Goal: Task Accomplishment & Management: Use online tool/utility

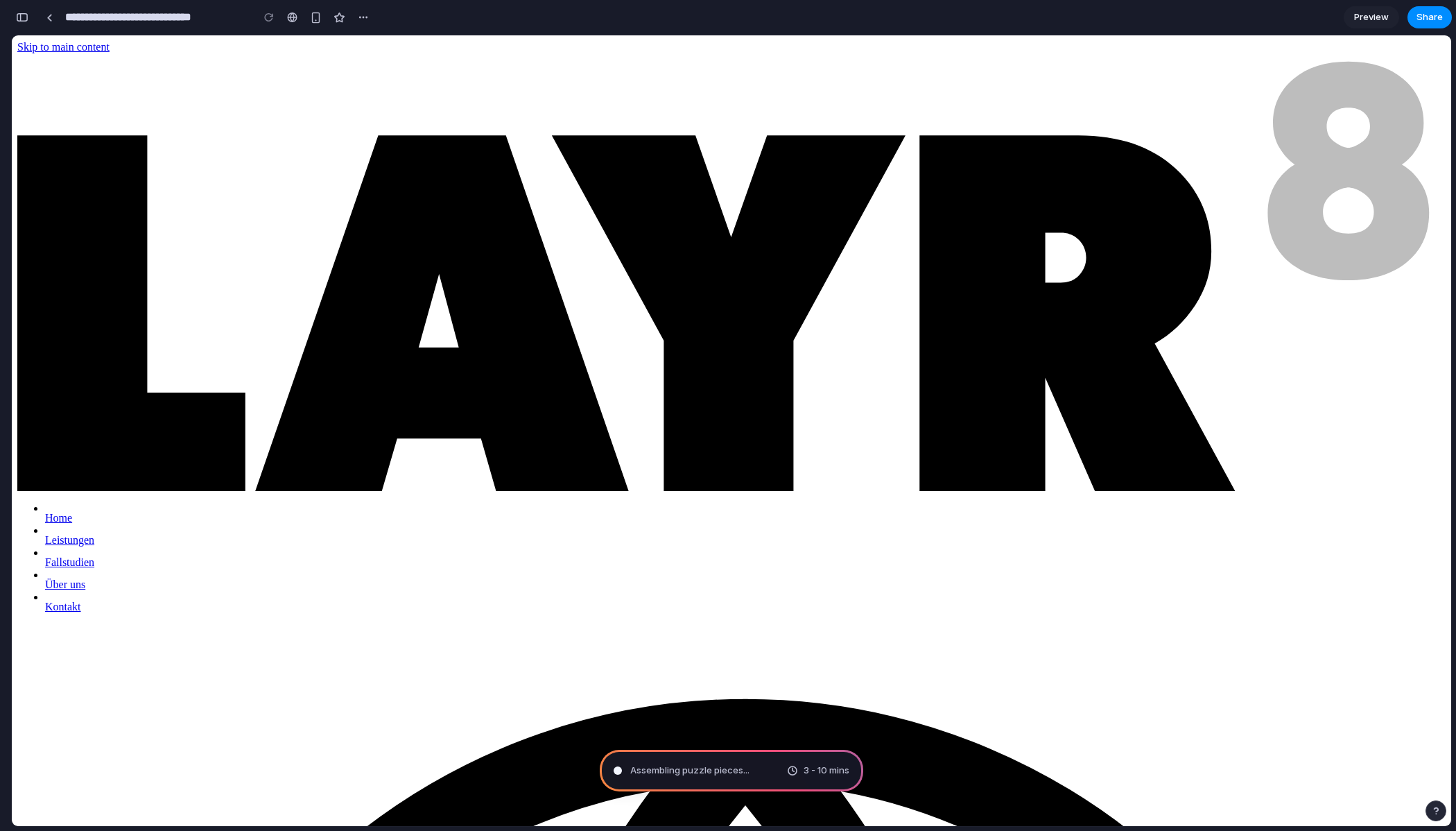
click at [561, 511] on div "Home" at bounding box center [745, 517] width 1401 height 13
click at [358, 16] on div "button" at bounding box center [363, 17] width 11 height 11
drag, startPoint x: 315, startPoint y: 57, endPoint x: 295, endPoint y: 64, distance: 21.2
click at [315, 57] on div "Duplicate Delete" at bounding box center [728, 415] width 1456 height 831
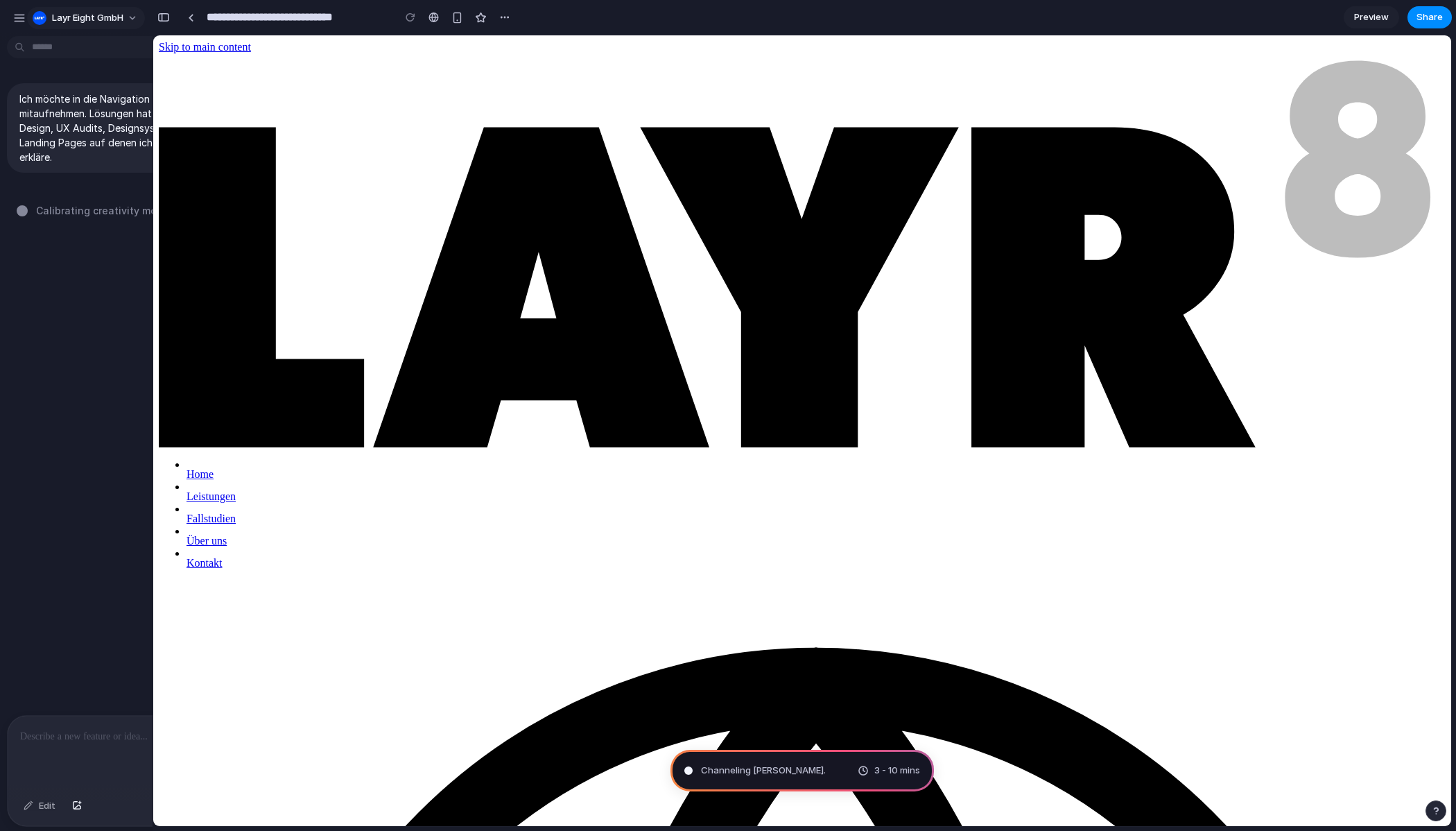
click at [34, 15] on div "button" at bounding box center [40, 18] width 14 height 14
click at [246, 129] on div "Settings Invite members Change theme Sign out" at bounding box center [728, 415] width 1456 height 831
click at [161, 20] on div "button" at bounding box center [164, 17] width 13 height 10
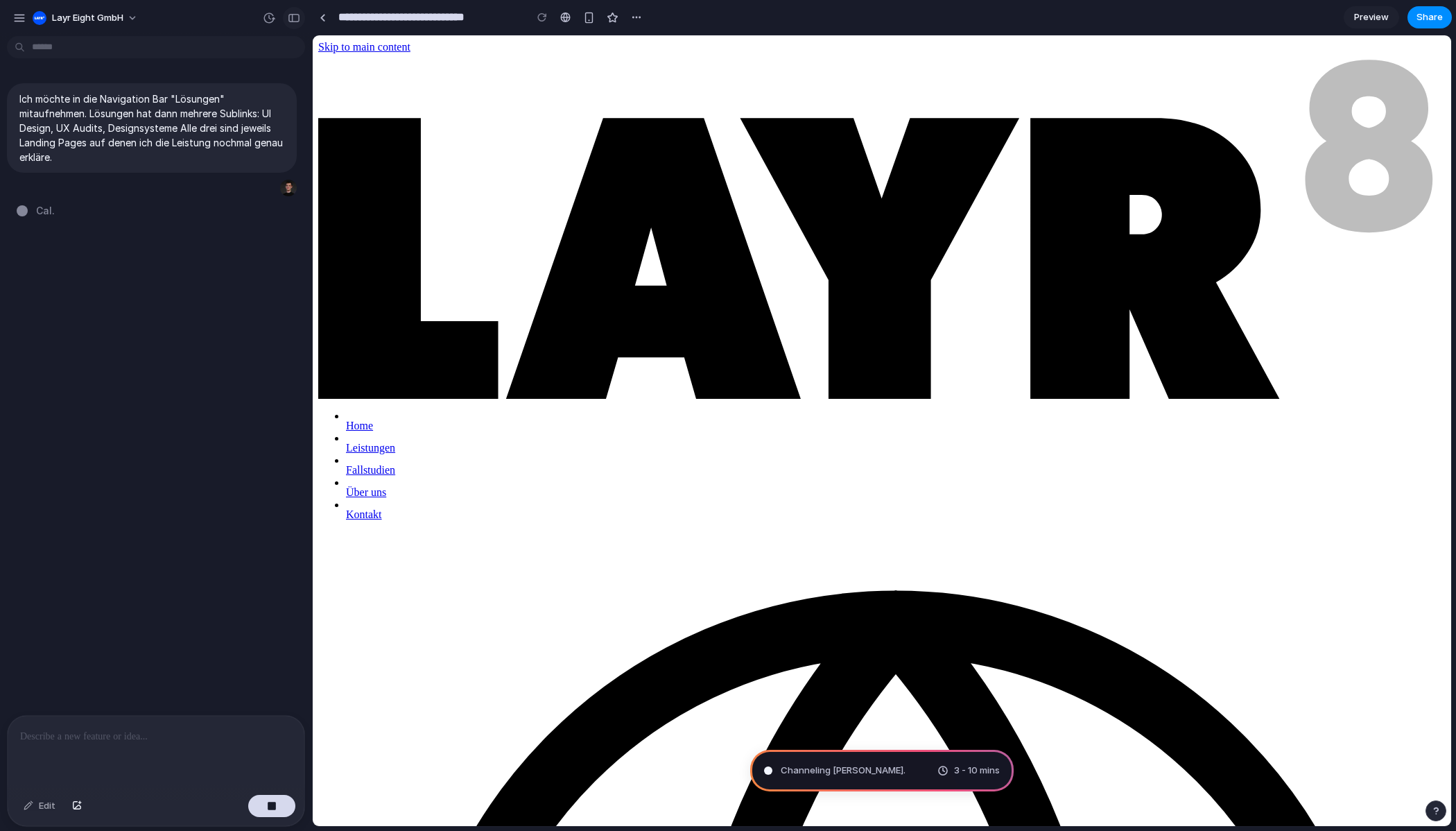
click at [300, 20] on button "button" at bounding box center [294, 18] width 22 height 22
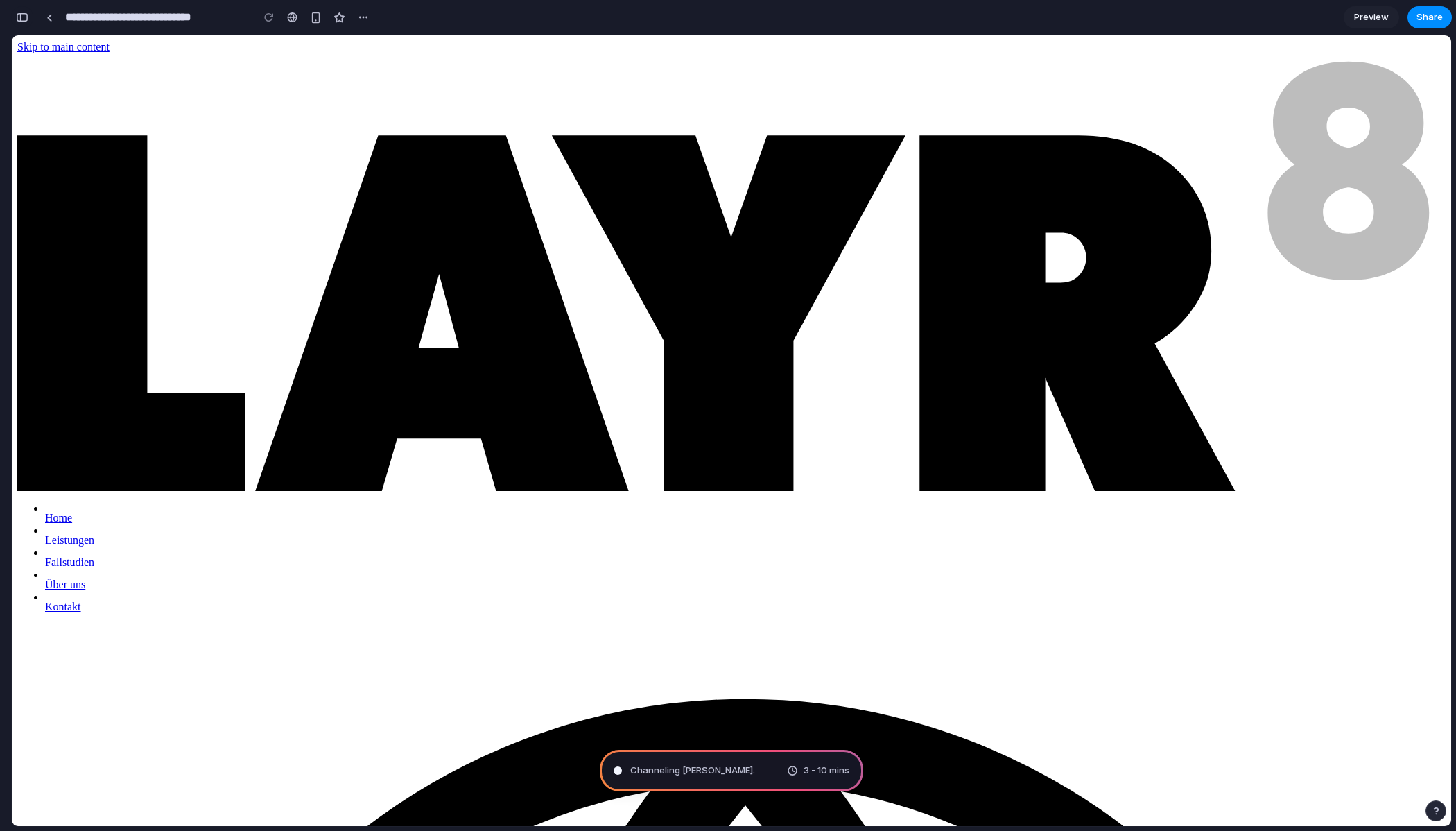
click at [26, 19] on div "button" at bounding box center [22, 17] width 13 height 10
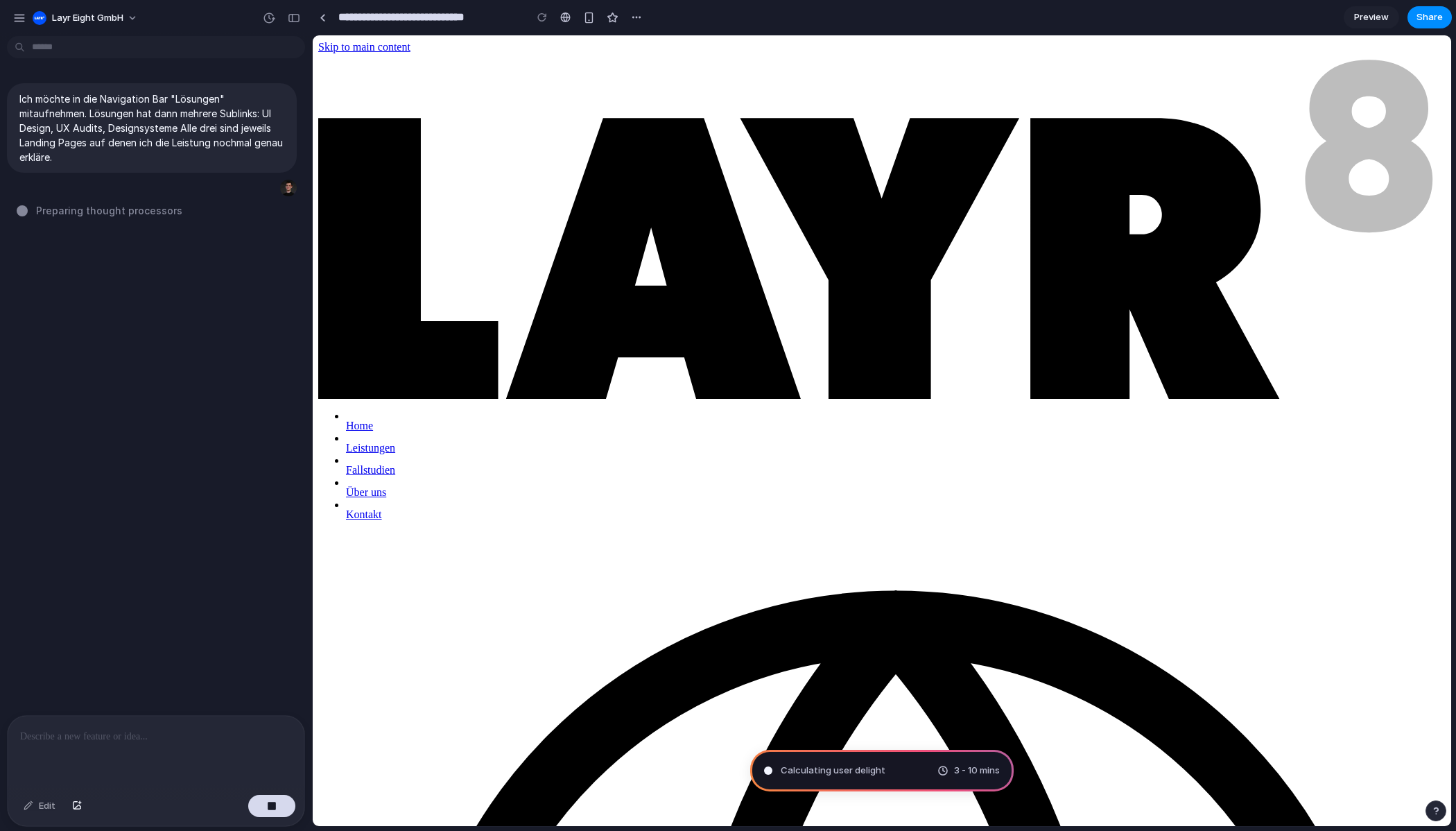
type input "**********"
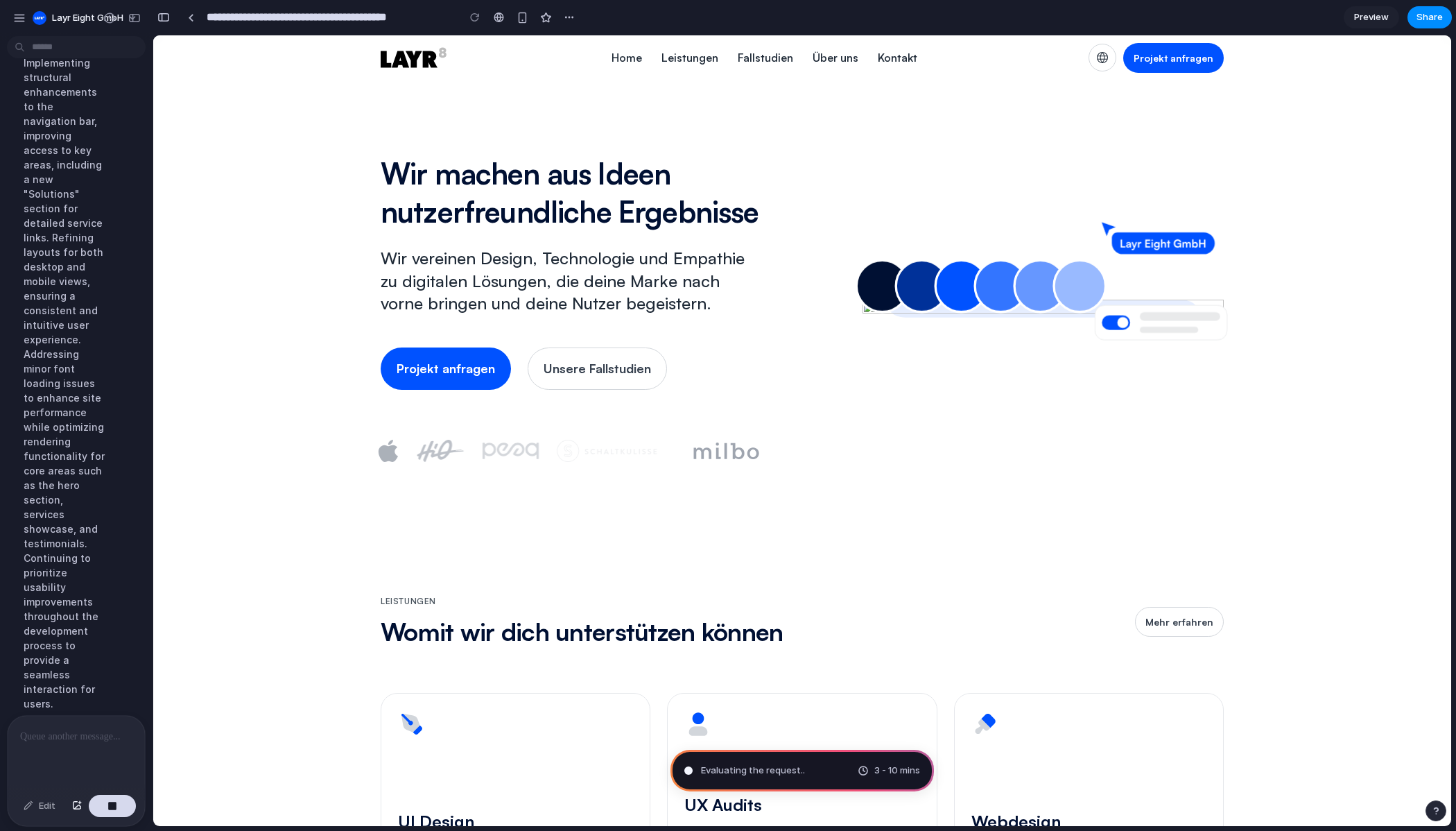
scroll to position [284, 0]
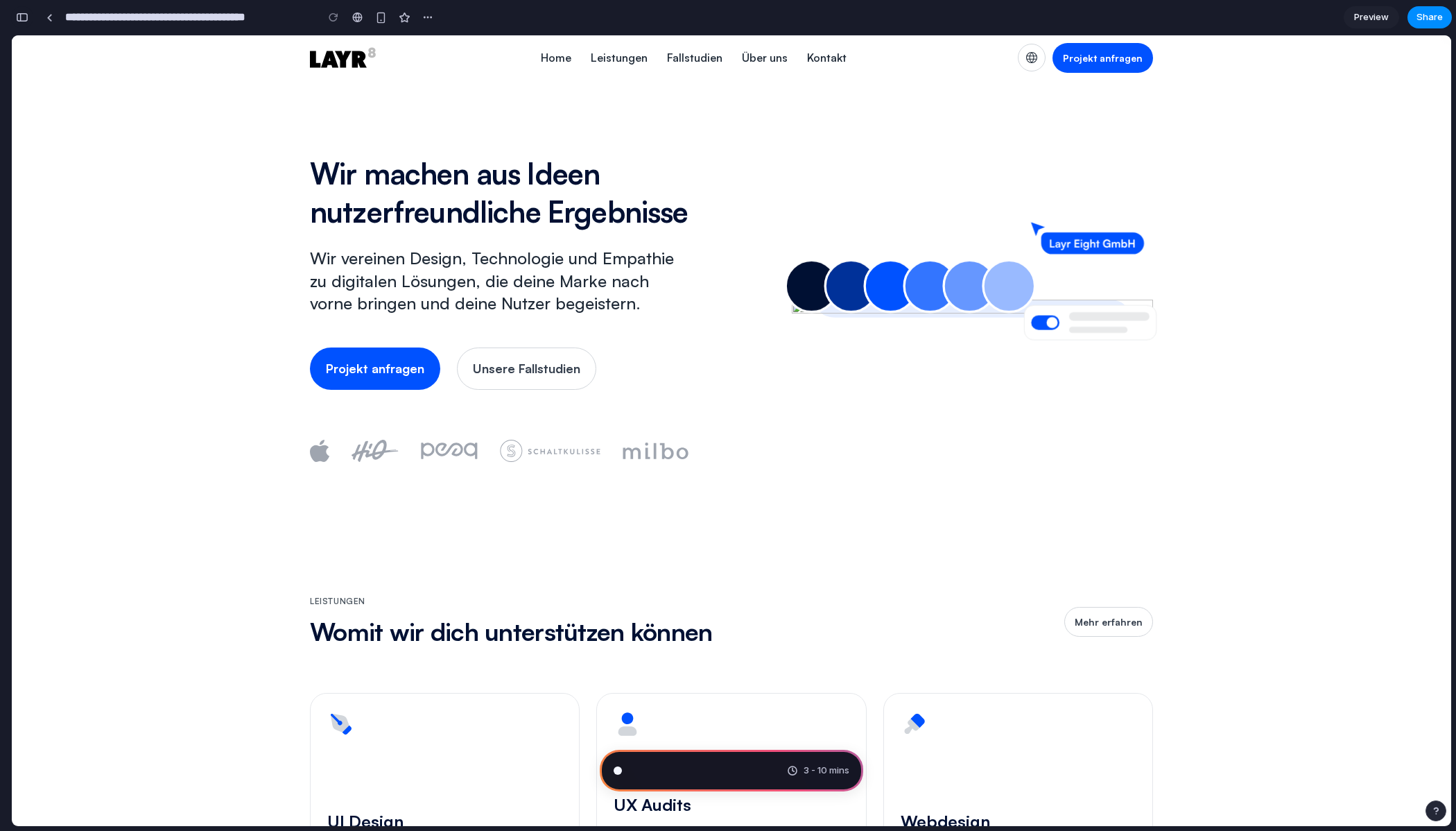
click at [29, 21] on button "button" at bounding box center [22, 17] width 22 height 22
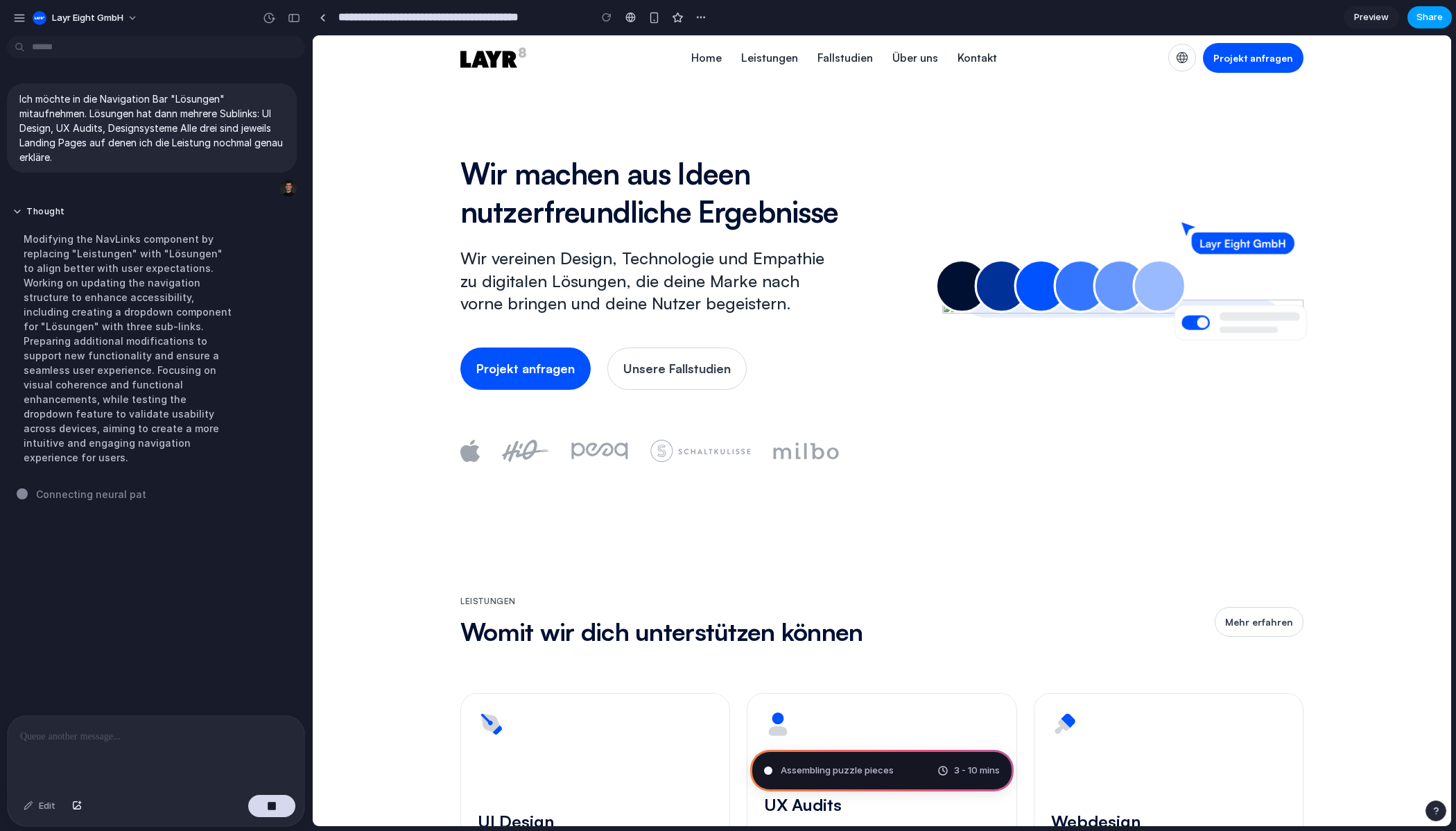
click at [1446, 22] on button "Share" at bounding box center [1429, 17] width 44 height 22
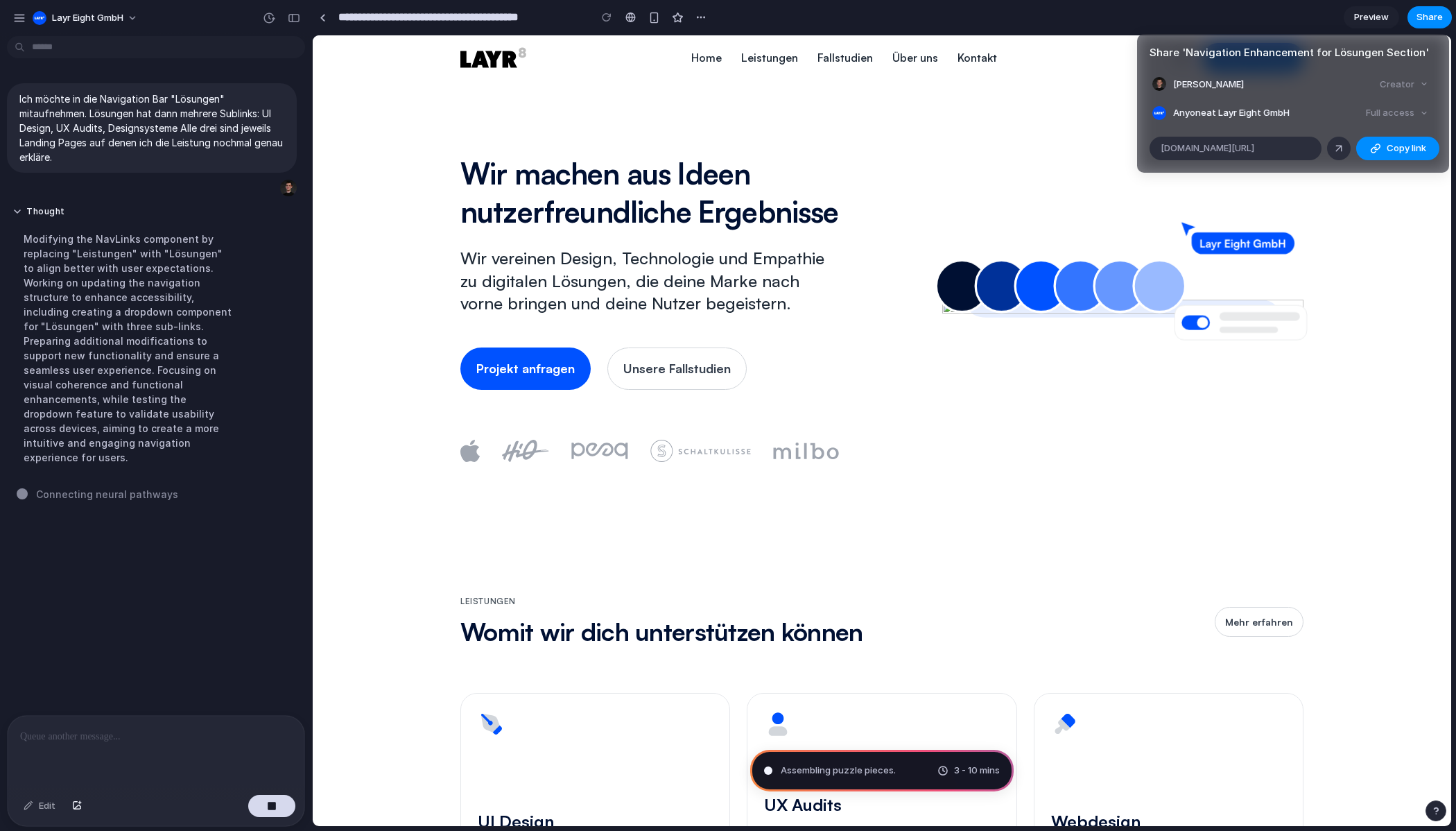
click at [1441, 23] on div "Share ' Navigation Enhancement for Lösungen Section ' Benedikt Geisberger Creat…" at bounding box center [728, 415] width 1456 height 831
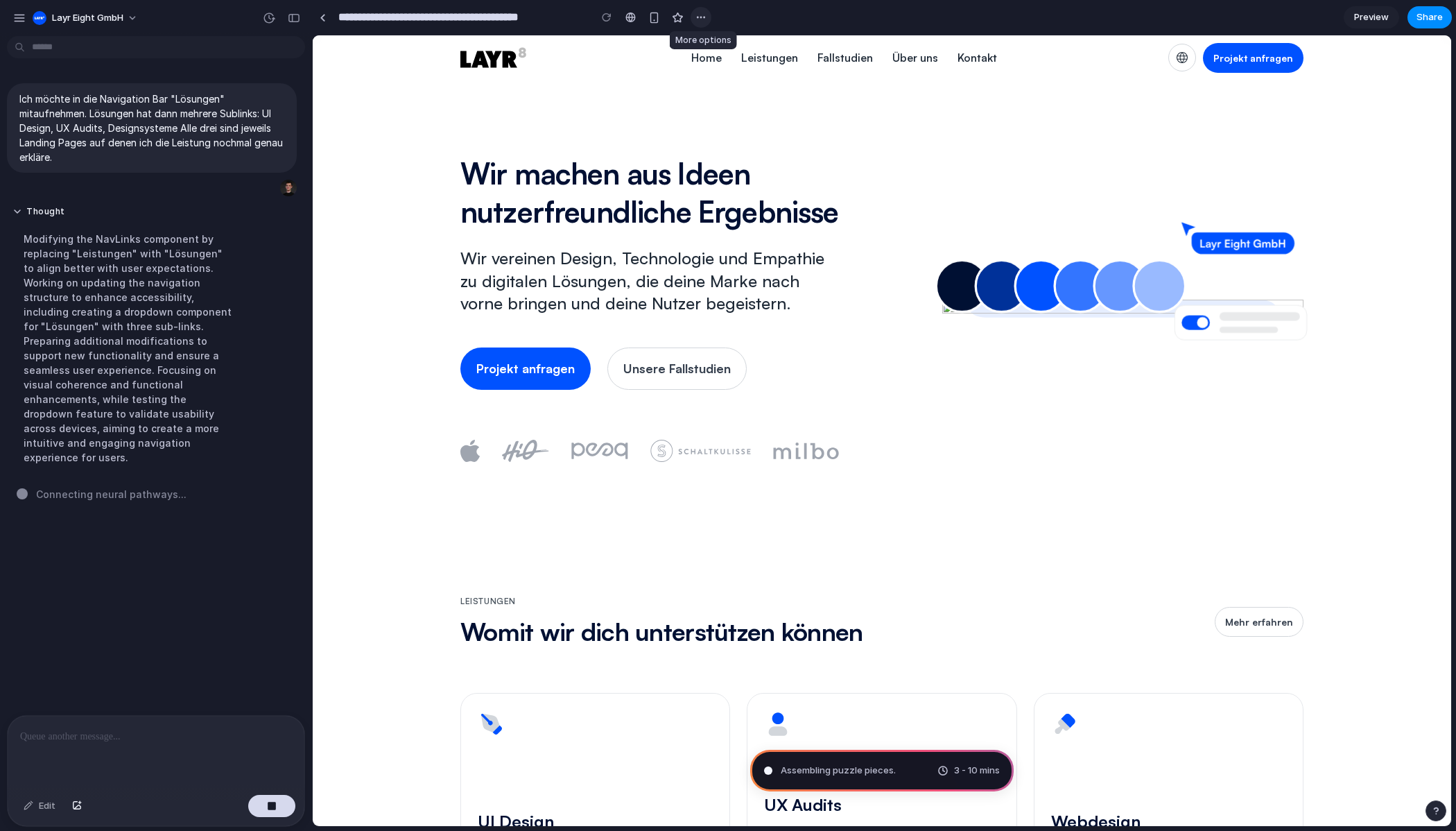
click at [698, 13] on div "button" at bounding box center [700, 17] width 11 height 11
click at [698, 13] on div "Duplicate Delete" at bounding box center [728, 415] width 1456 height 831
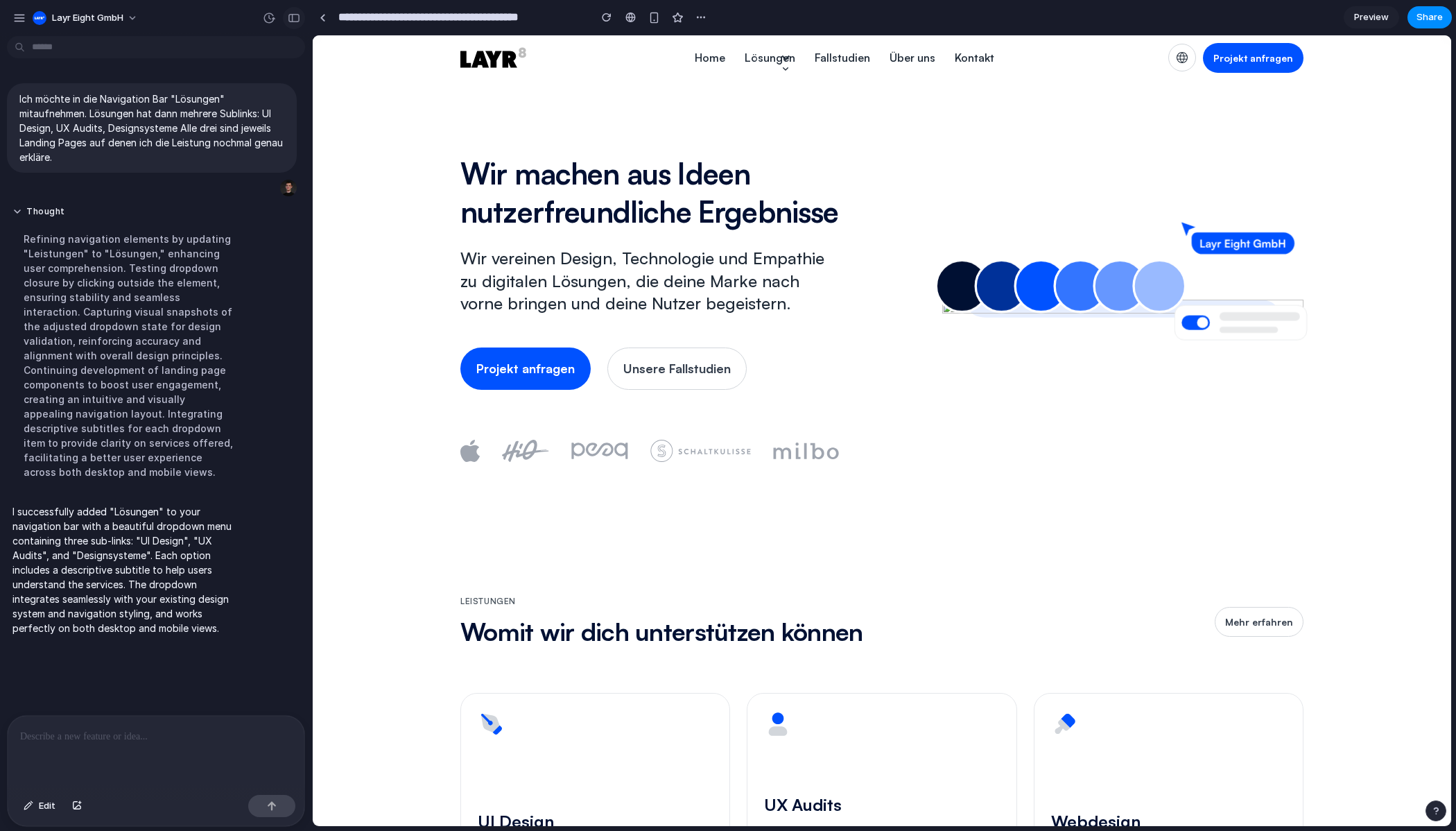
click at [300, 20] on button "button" at bounding box center [294, 18] width 22 height 22
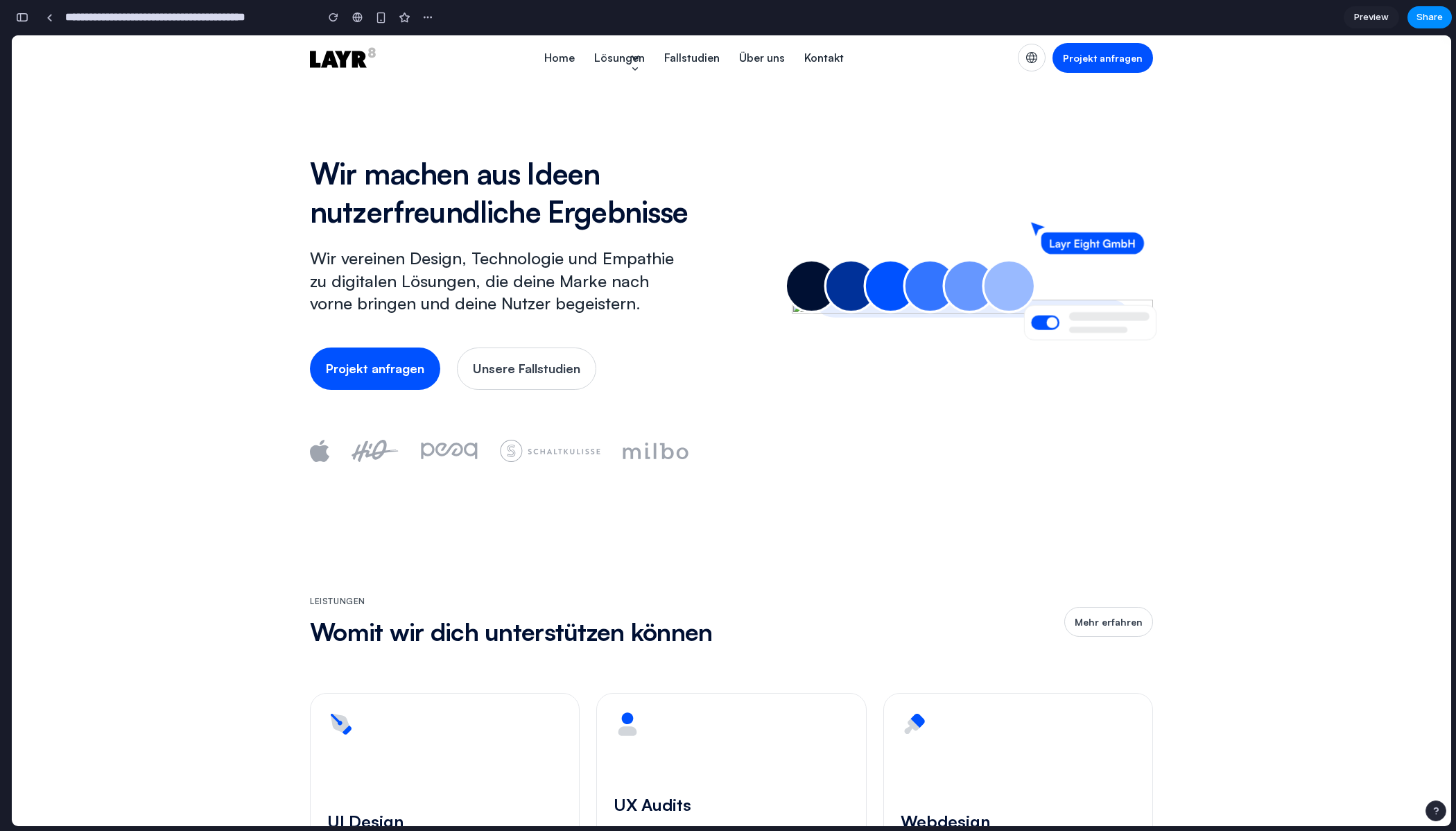
click at [626, 54] on div "Lösungen" at bounding box center [620, 57] width 51 height 16
click at [626, 131] on div "Intuitive Interfaces für dein Unternehmen" at bounding box center [640, 142] width 94 height 44
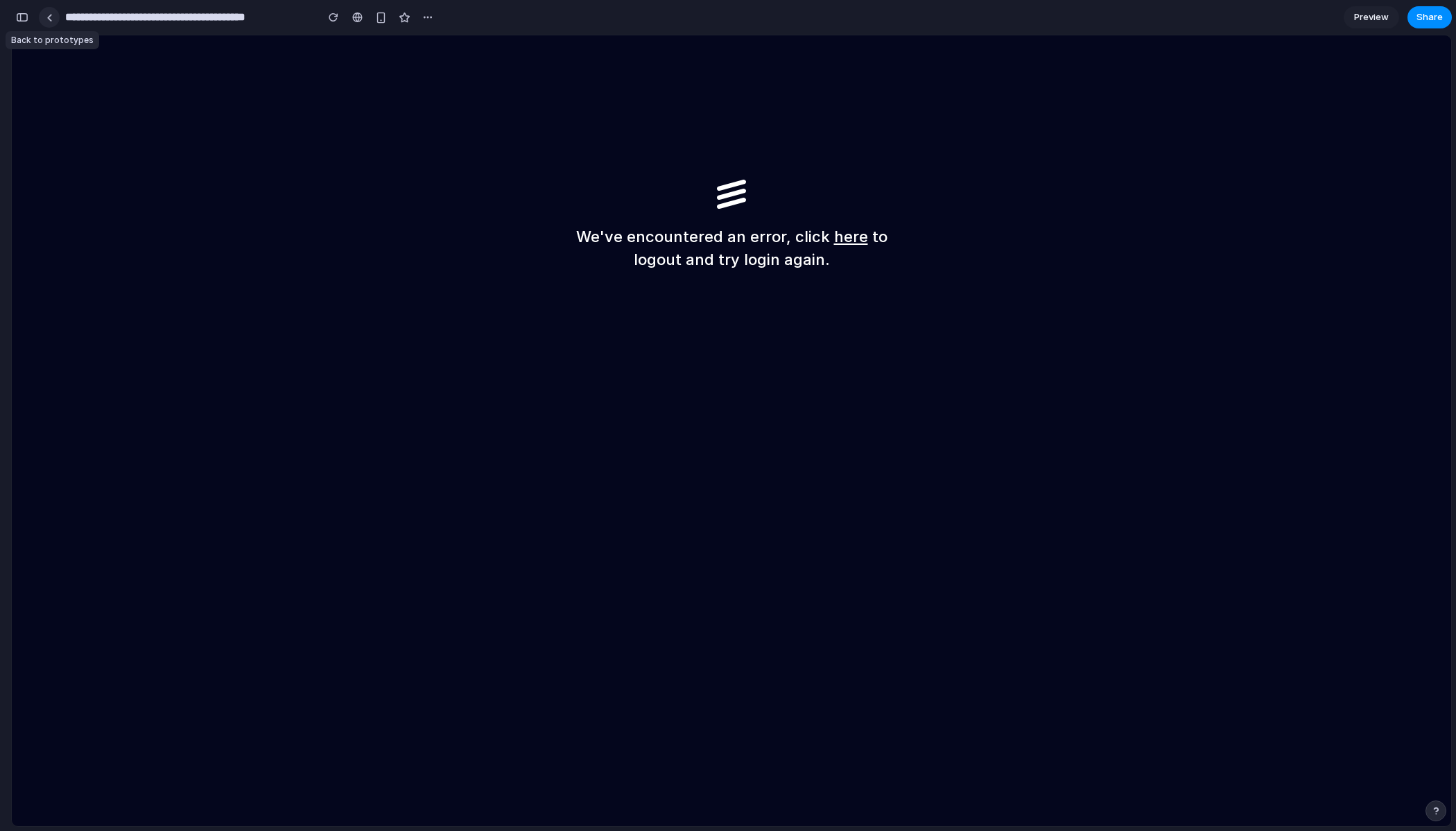
click at [57, 21] on link at bounding box center [49, 17] width 21 height 21
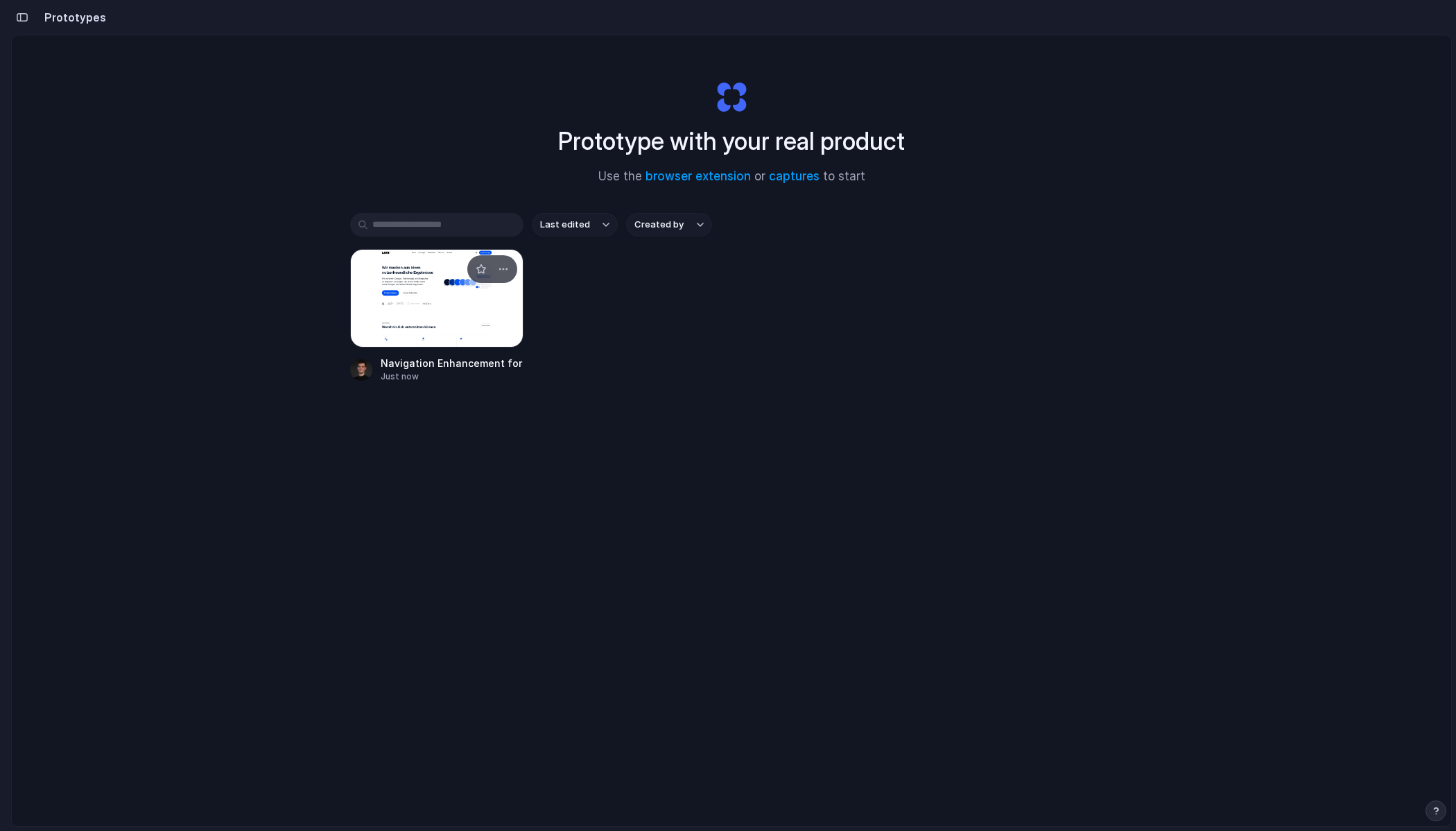
click at [407, 312] on div at bounding box center [437, 298] width 173 height 99
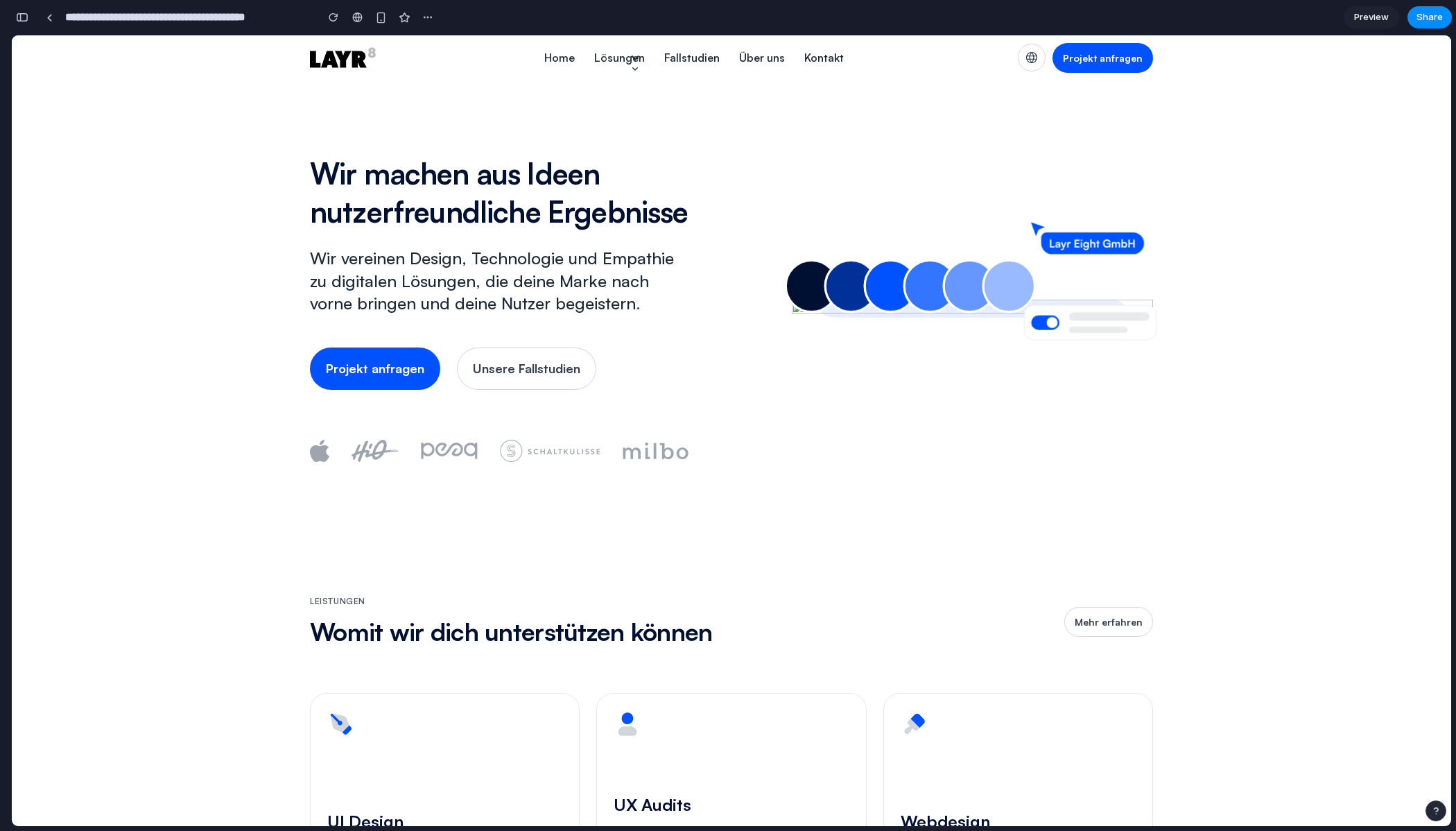
click at [627, 66] on div "Lösungen" at bounding box center [620, 57] width 70 height 44
click at [624, 187] on div "Optimierung von Design und Nutzerführung" at bounding box center [640, 209] width 94 height 44
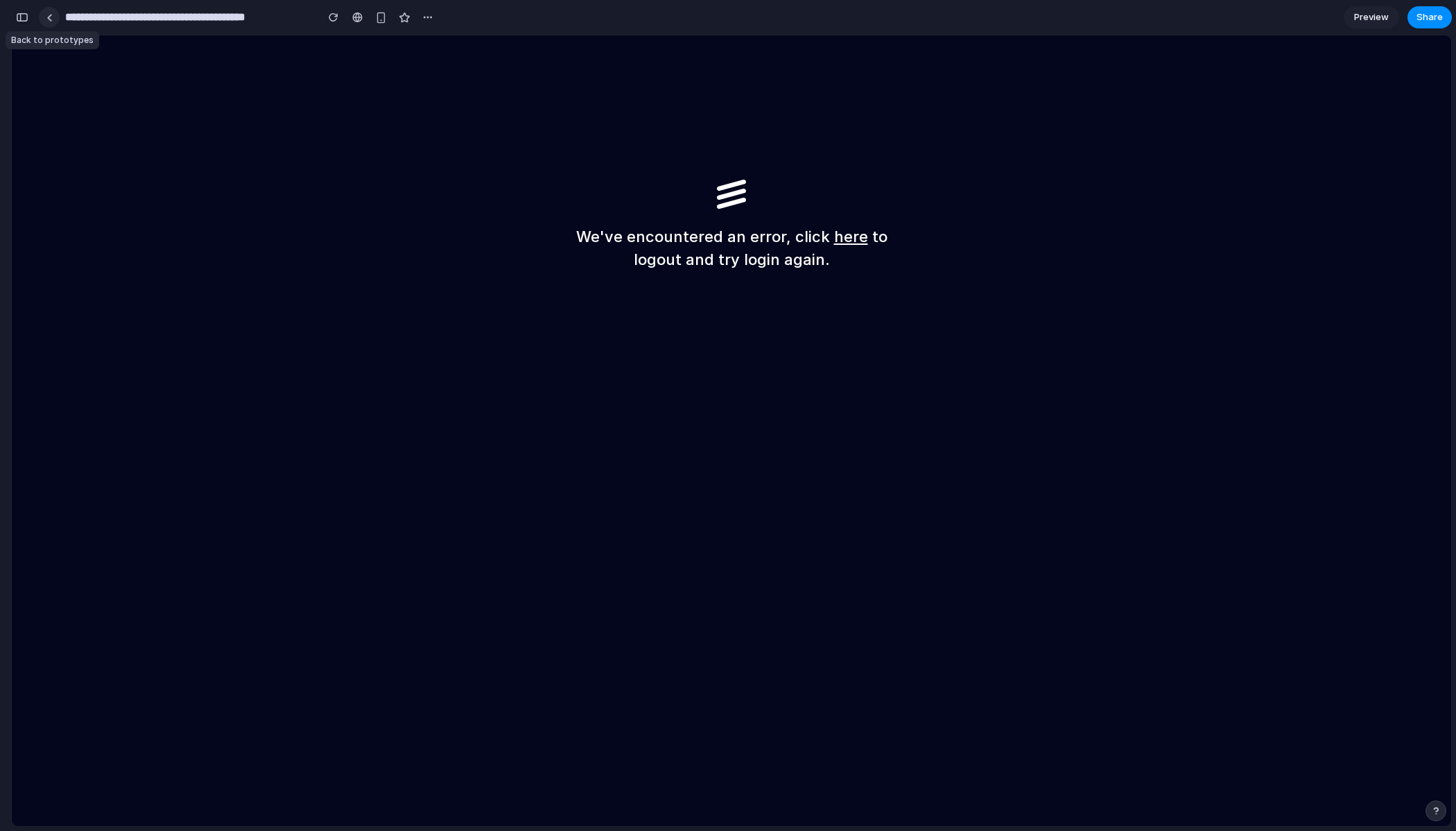
click at [55, 20] on link at bounding box center [49, 17] width 21 height 21
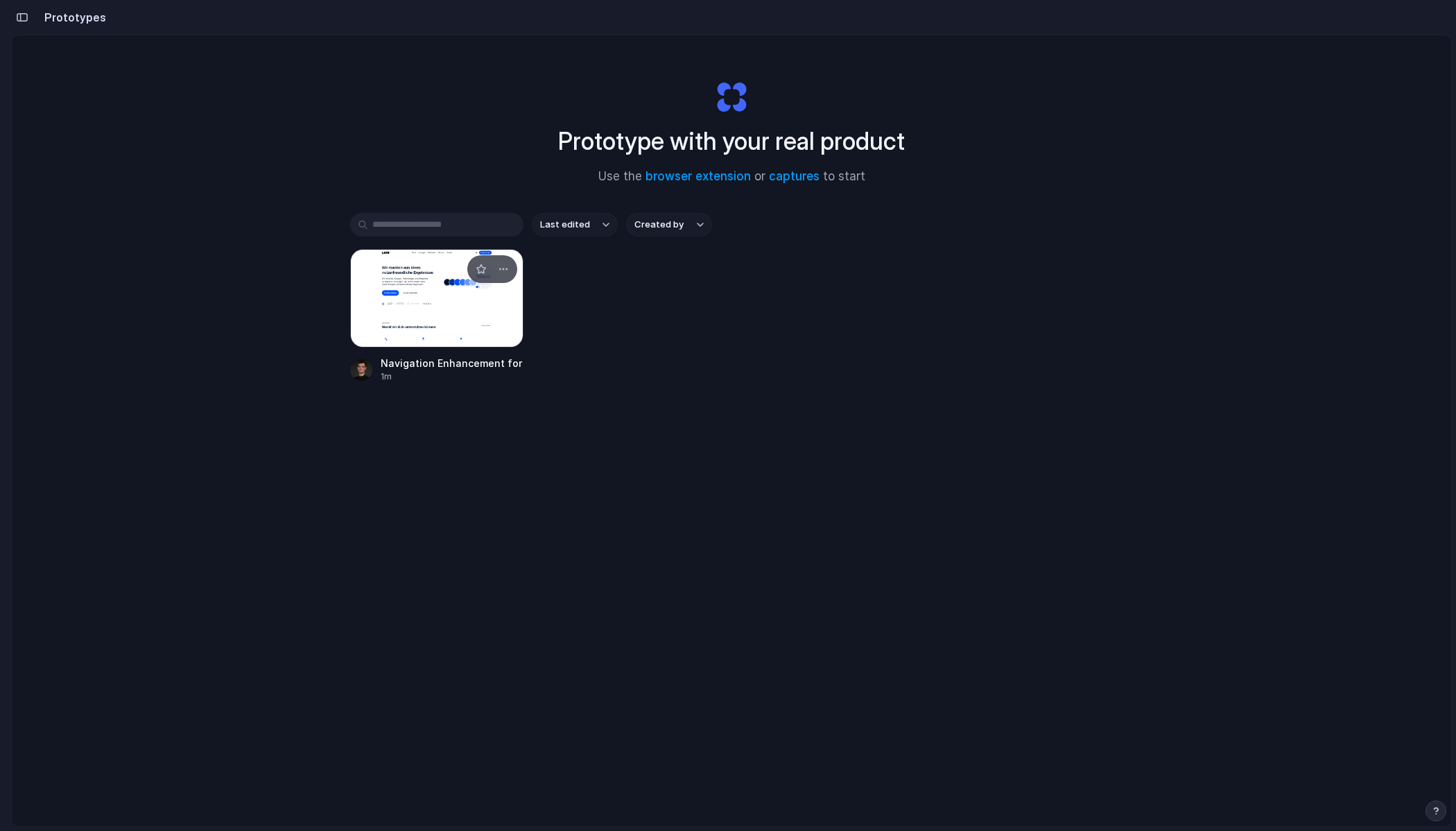
click at [479, 312] on div at bounding box center [437, 298] width 173 height 99
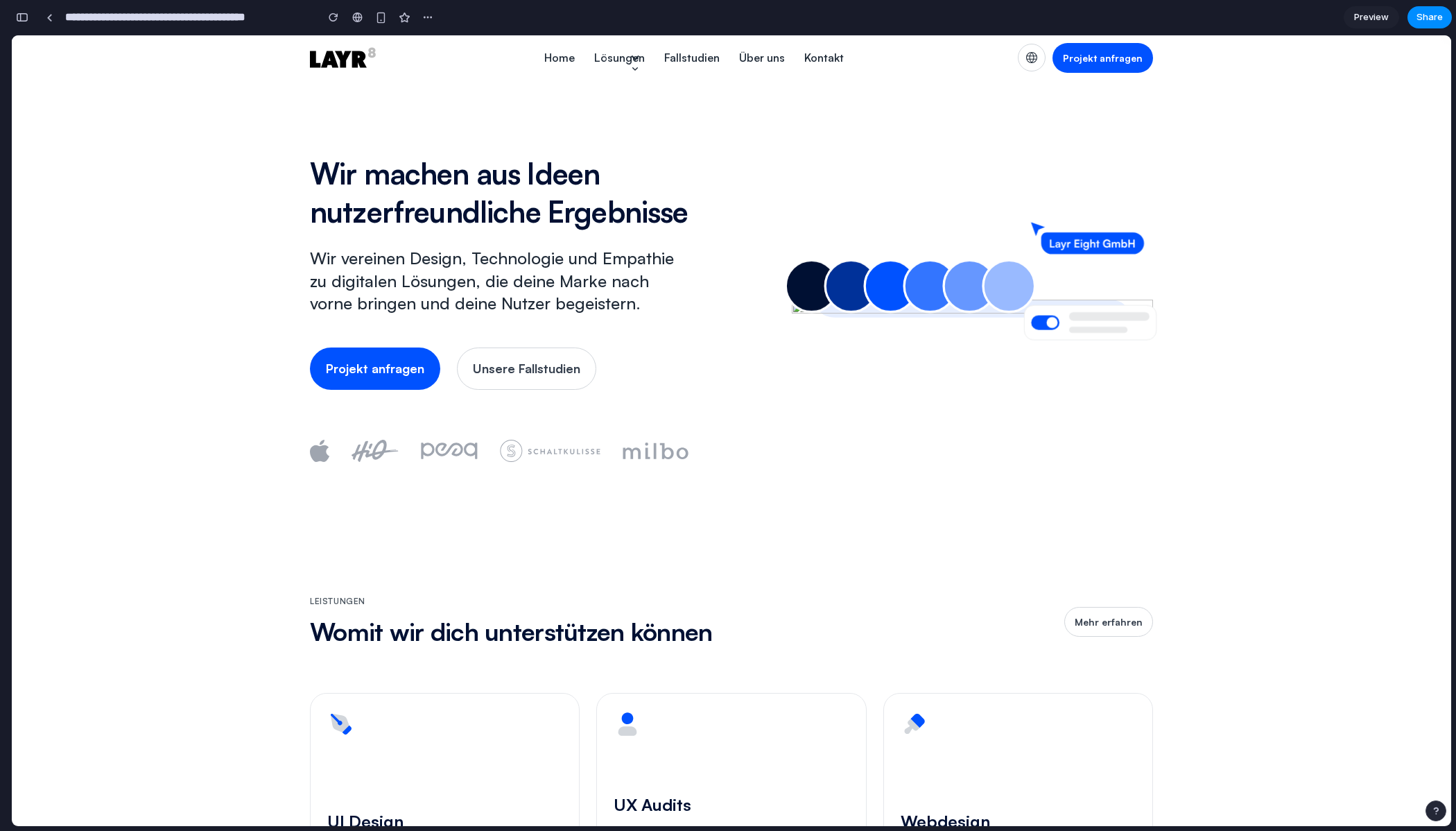
click at [629, 63] on div "Lösungen" at bounding box center [620, 57] width 51 height 16
click at [610, 124] on div "Intuitive Interfaces für dein Unternehmen" at bounding box center [640, 142] width 94 height 44
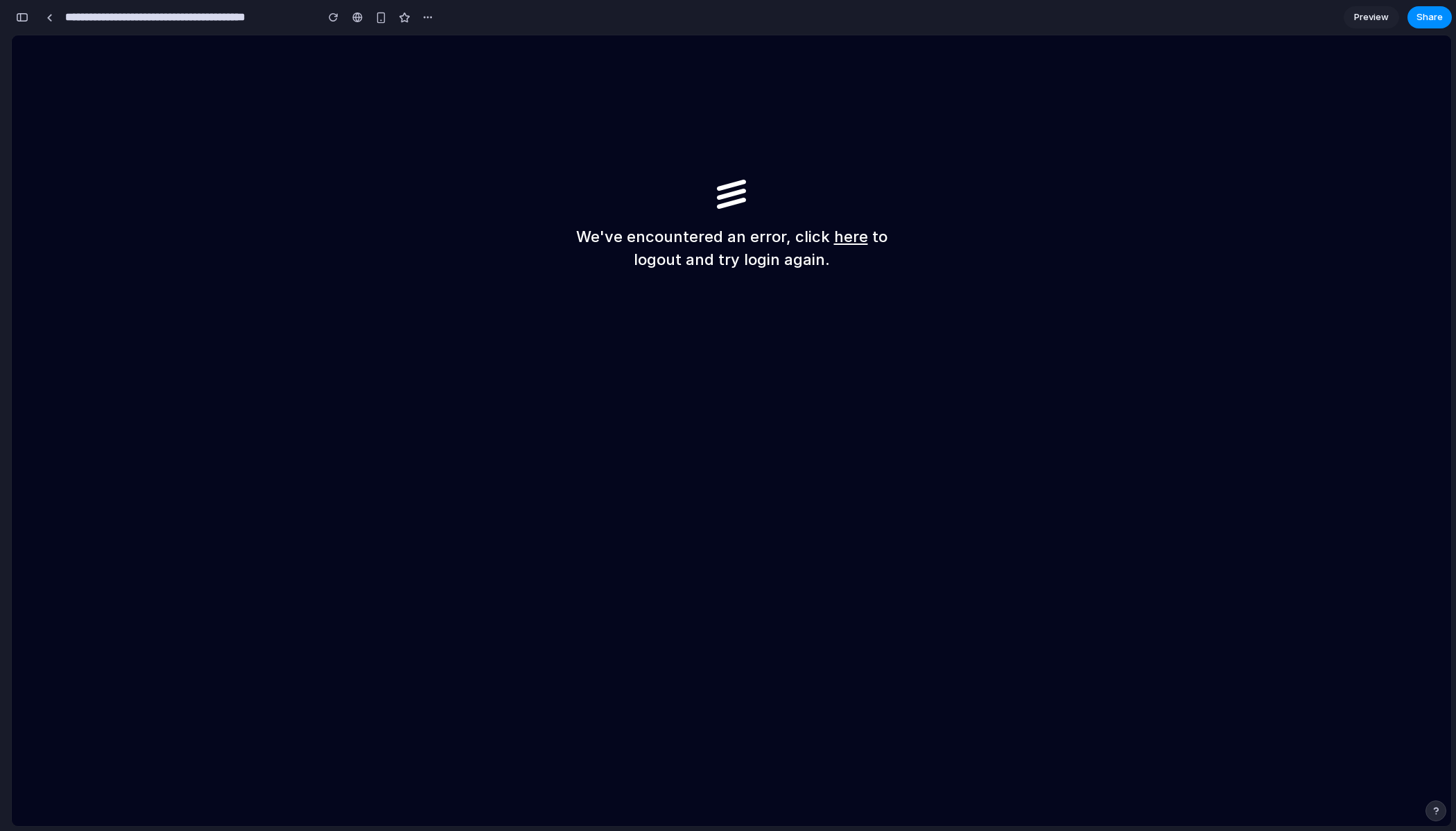
click at [59, 21] on div at bounding box center [49, 17] width 21 height 21
click at [50, 22] on link at bounding box center [49, 17] width 21 height 21
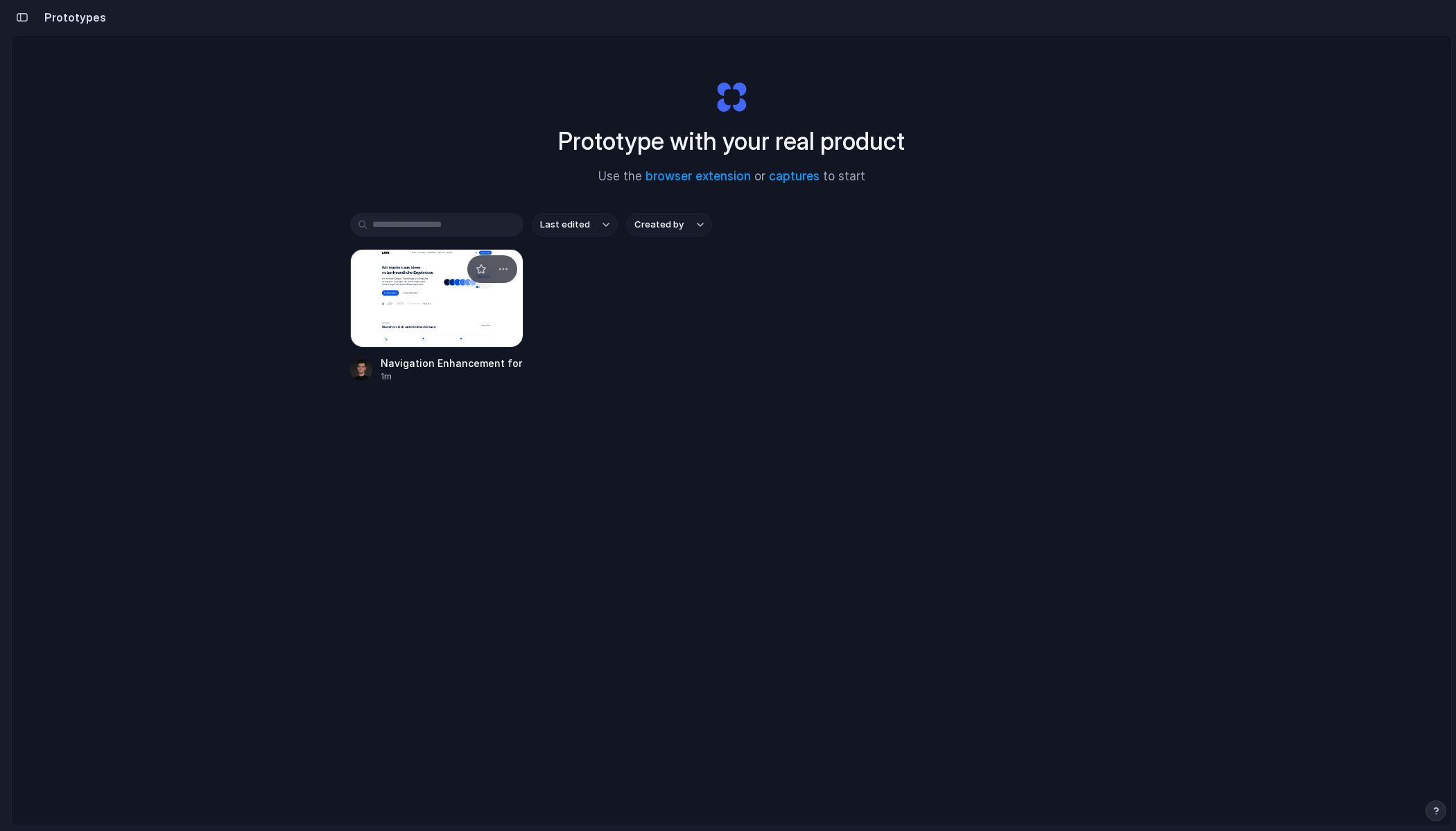
click at [441, 308] on div at bounding box center [437, 298] width 173 height 99
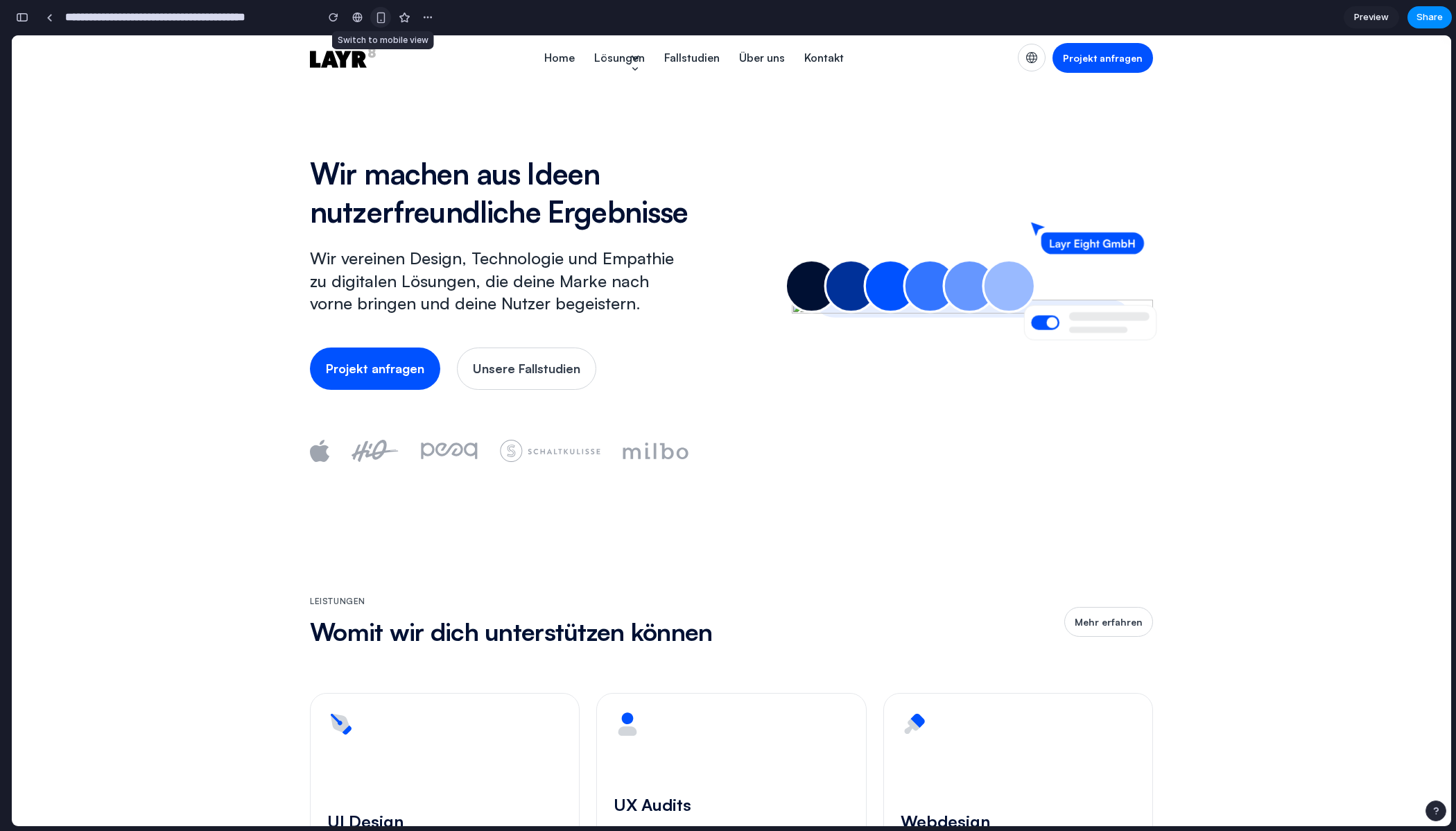
drag, startPoint x: 388, startPoint y: 20, endPoint x: 382, endPoint y: 25, distance: 7.8
click at [388, 20] on button "button" at bounding box center [381, 17] width 21 height 21
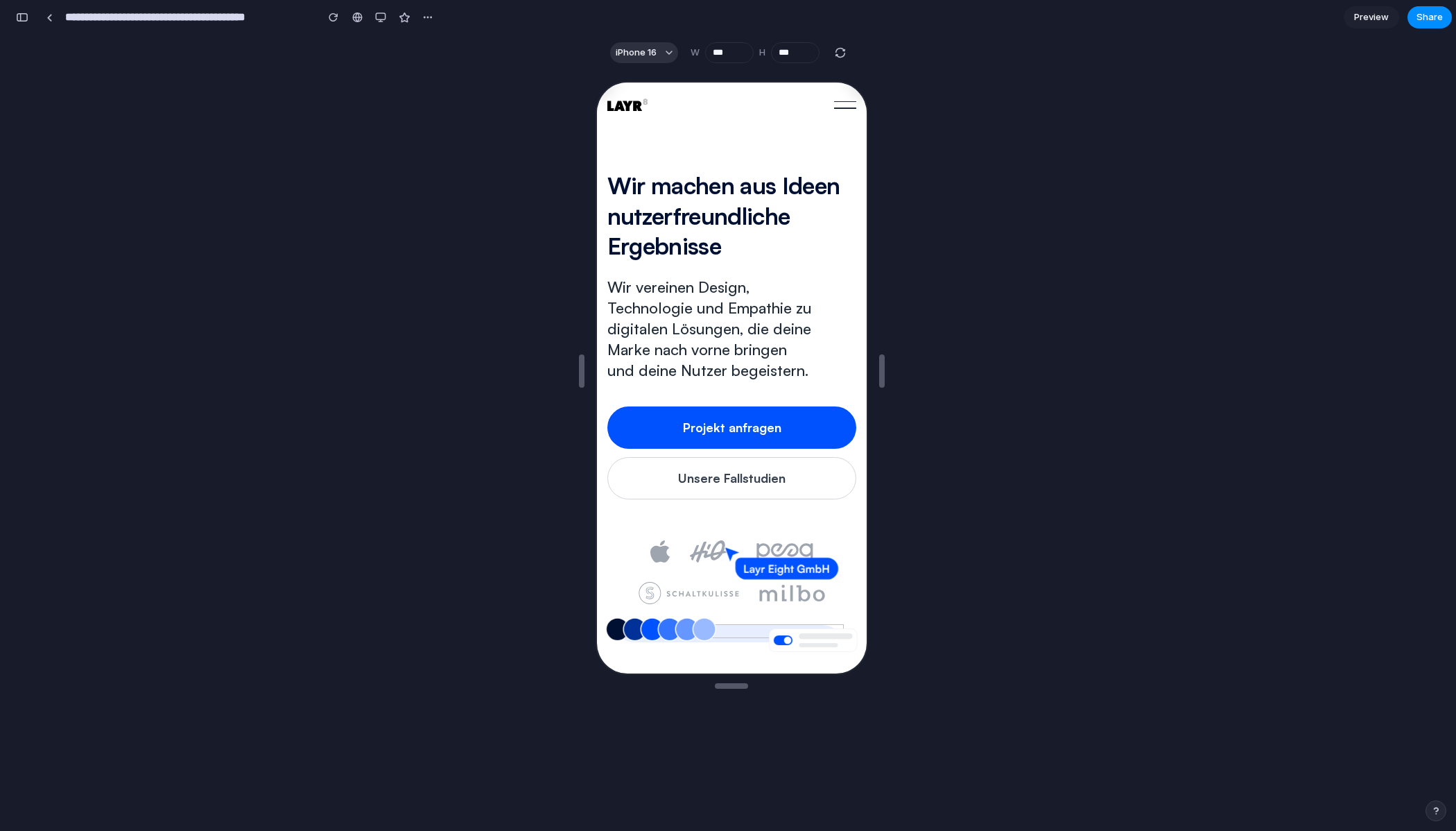
click at [849, 100] on div at bounding box center [843, 101] width 22 height 1
click at [847, 100] on div at bounding box center [843, 101] width 22 height 1
click at [379, 20] on div "button" at bounding box center [380, 17] width 11 height 11
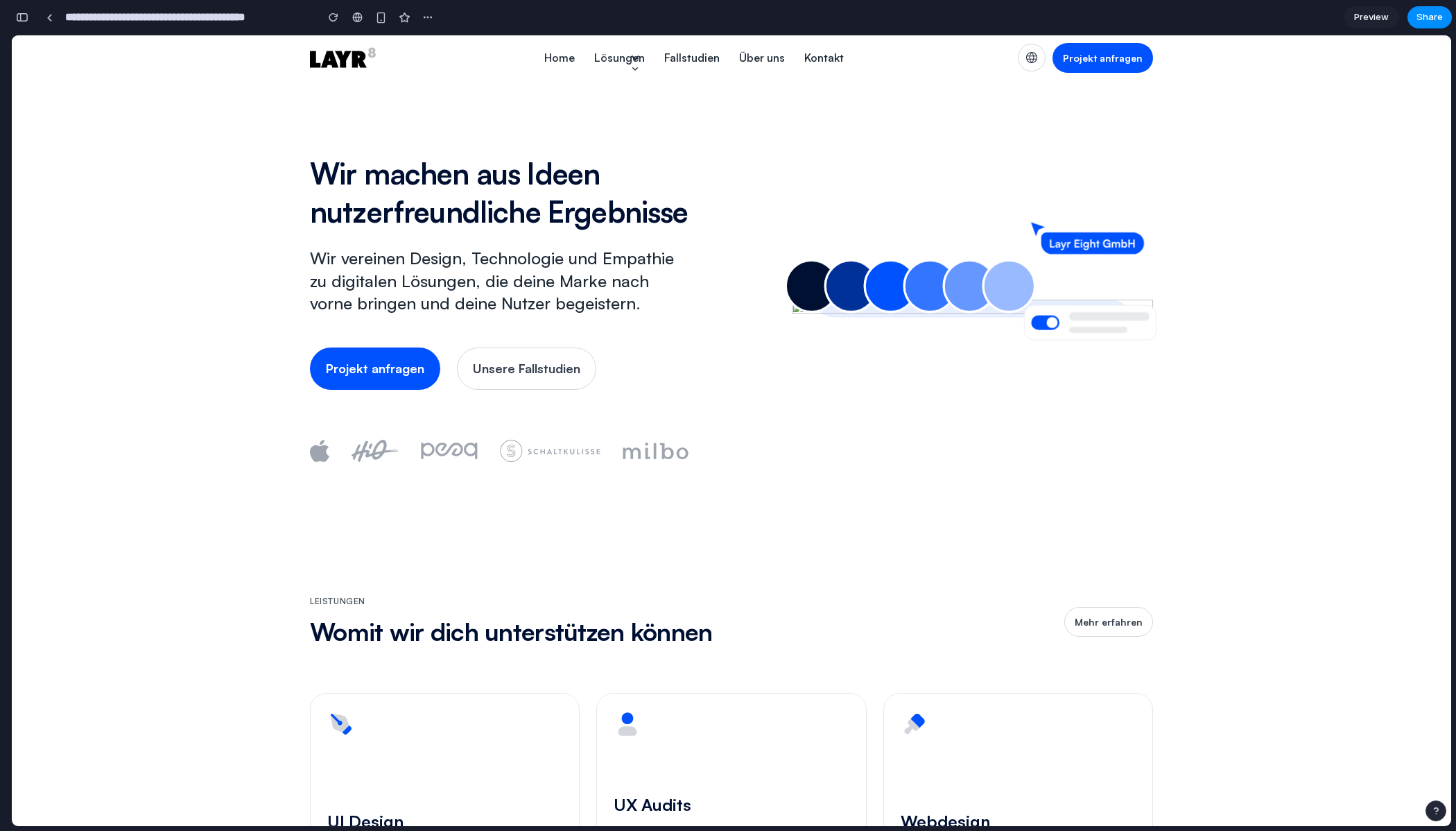
drag, startPoint x: 617, startPoint y: 54, endPoint x: 612, endPoint y: 89, distance: 35.4
click at [617, 54] on div "Lösungen" at bounding box center [620, 57] width 51 height 16
click at [635, 57] on div at bounding box center [635, 57] width 11 height 11
click at [52, 16] on div at bounding box center [49, 18] width 6 height 7
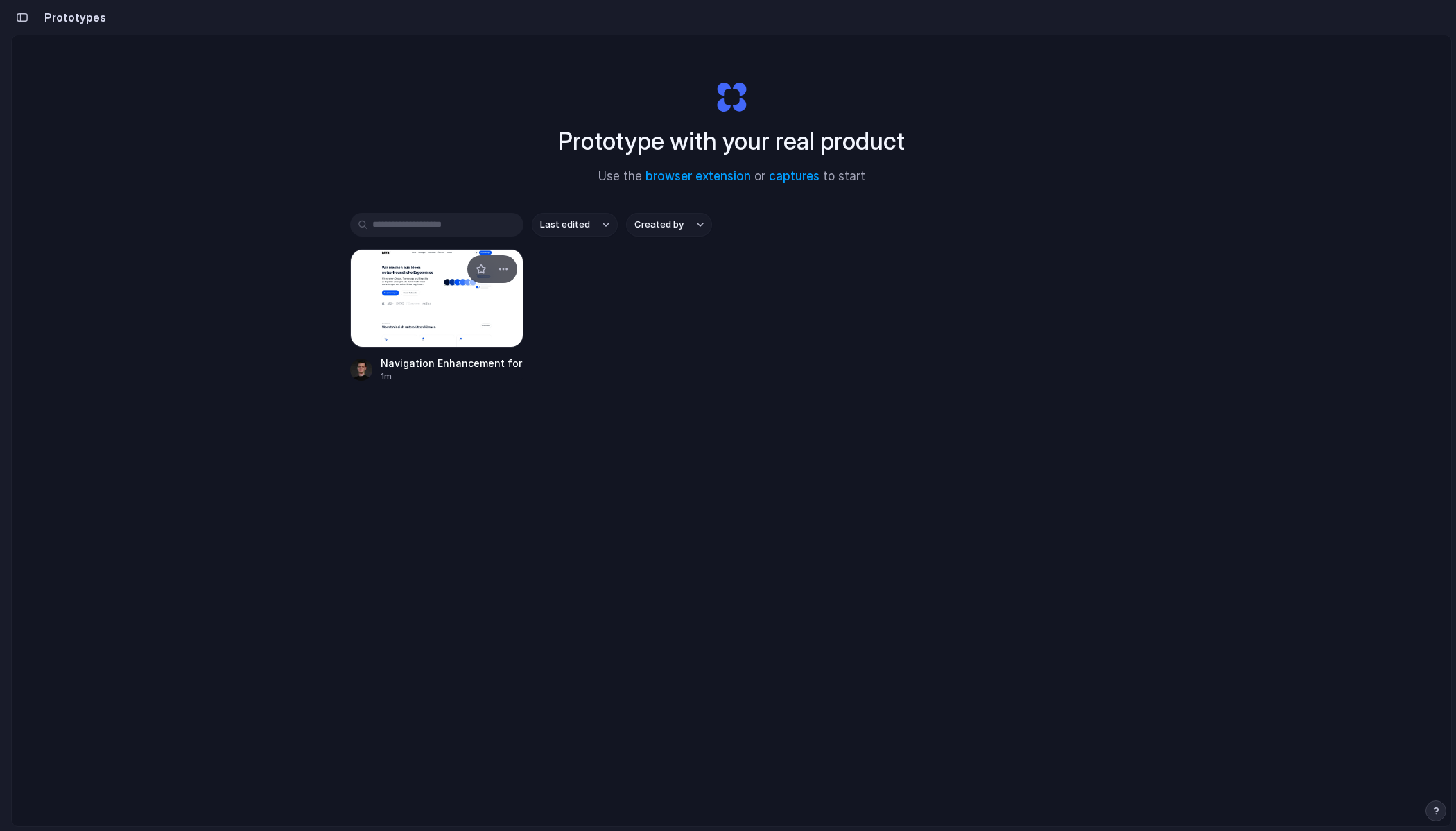
click at [390, 302] on div at bounding box center [437, 298] width 173 height 99
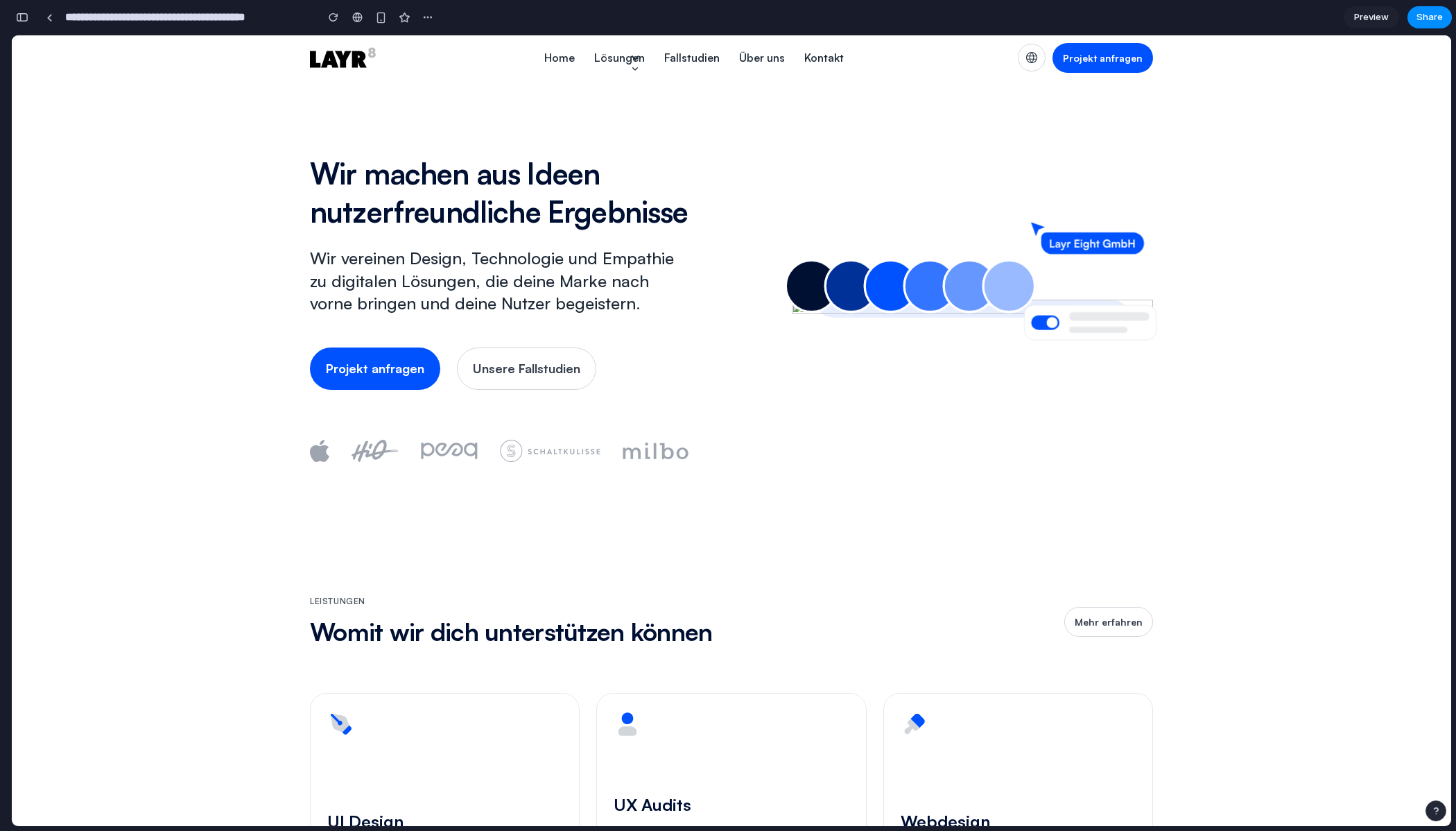
click at [32, 19] on button "button" at bounding box center [22, 17] width 22 height 22
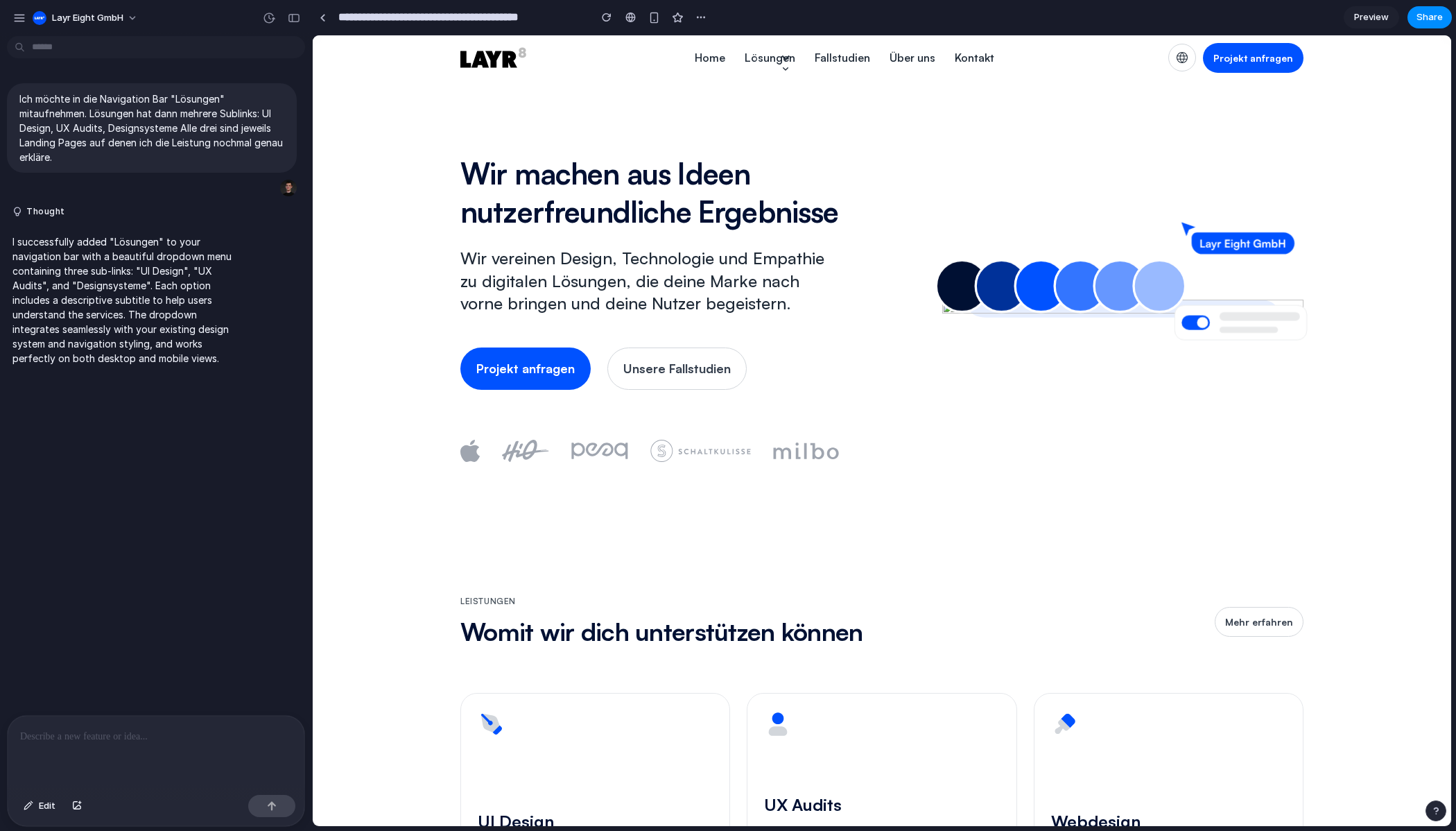
click at [131, 744] on div at bounding box center [155, 752] width 296 height 73
click at [48, 812] on button "Edit" at bounding box center [39, 806] width 46 height 22
click at [46, 805] on span "Edit" at bounding box center [47, 806] width 16 height 14
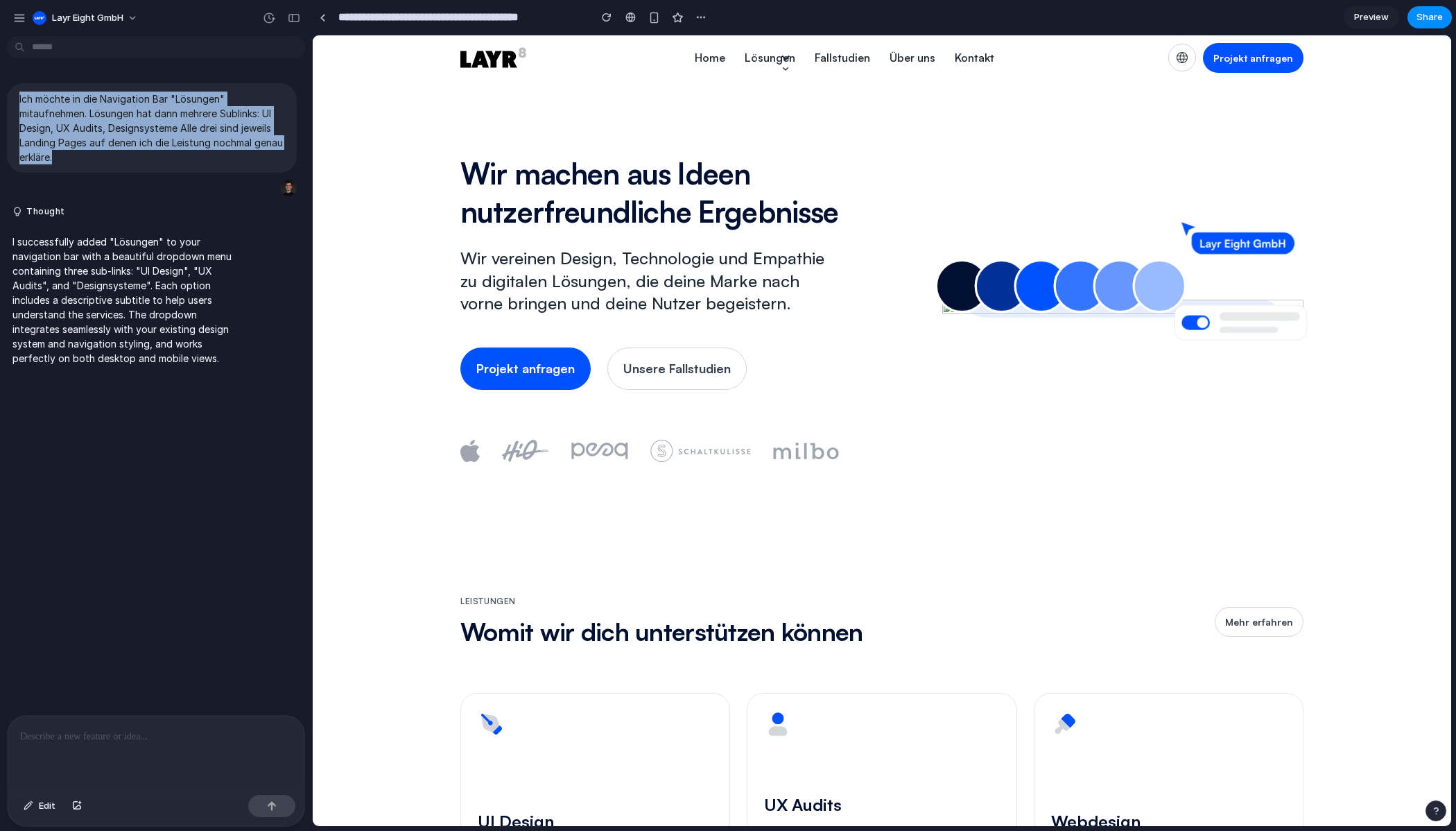
drag, startPoint x: 110, startPoint y: 160, endPoint x: -2, endPoint y: 91, distance: 131.5
click at [0, 91] on html "**********" at bounding box center [728, 415] width 1456 height 831
copy p "Ich möchte in die Navigation Bar "Lösungen" mitaufnehmen. Lösungen hat dann meh…"
click at [25, 19] on div "button" at bounding box center [19, 18] width 13 height 13
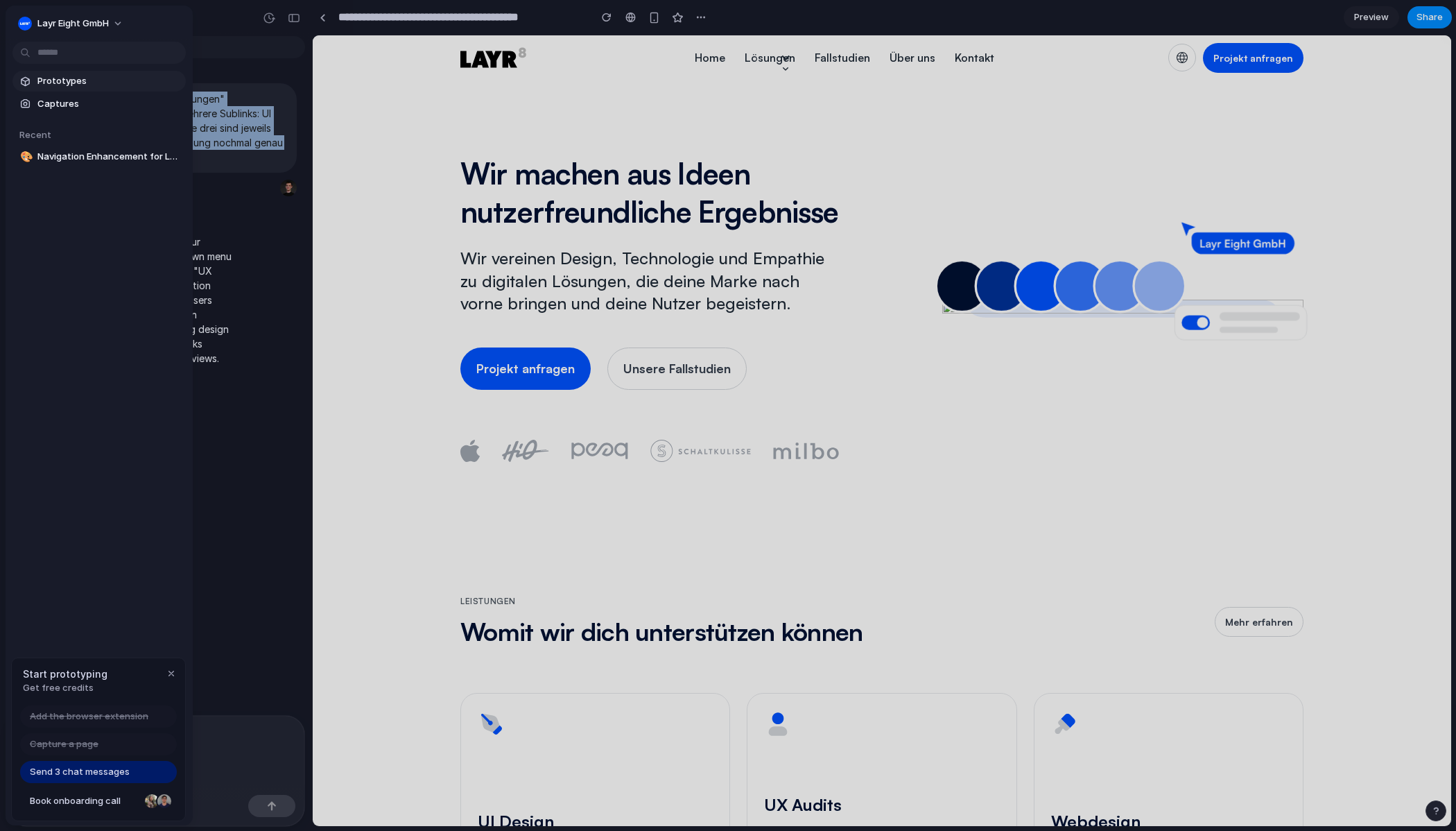
click at [81, 83] on span "Prototypes" at bounding box center [108, 81] width 143 height 14
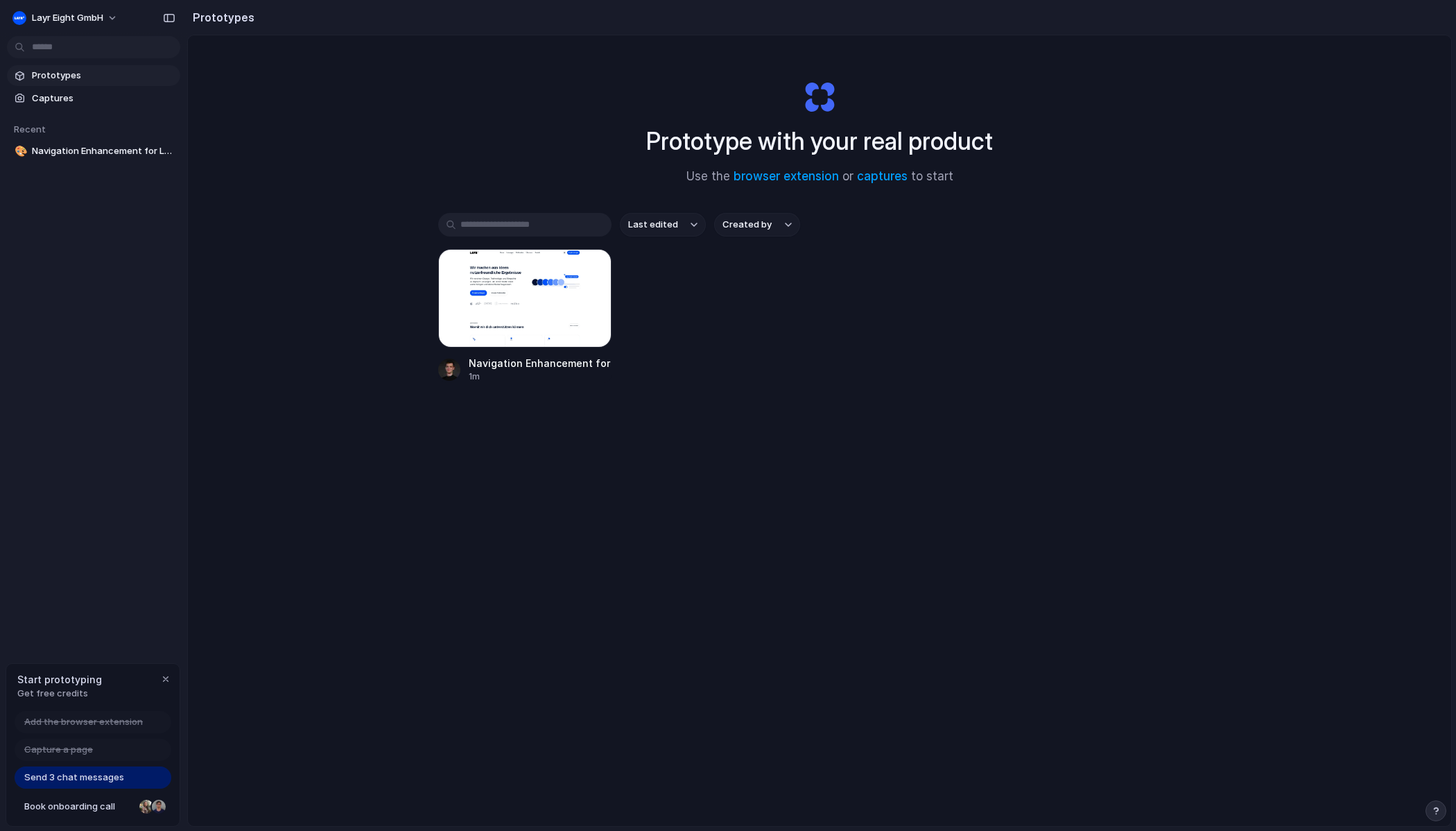
click at [49, 118] on section "Recent 🎨 Navigation Enhancement for Lösungen Section" at bounding box center [93, 136] width 187 height 54
click at [54, 105] on link "Captures" at bounding box center [93, 99] width 173 height 21
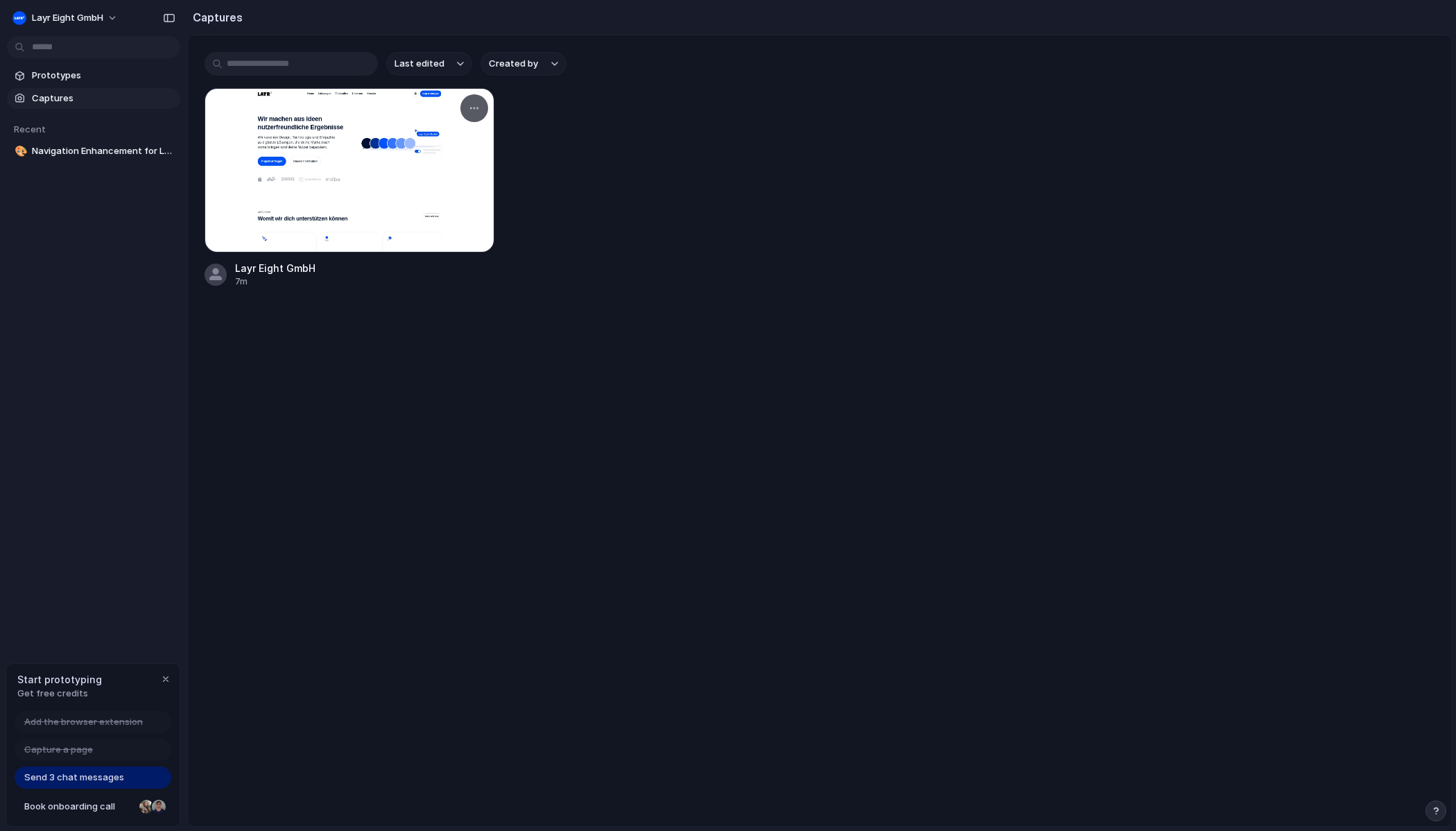
click at [382, 162] on div at bounding box center [349, 170] width 290 height 164
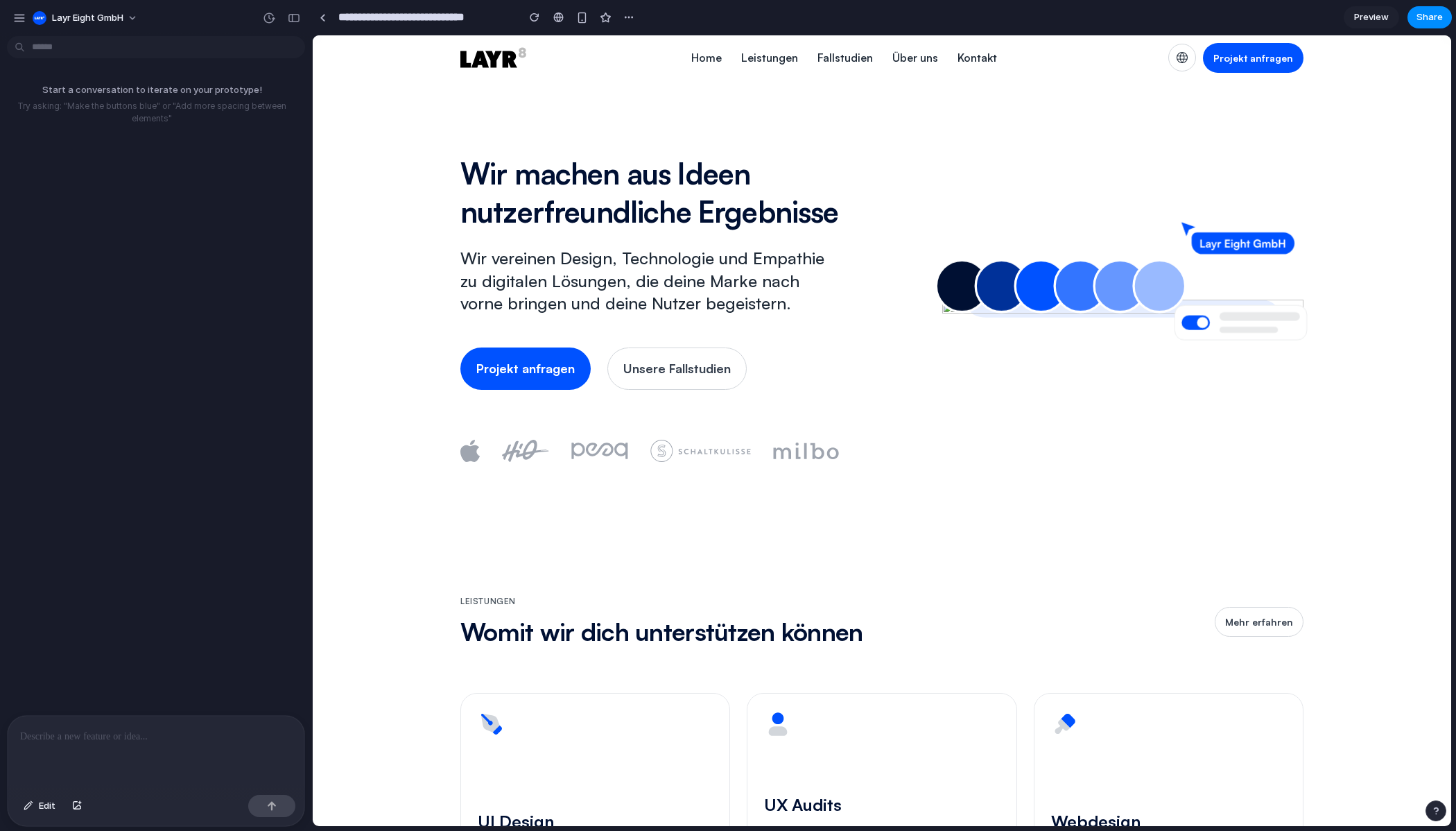
click at [63, 741] on p at bounding box center [156, 736] width 272 height 16
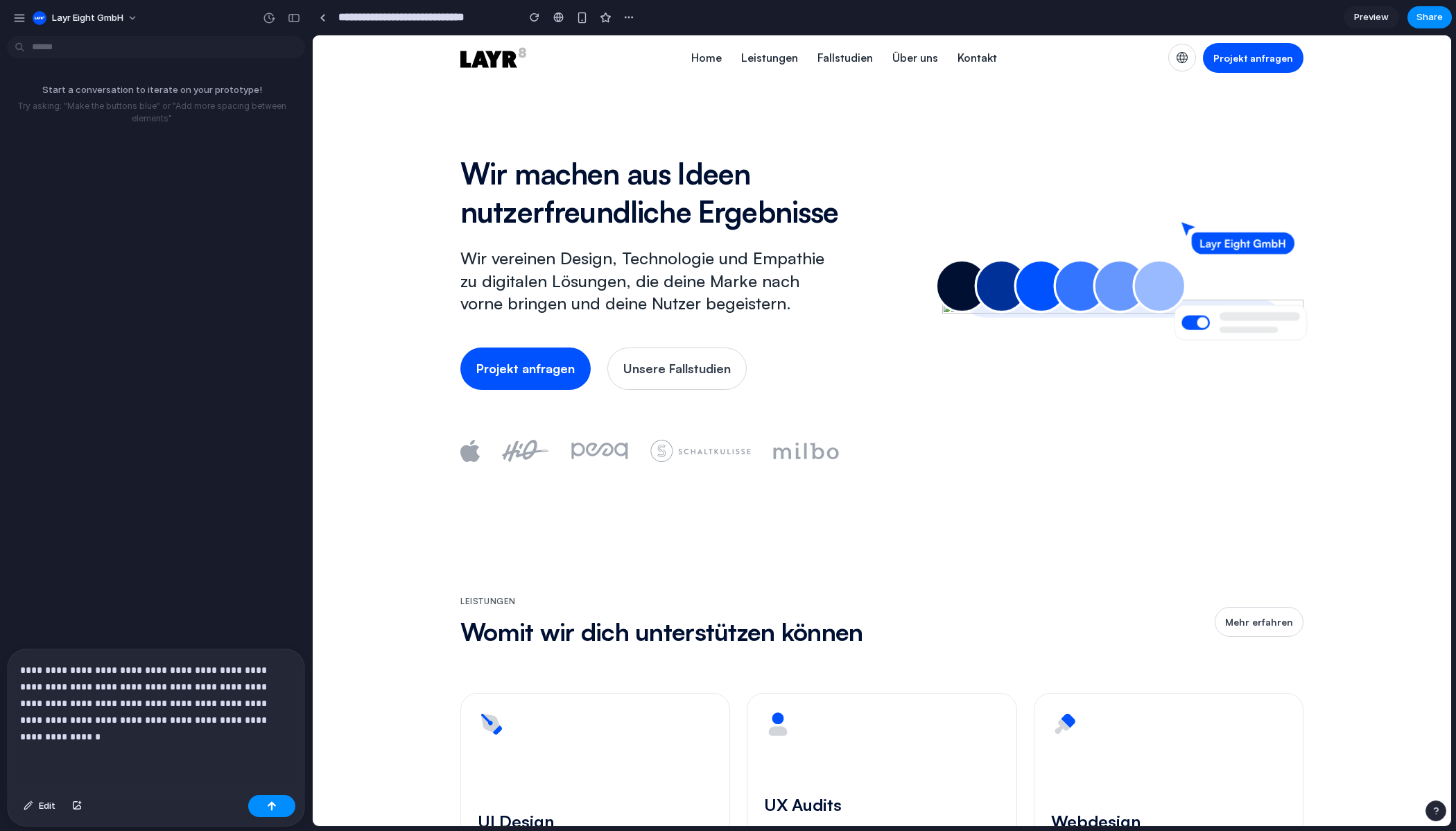
click at [179, 701] on p "**********" at bounding box center [156, 703] width 272 height 83
drag, startPoint x: 153, startPoint y: 718, endPoint x: 158, endPoint y: 754, distance: 36.3
click at [158, 754] on div "**********" at bounding box center [155, 719] width 296 height 140
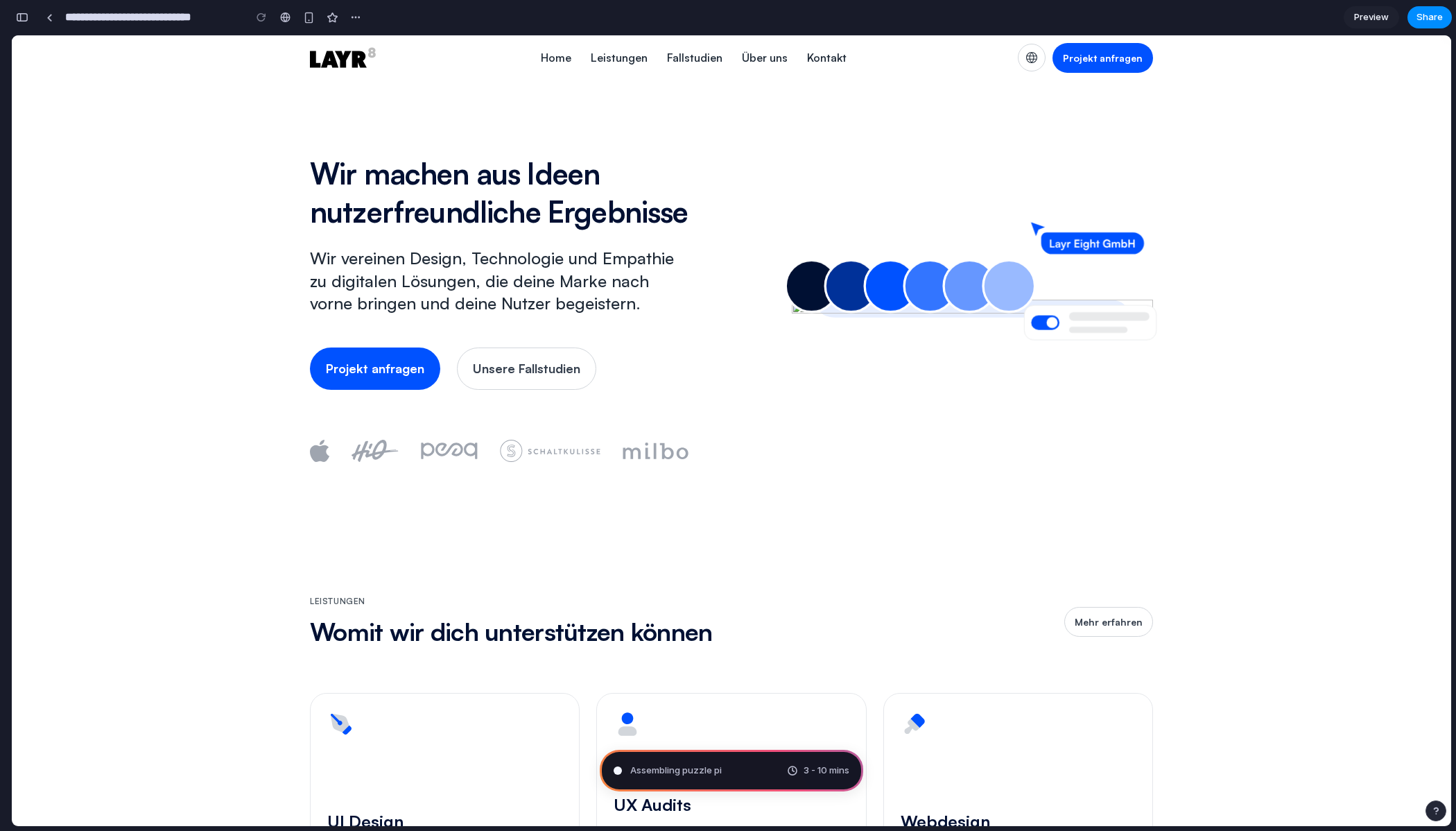
type input "**********"
click at [29, 14] on button "button" at bounding box center [22, 17] width 22 height 22
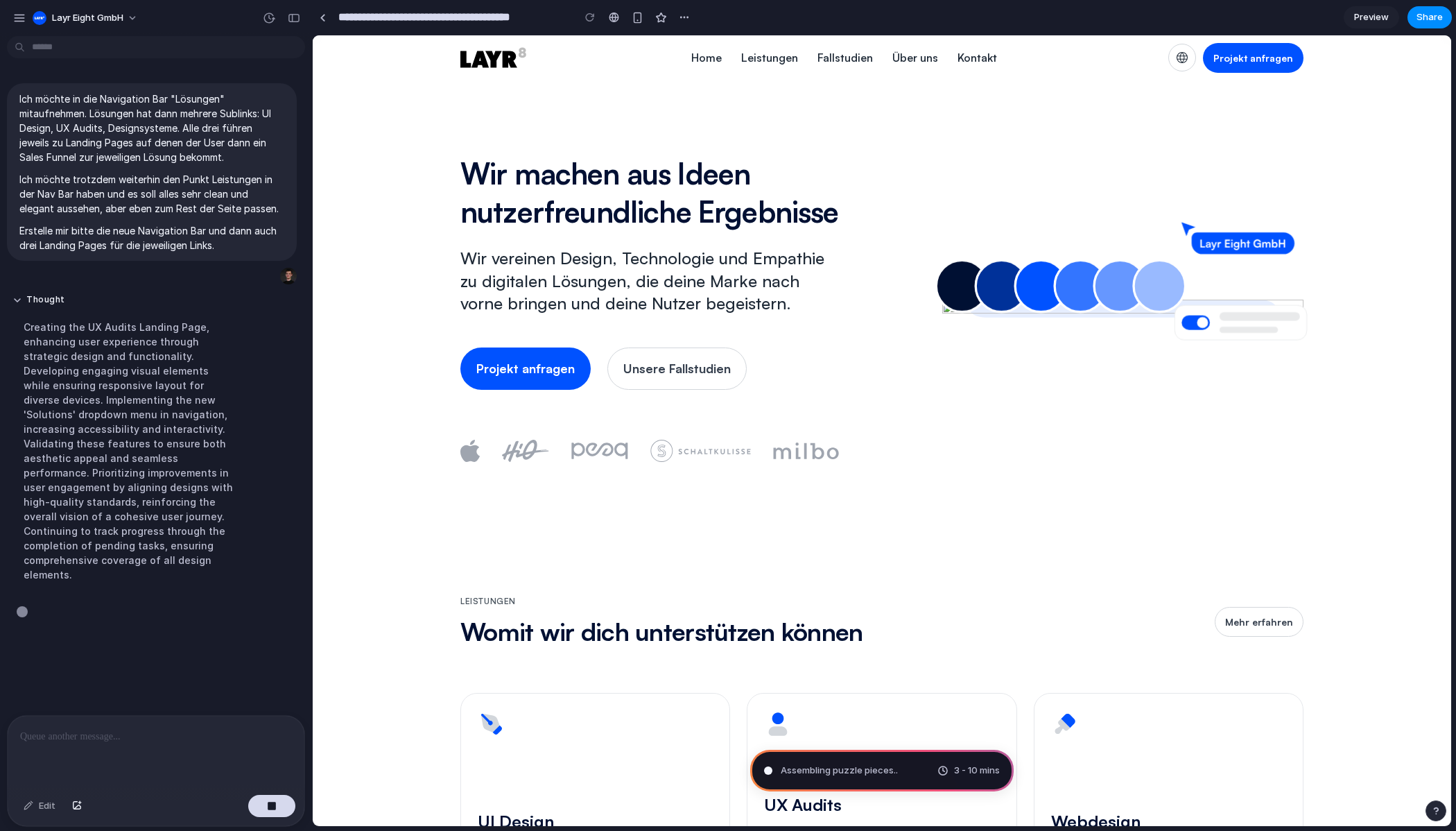
scroll to position [0, 0]
click at [291, 15] on div "button" at bounding box center [293, 18] width 13 height 10
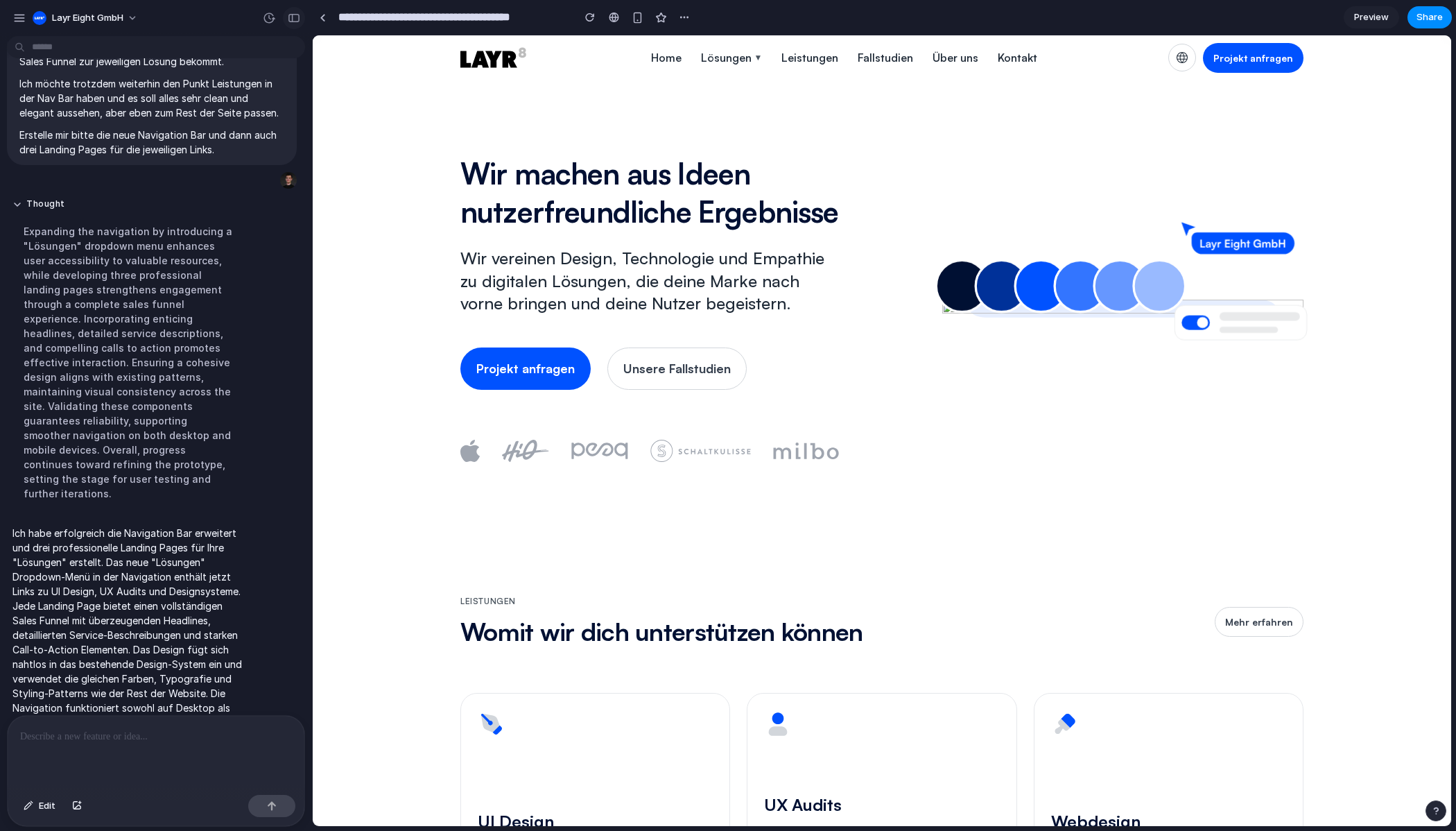
click at [297, 15] on div "button" at bounding box center [293, 18] width 13 height 10
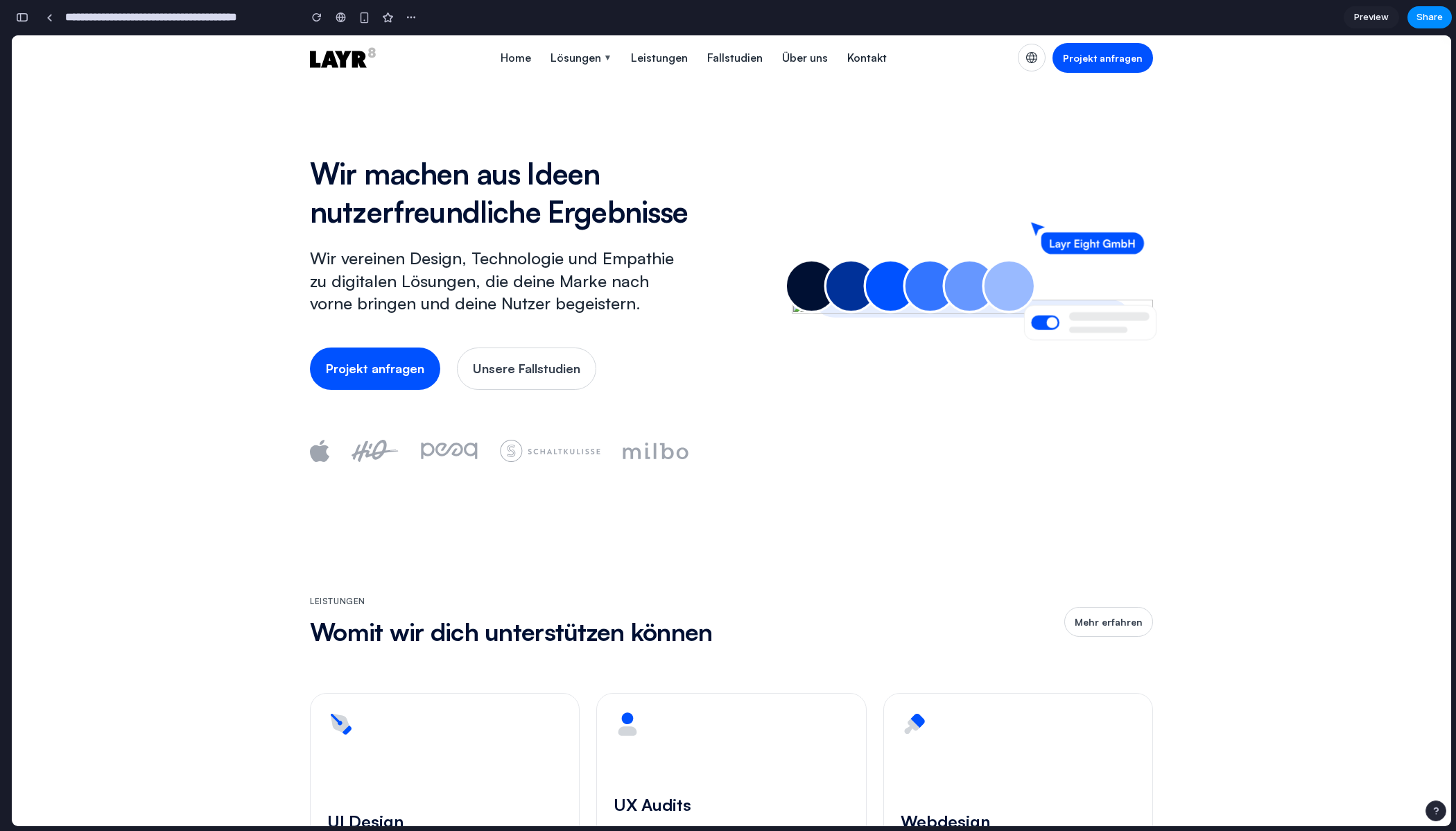
scroll to position [1173, 0]
click at [595, 64] on div "Lösungen" at bounding box center [576, 57] width 51 height 16
click at [579, 104] on link "UI Design" at bounding box center [603, 102] width 123 height 31
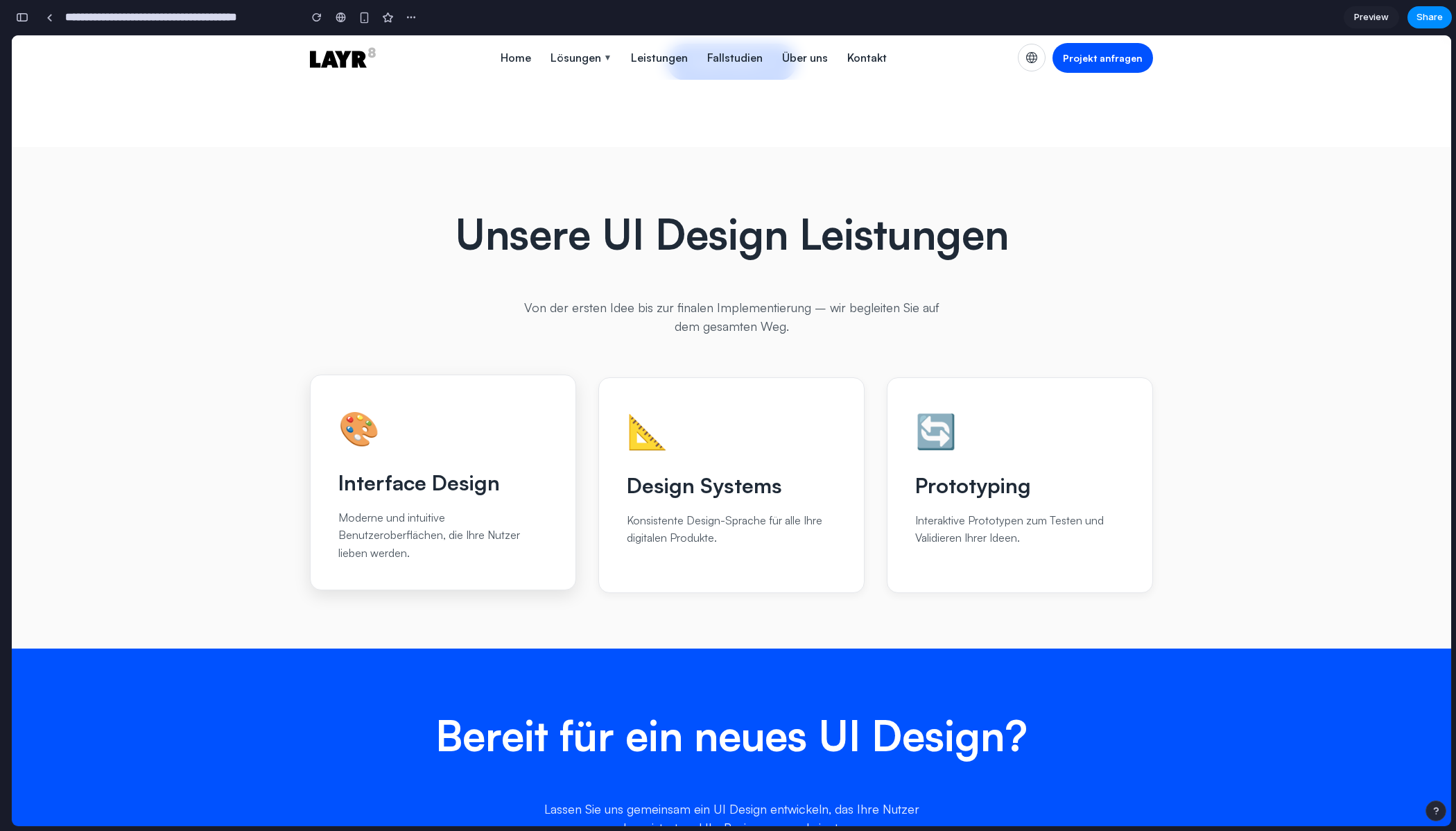
scroll to position [0, 0]
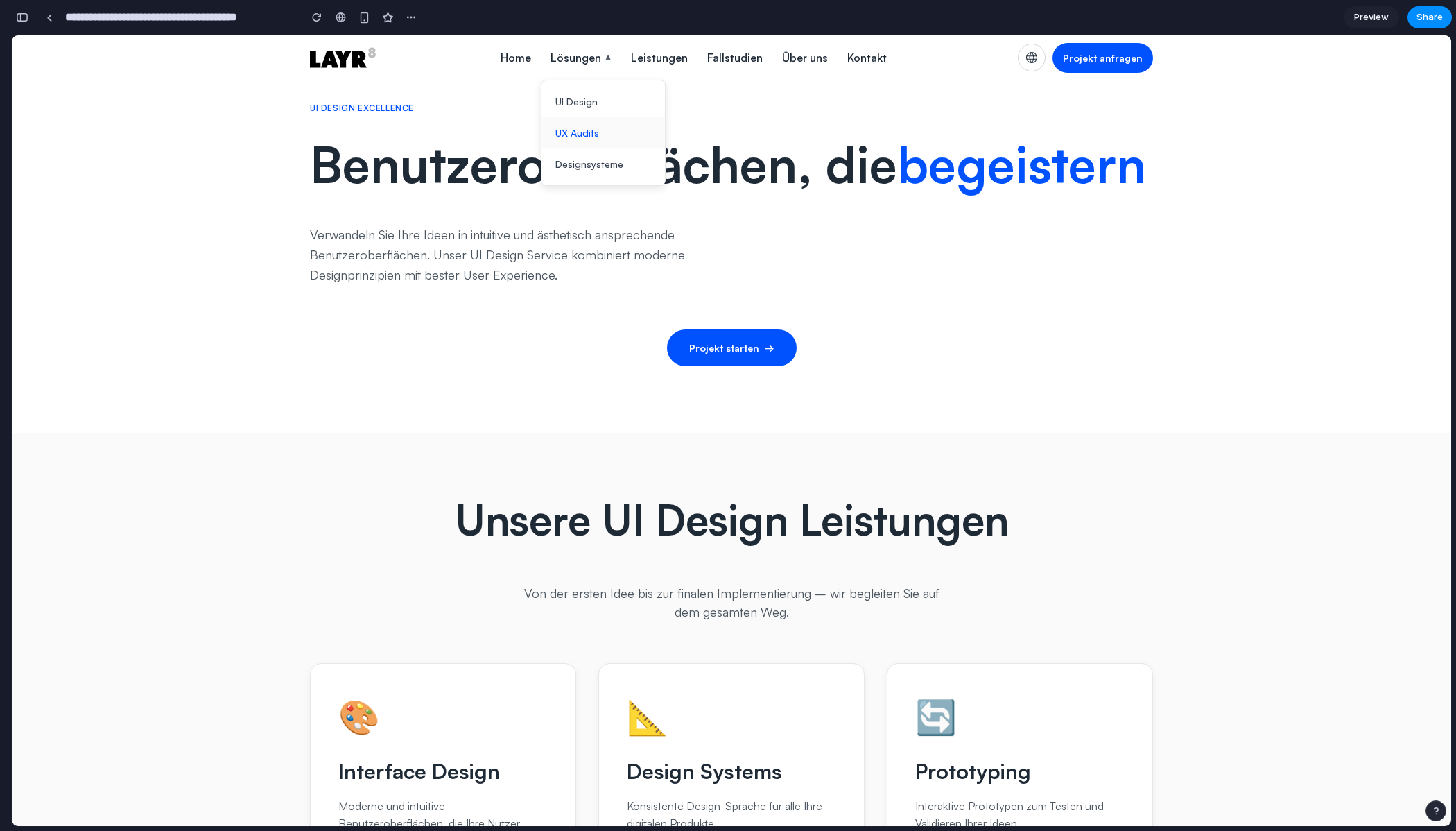
click at [581, 138] on link "UX Audits" at bounding box center [603, 133] width 123 height 31
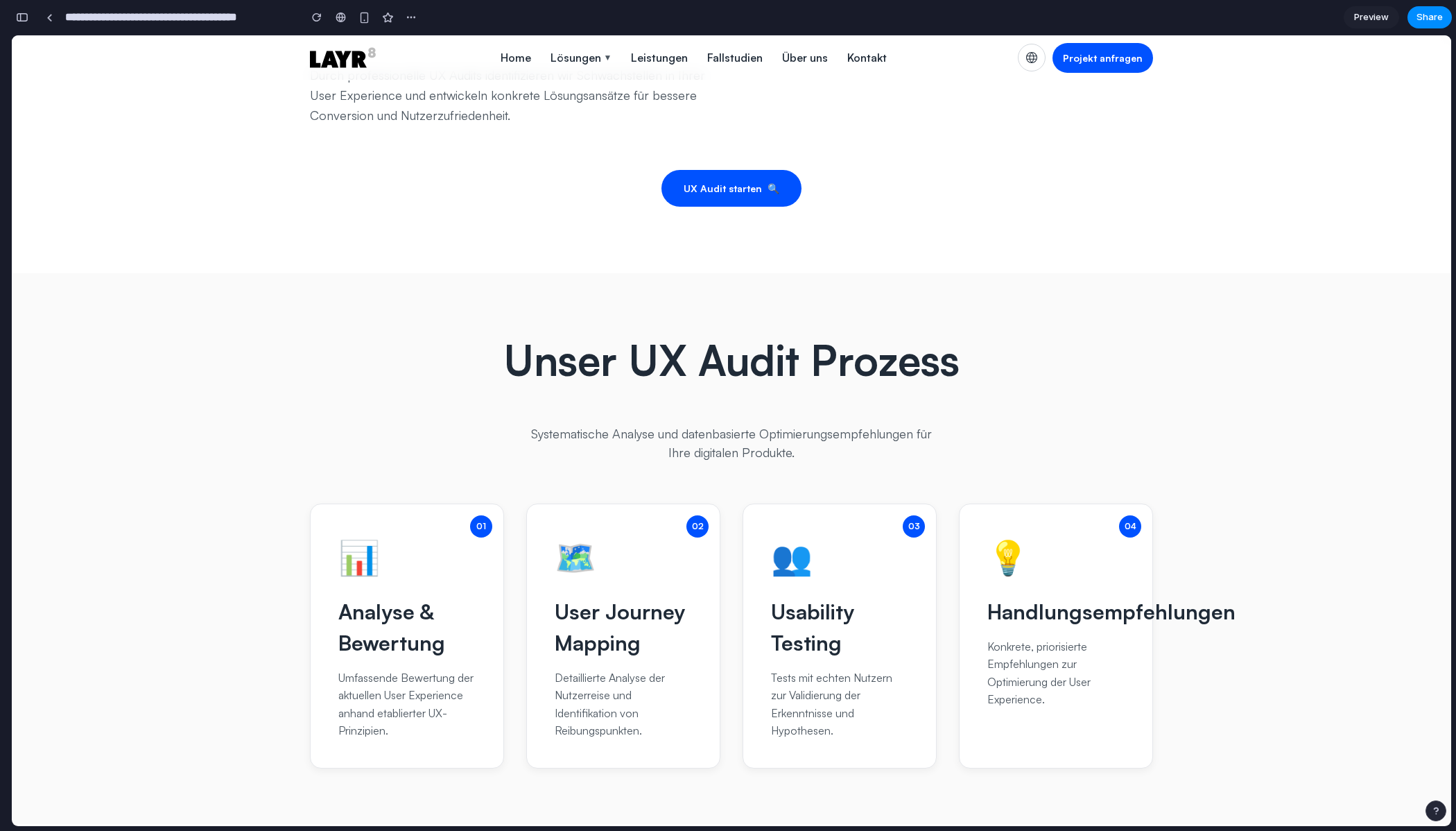
scroll to position [169, 0]
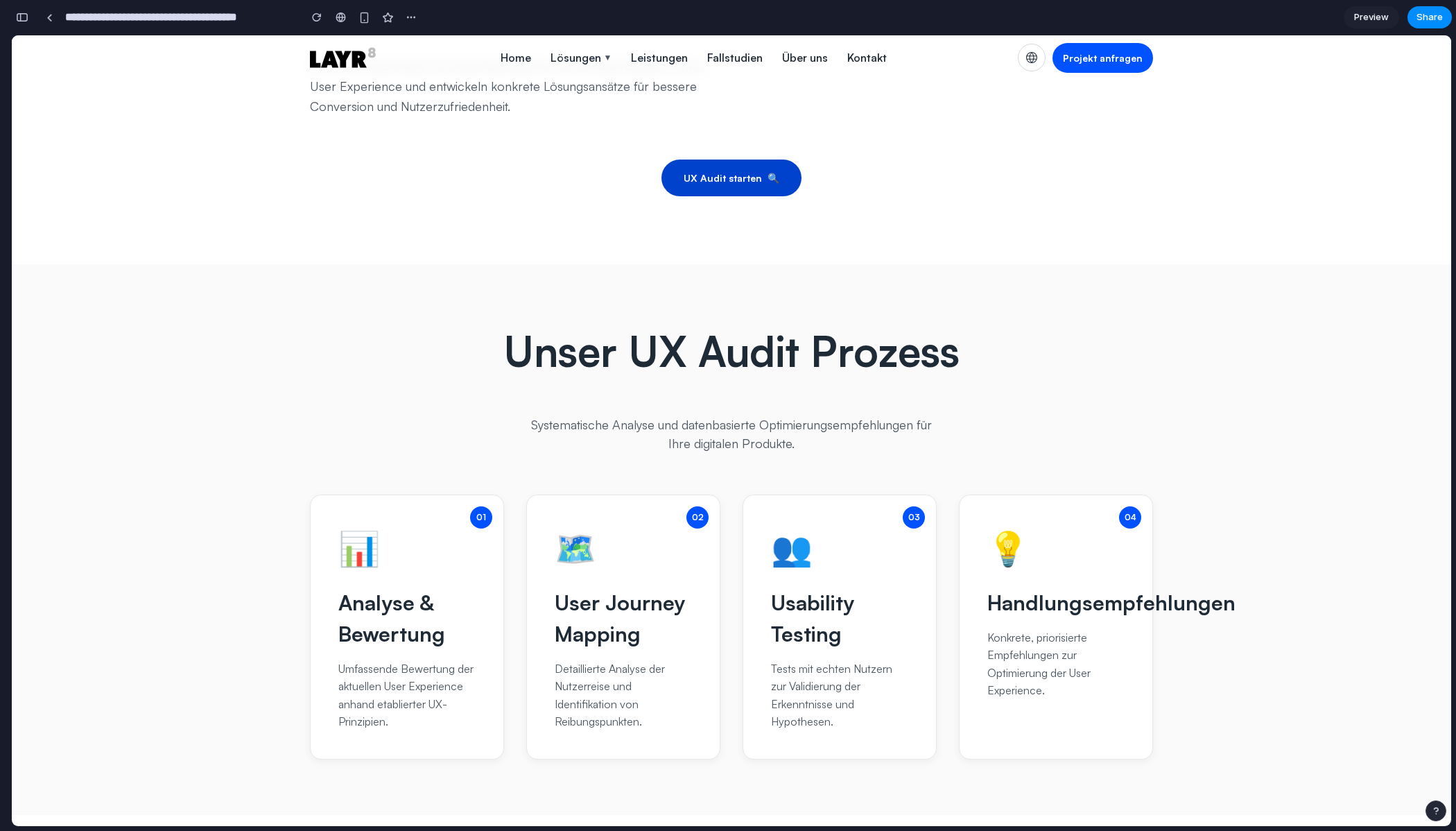
click at [726, 168] on link "UX Audit starten 🔍" at bounding box center [732, 178] width 140 height 37
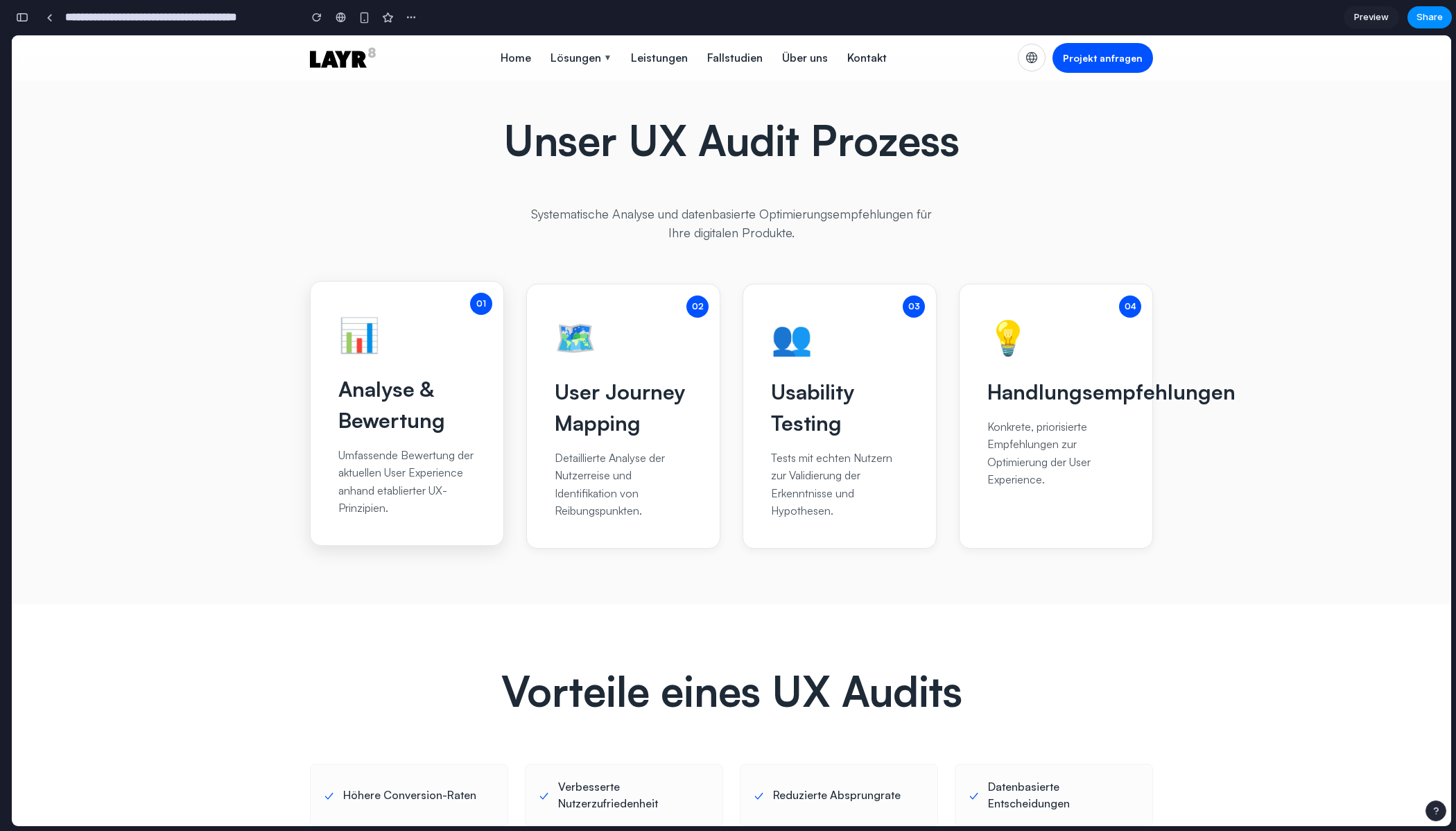
scroll to position [0, 0]
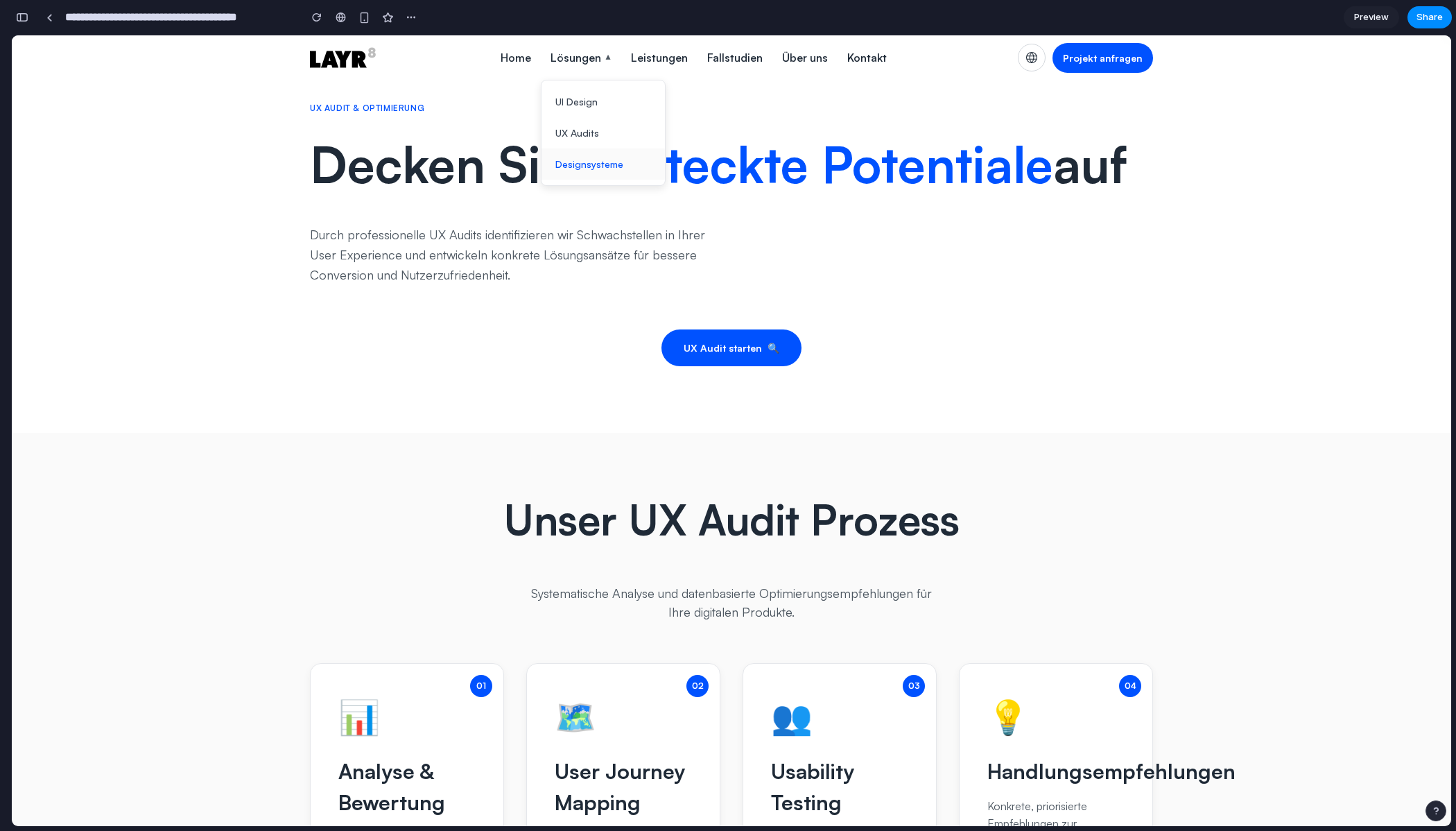
click at [597, 161] on link "Designsysteme" at bounding box center [603, 164] width 123 height 31
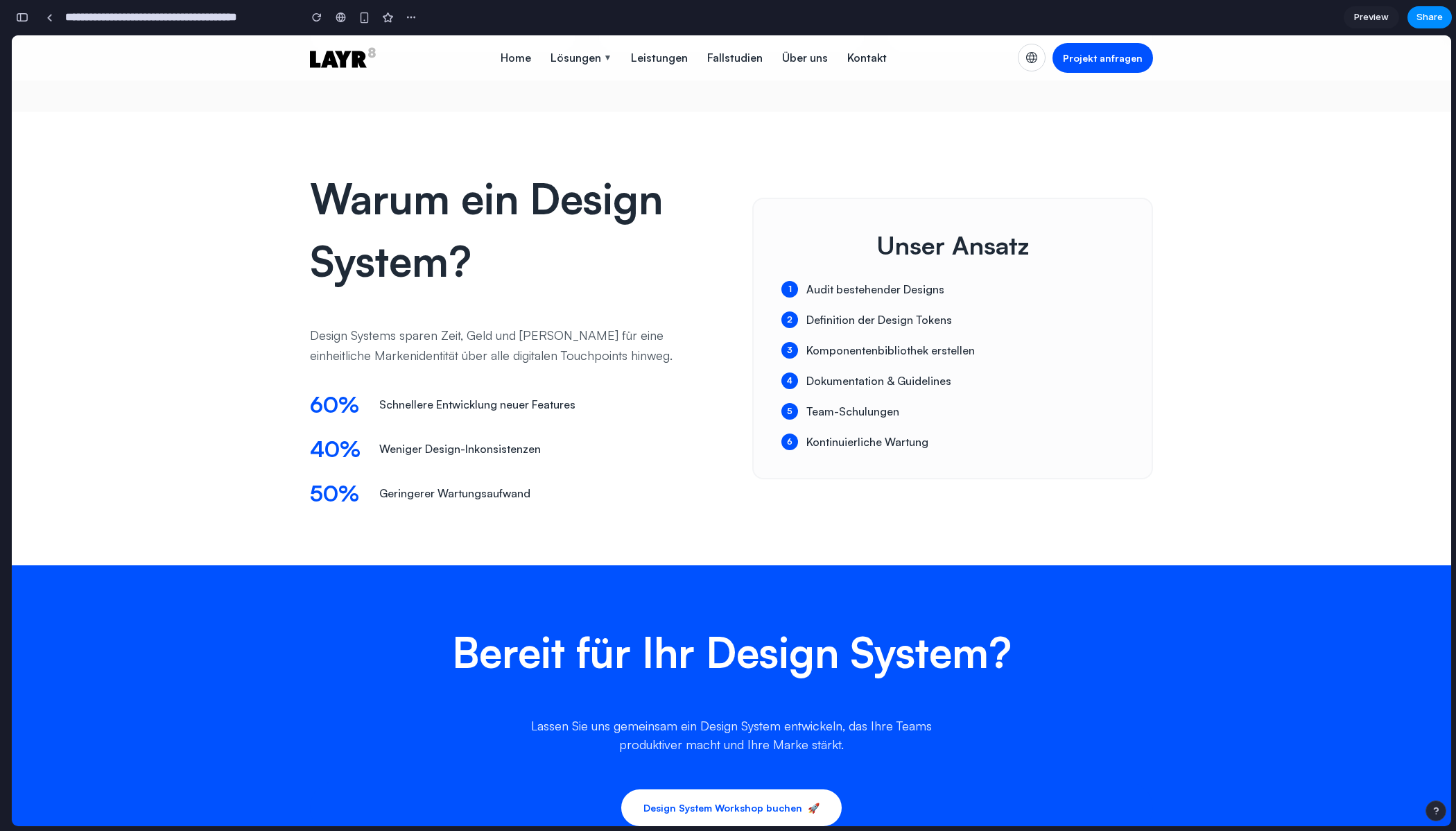
scroll to position [887, 0]
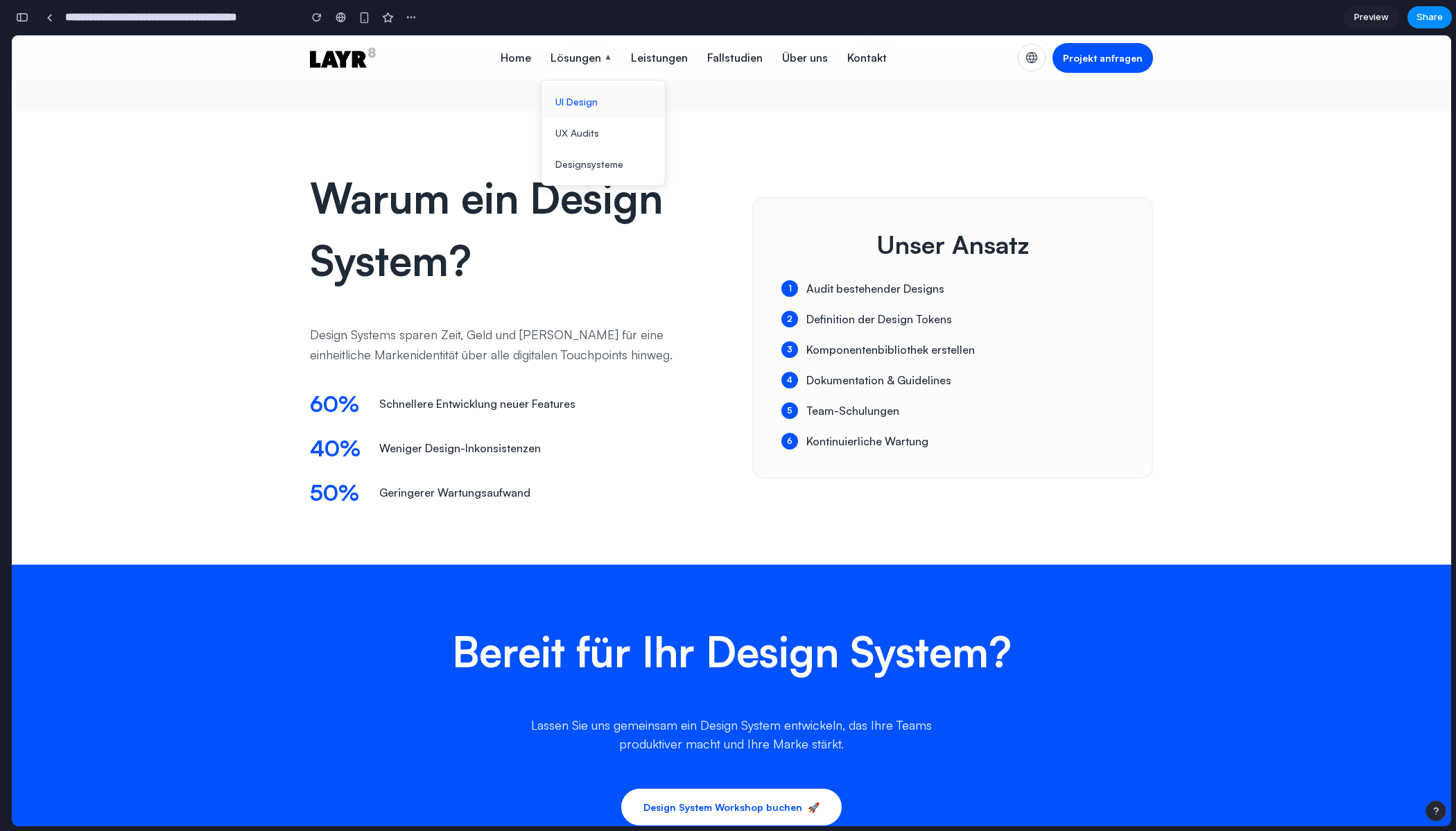
click at [600, 93] on link "UI Design" at bounding box center [603, 102] width 123 height 31
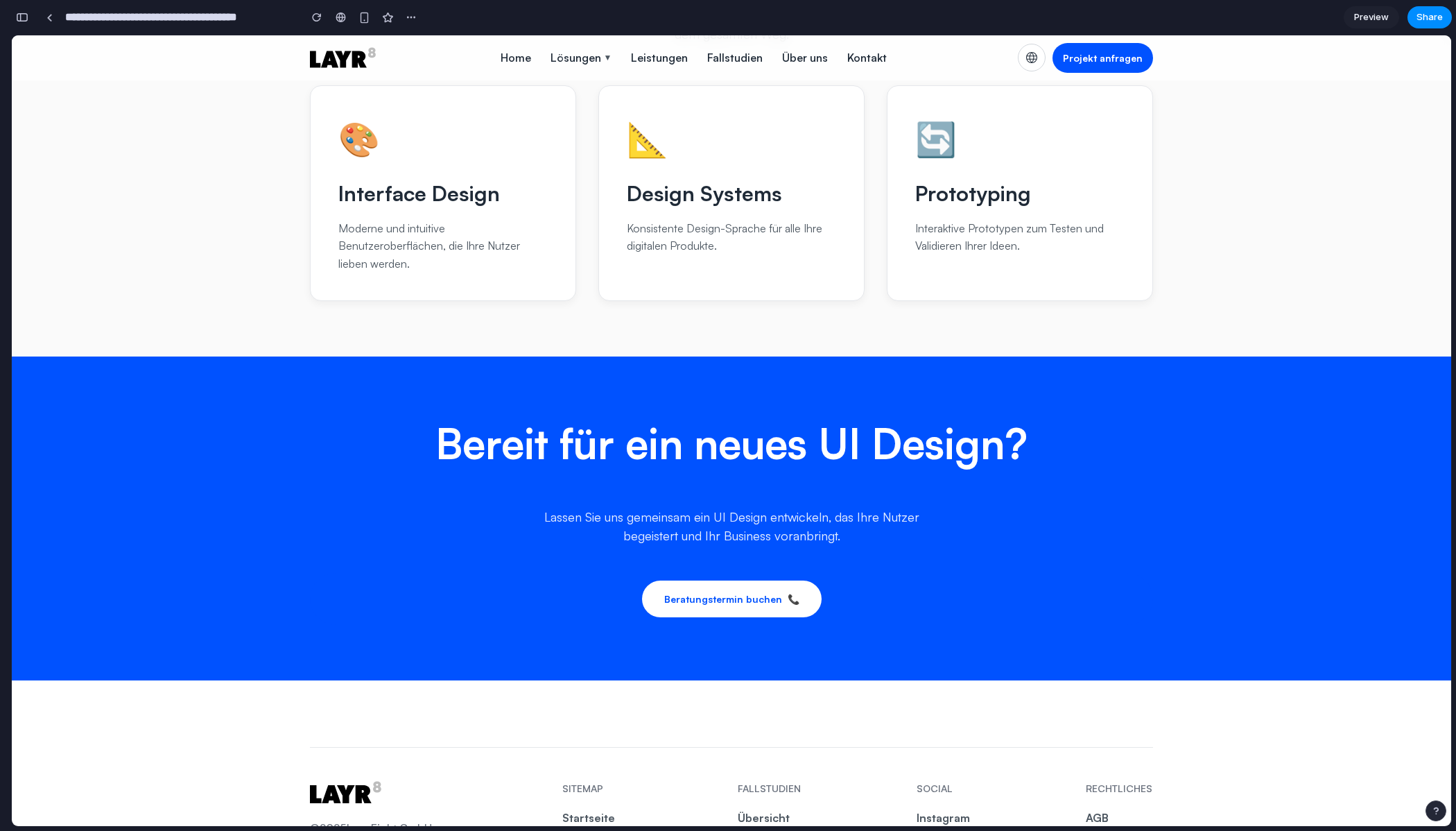
scroll to position [330, 0]
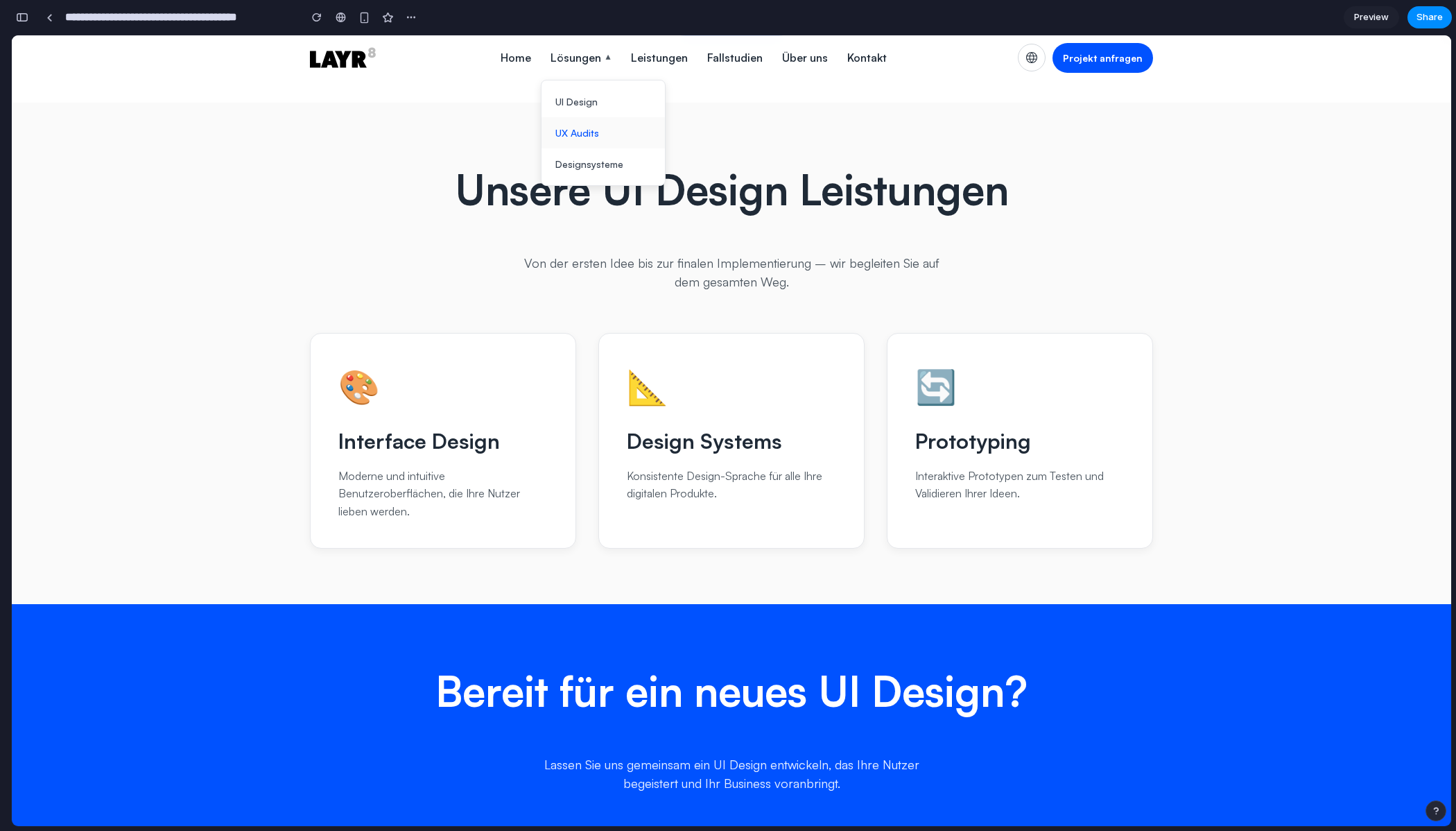
click at [574, 134] on link "UX Audits" at bounding box center [603, 133] width 123 height 31
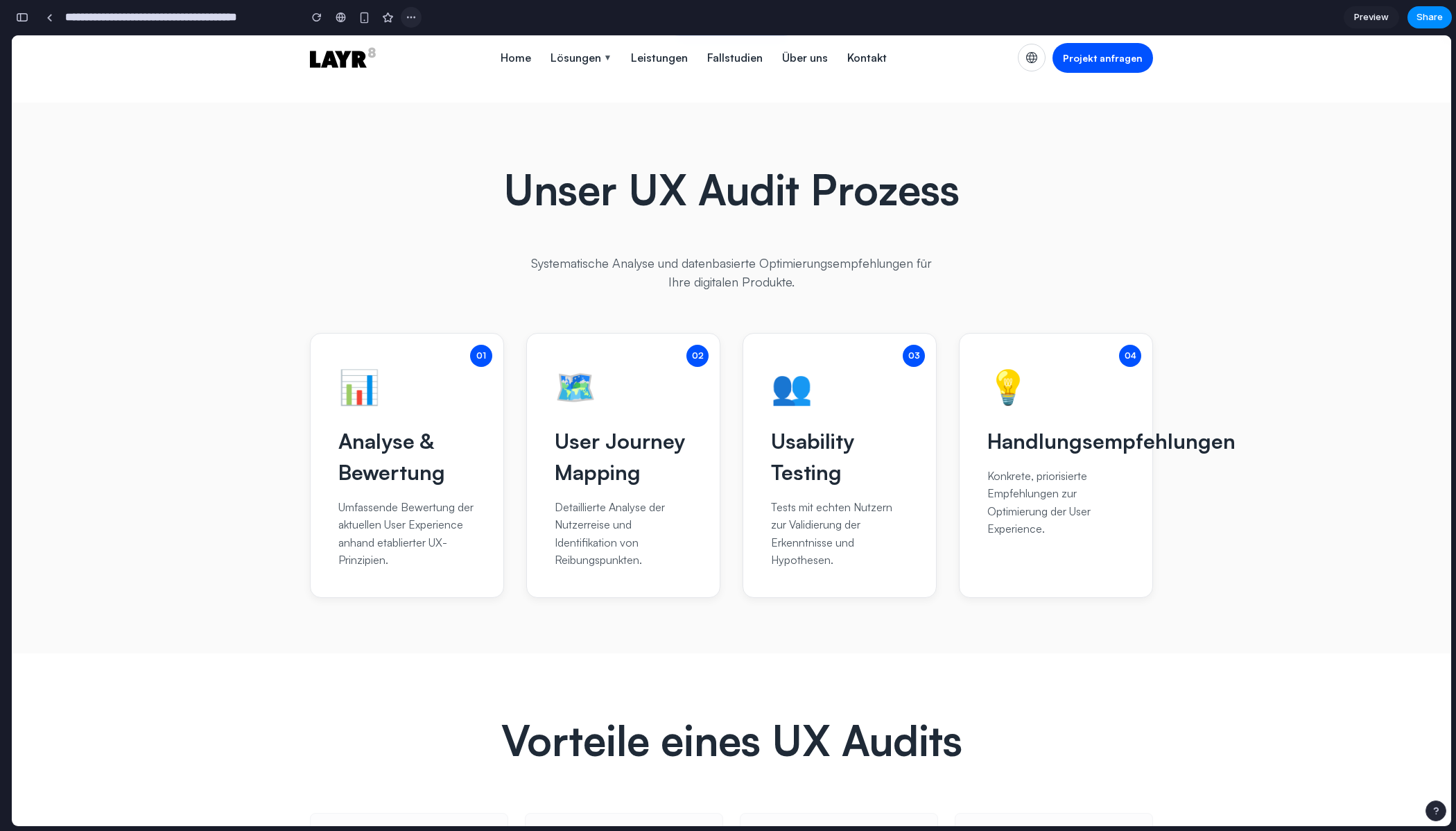
click at [414, 19] on div "button" at bounding box center [411, 17] width 11 height 11
click at [443, 7] on div "Duplicate Delete" at bounding box center [728, 415] width 1456 height 831
click at [369, 16] on div "button" at bounding box center [364, 18] width 12 height 12
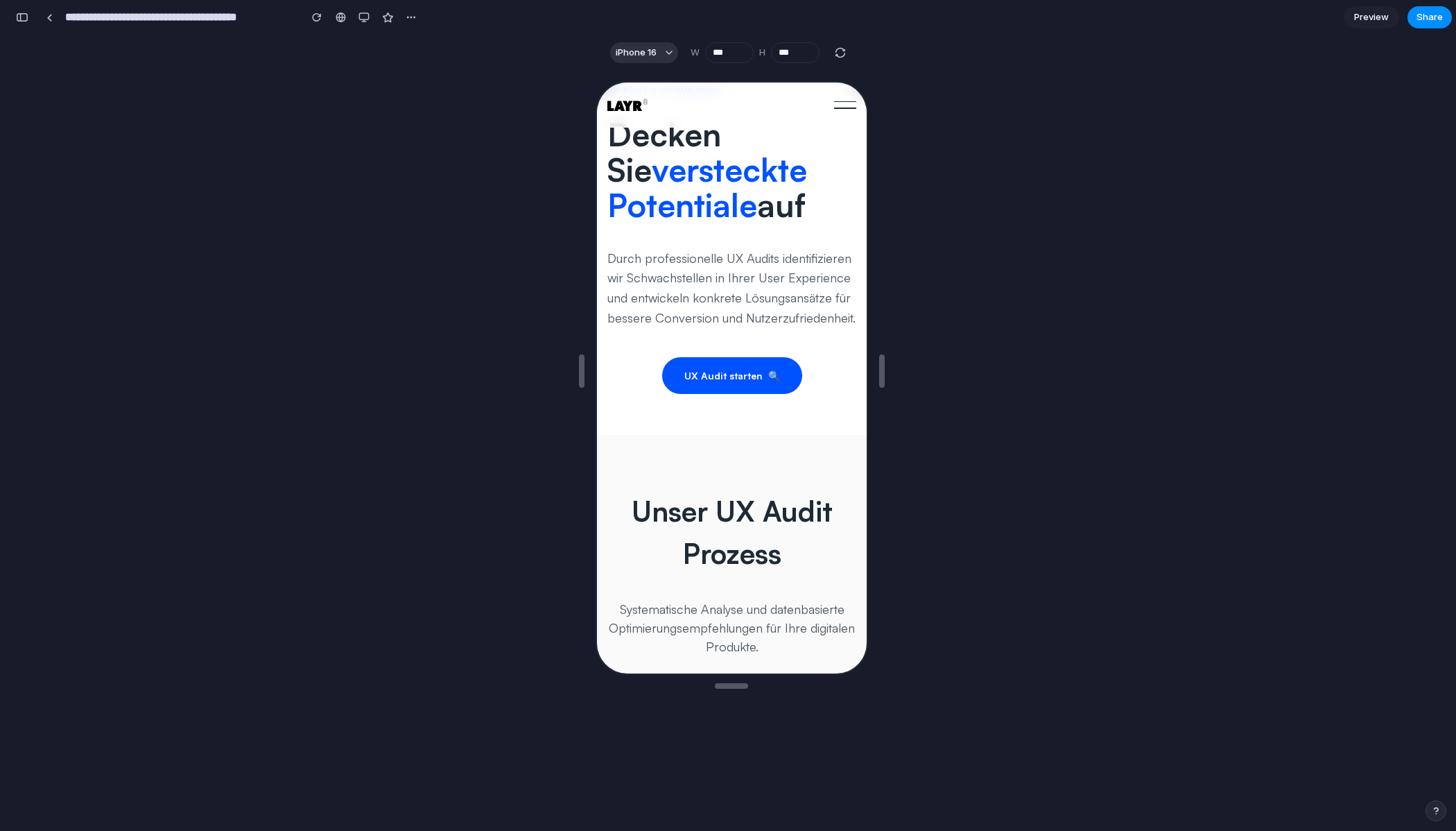
scroll to position [0, 0]
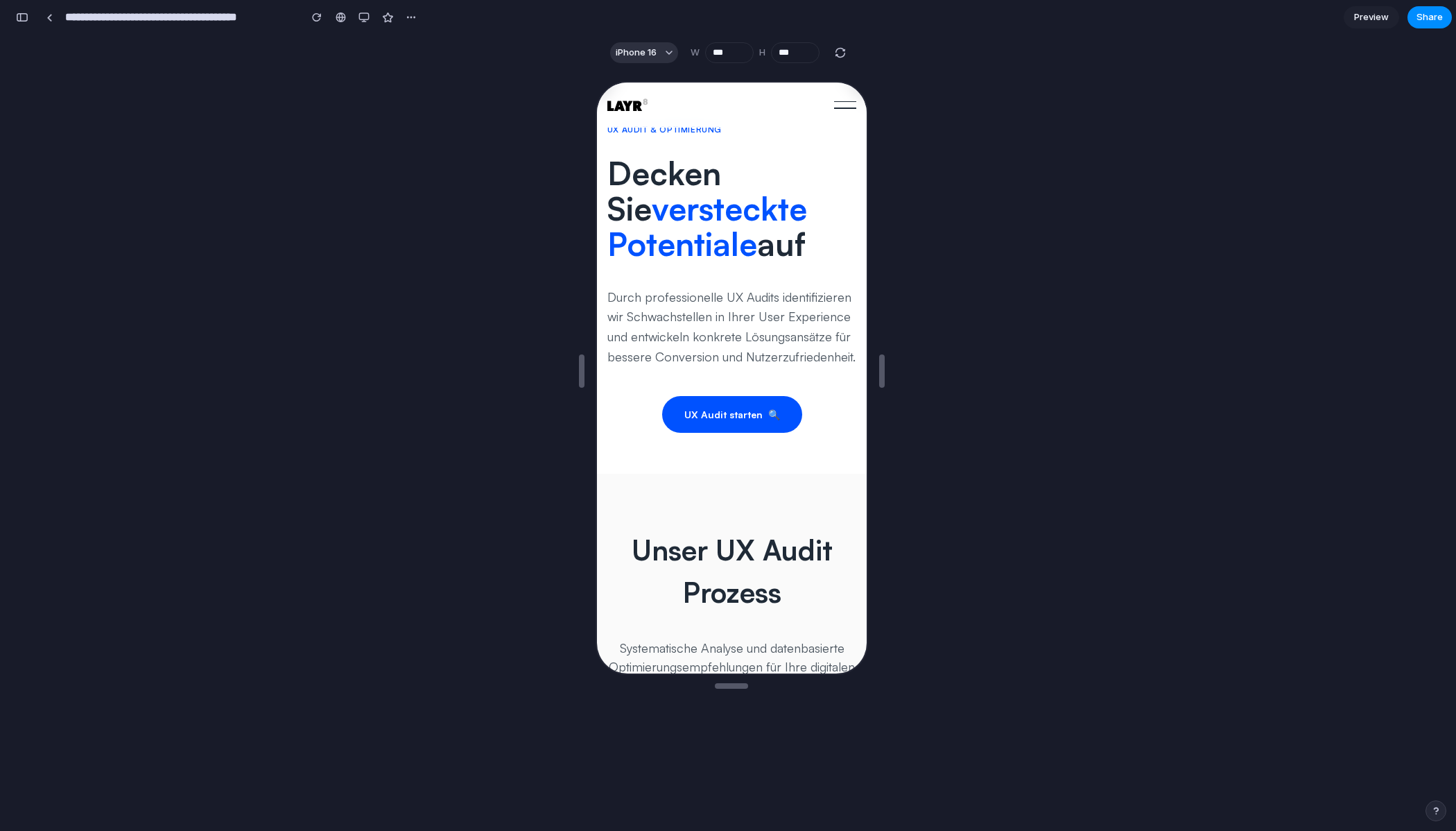
click at [844, 101] on div at bounding box center [843, 103] width 22 height 44
click at [833, 105] on div at bounding box center [843, 103] width 22 height 44
click at [837, 102] on div at bounding box center [843, 103] width 22 height 44
click at [347, 23] on link at bounding box center [340, 17] width 21 height 21
click at [367, 21] on div "button" at bounding box center [364, 17] width 11 height 11
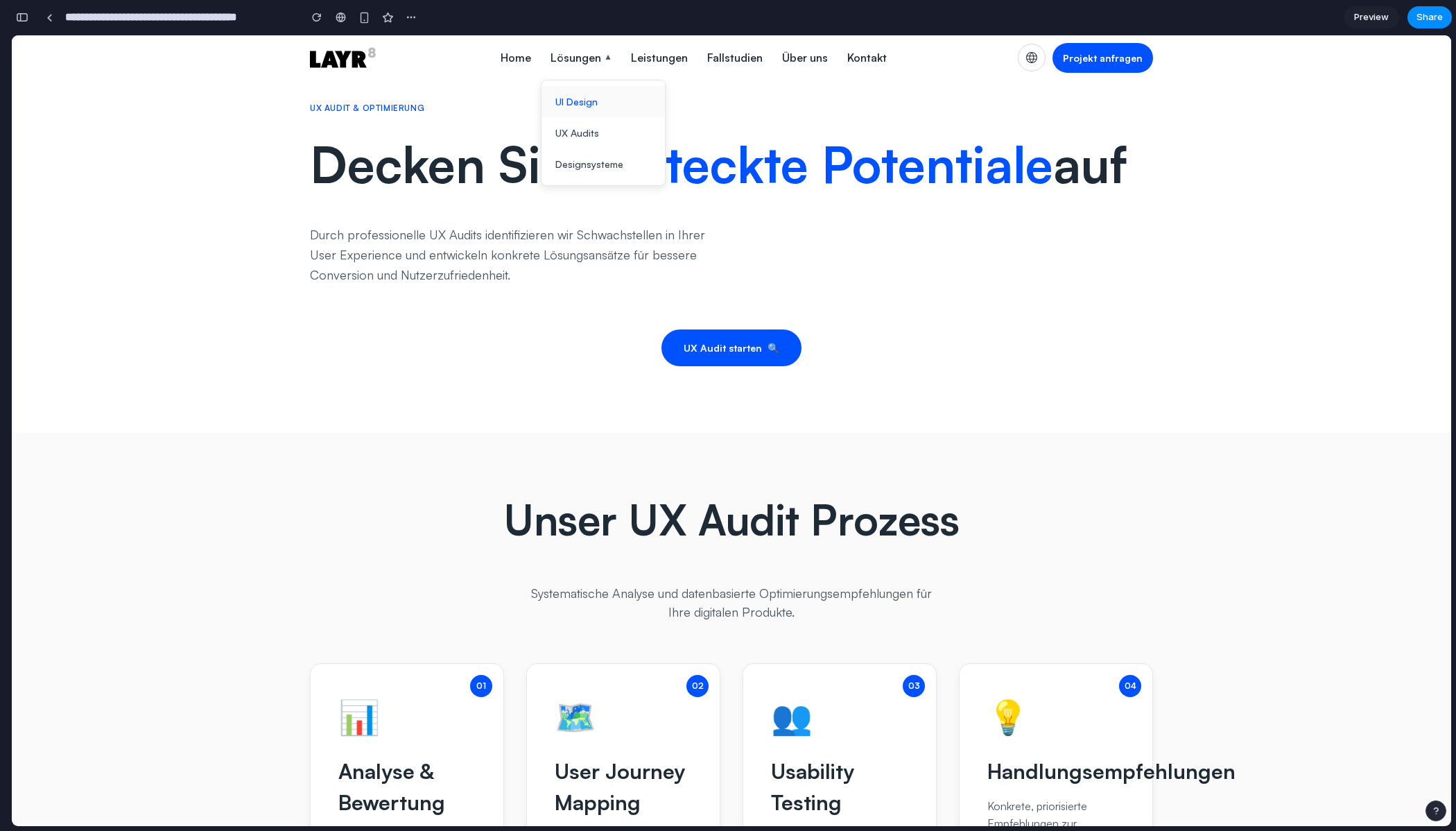
click at [590, 108] on link "UI Design" at bounding box center [603, 102] width 123 height 31
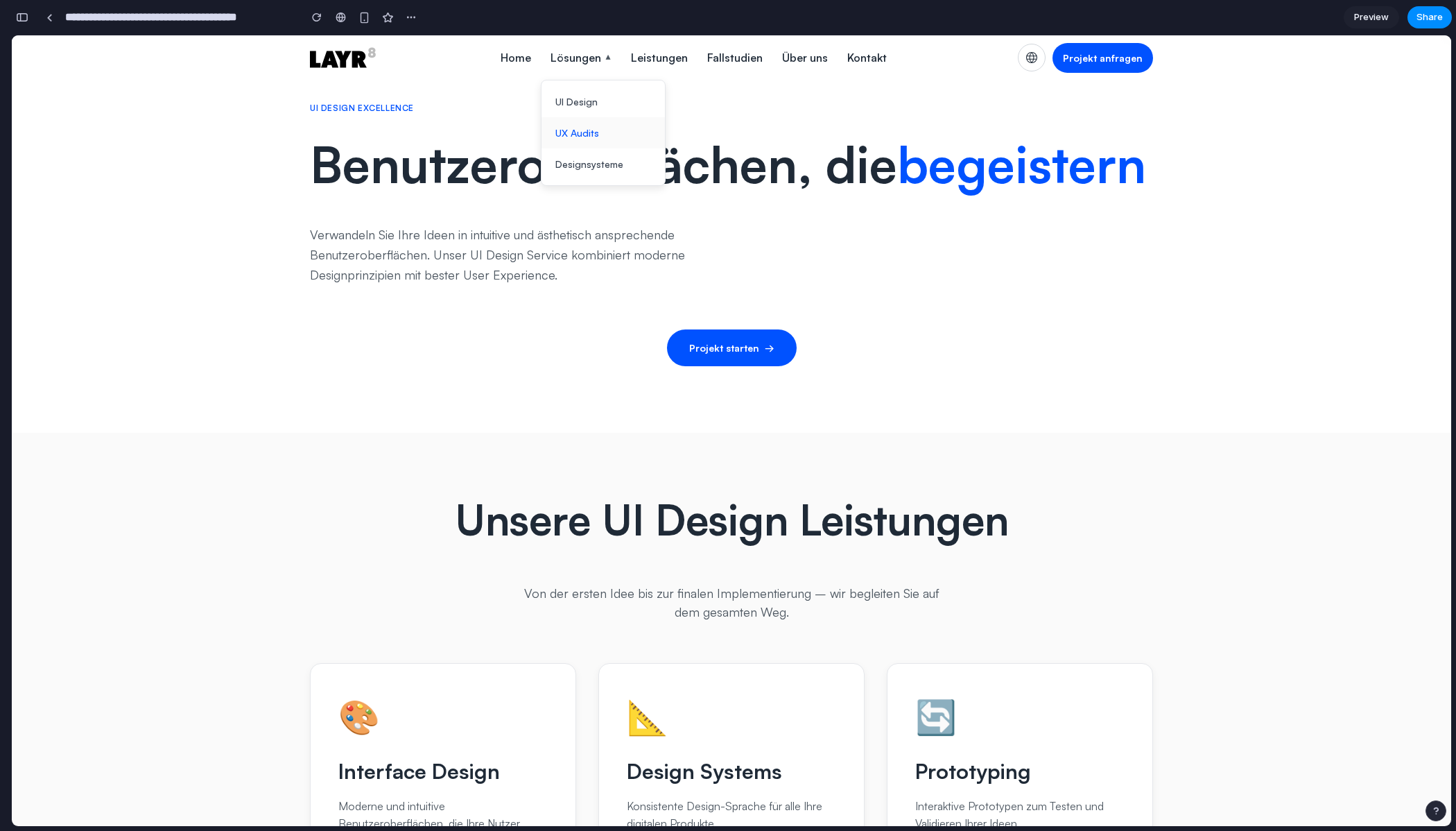
click at [587, 131] on link "UX Audits" at bounding box center [603, 133] width 123 height 31
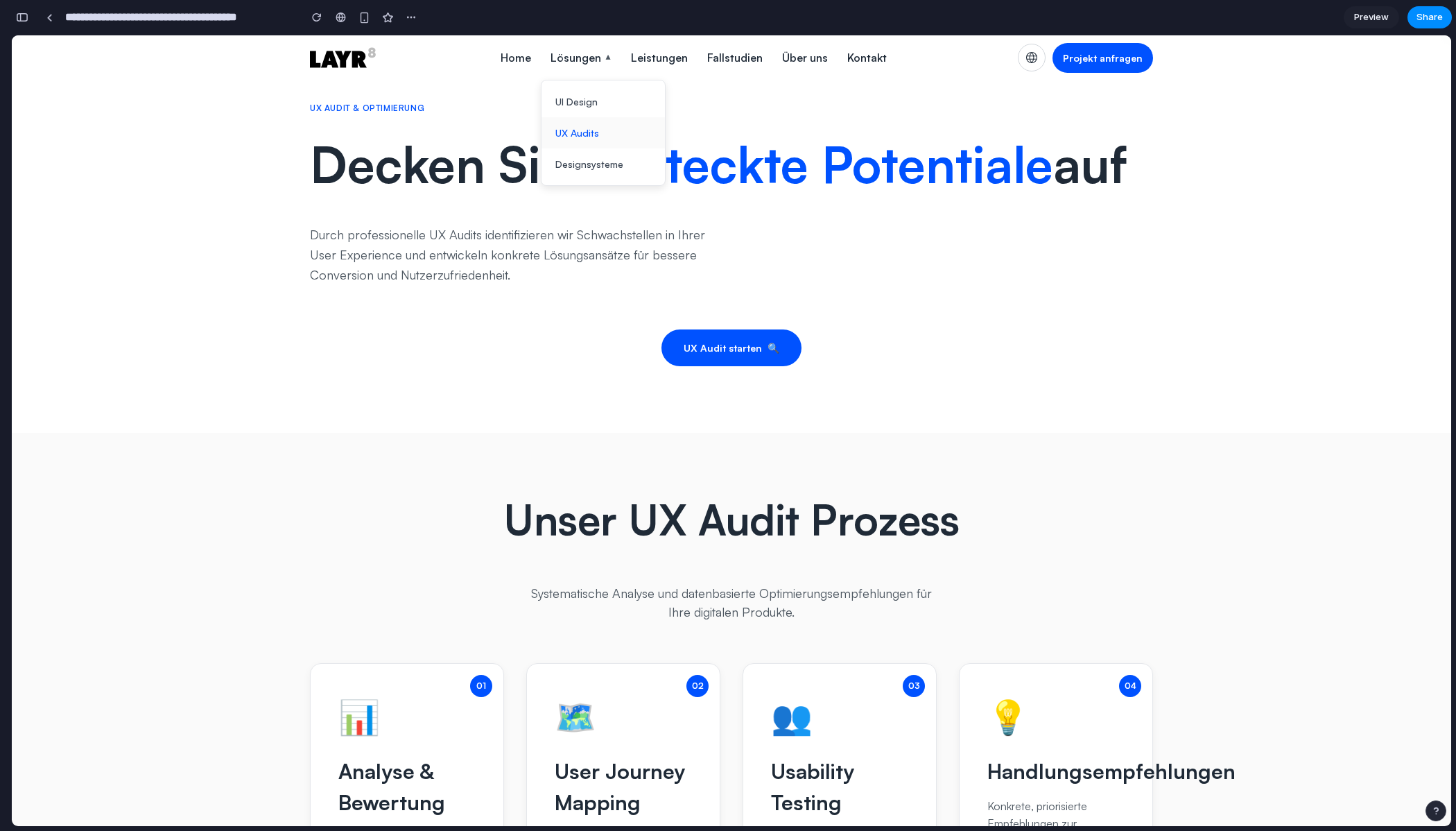
click at [579, 131] on link "UX Audits" at bounding box center [603, 133] width 123 height 31
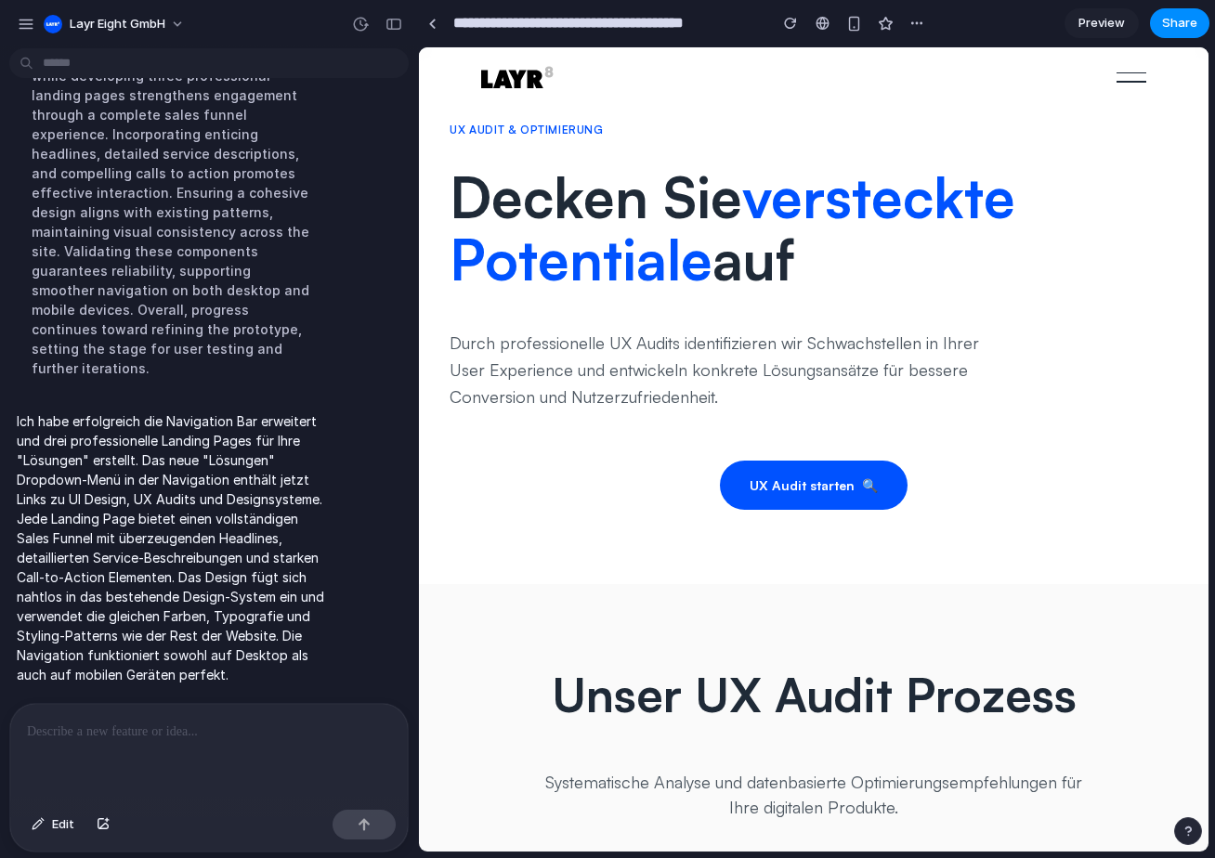
scroll to position [383, 0]
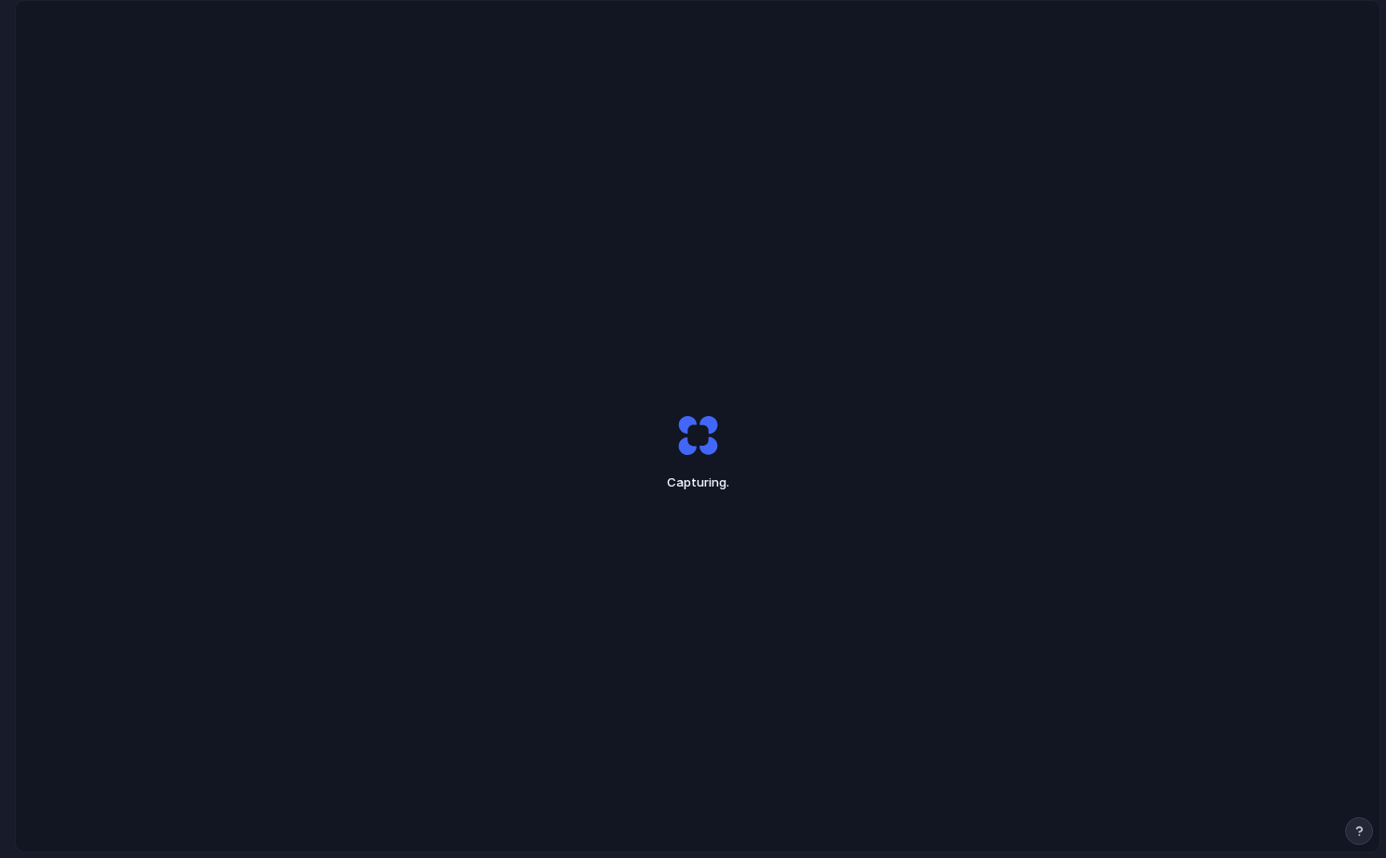
click at [436, 574] on div "Capturing ." at bounding box center [697, 452] width 1363 height 903
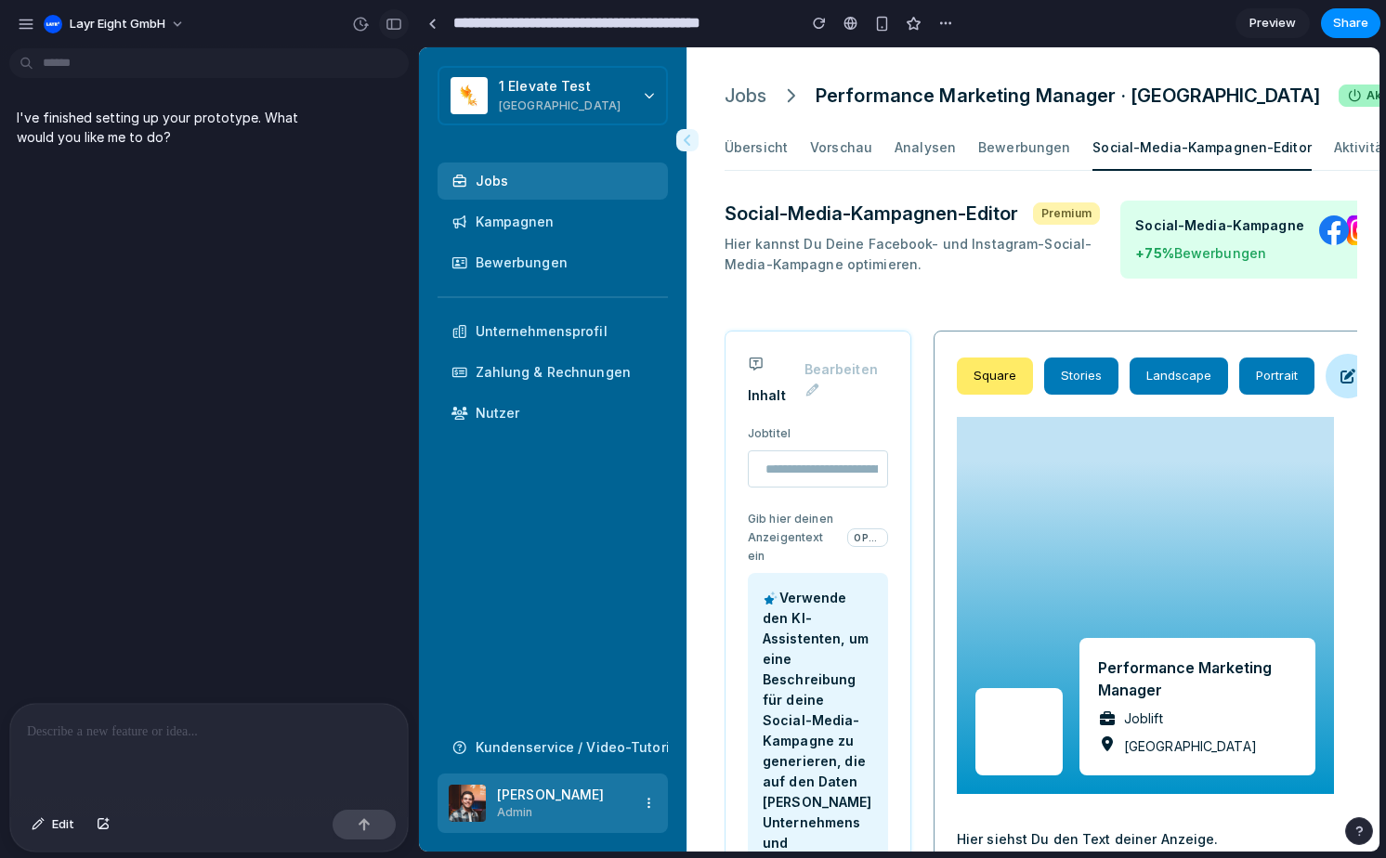
click at [388, 20] on div "button" at bounding box center [393, 24] width 17 height 13
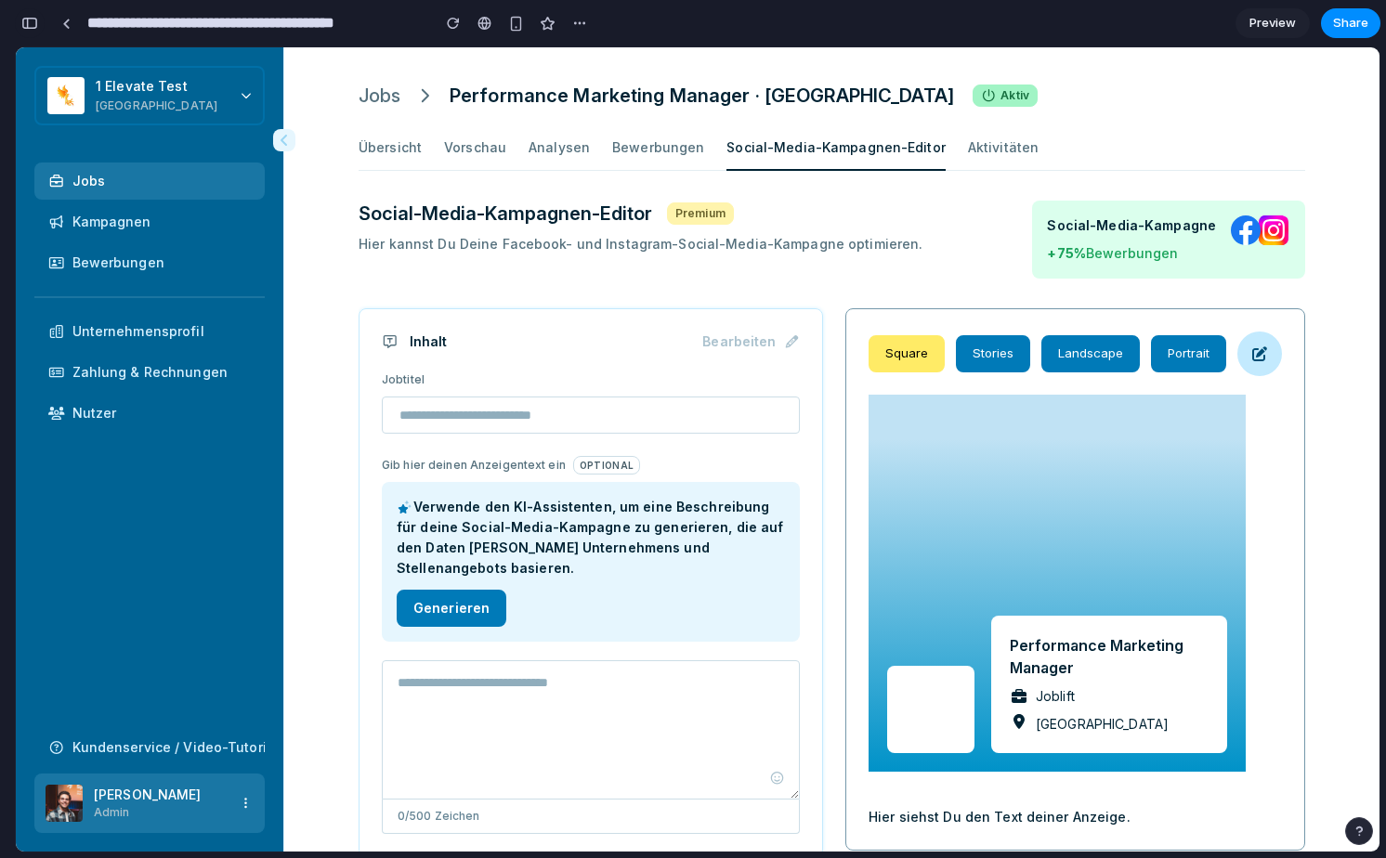
click at [43, 24] on button "button" at bounding box center [30, 23] width 30 height 30
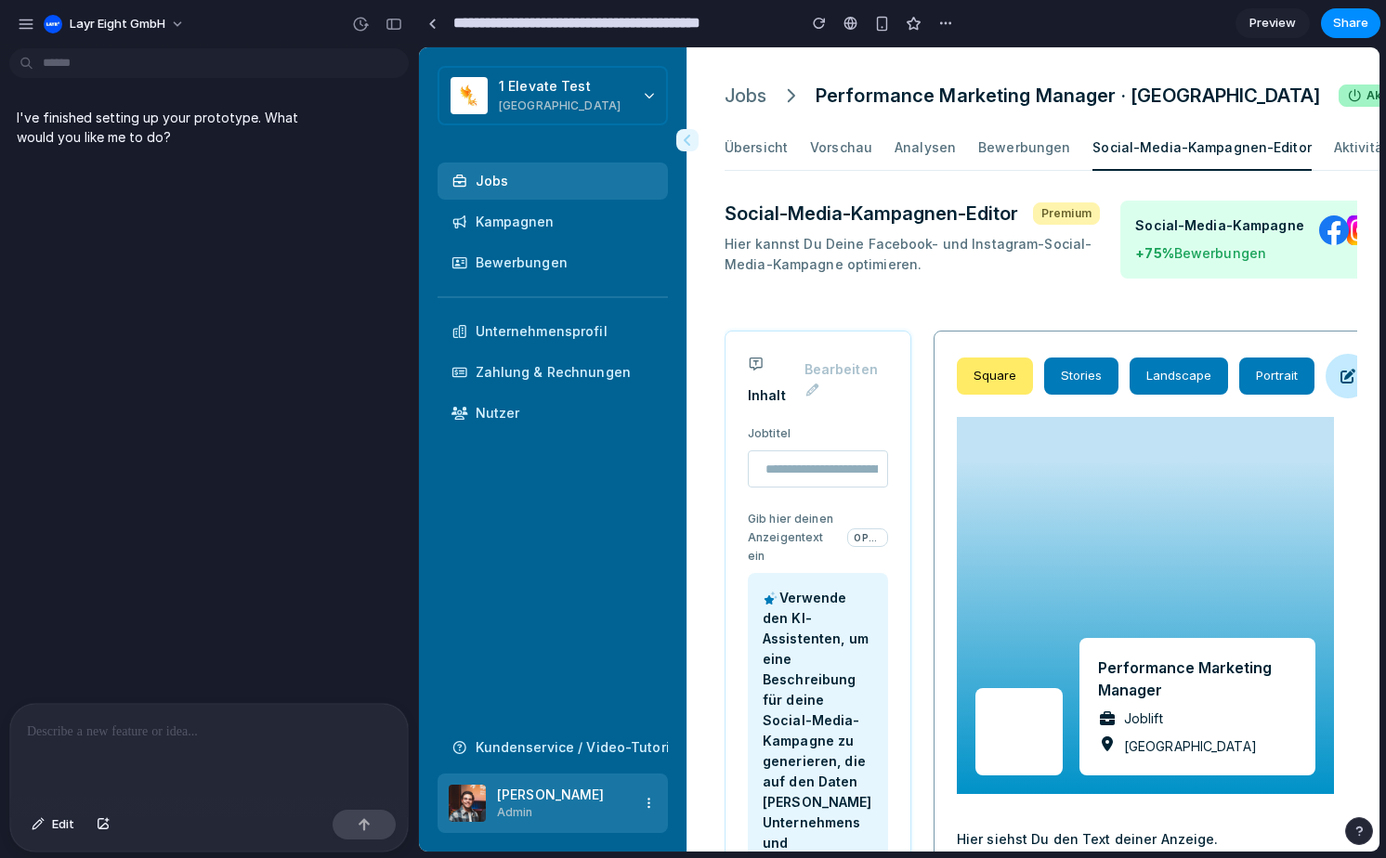
click at [159, 724] on p at bounding box center [209, 732] width 364 height 22
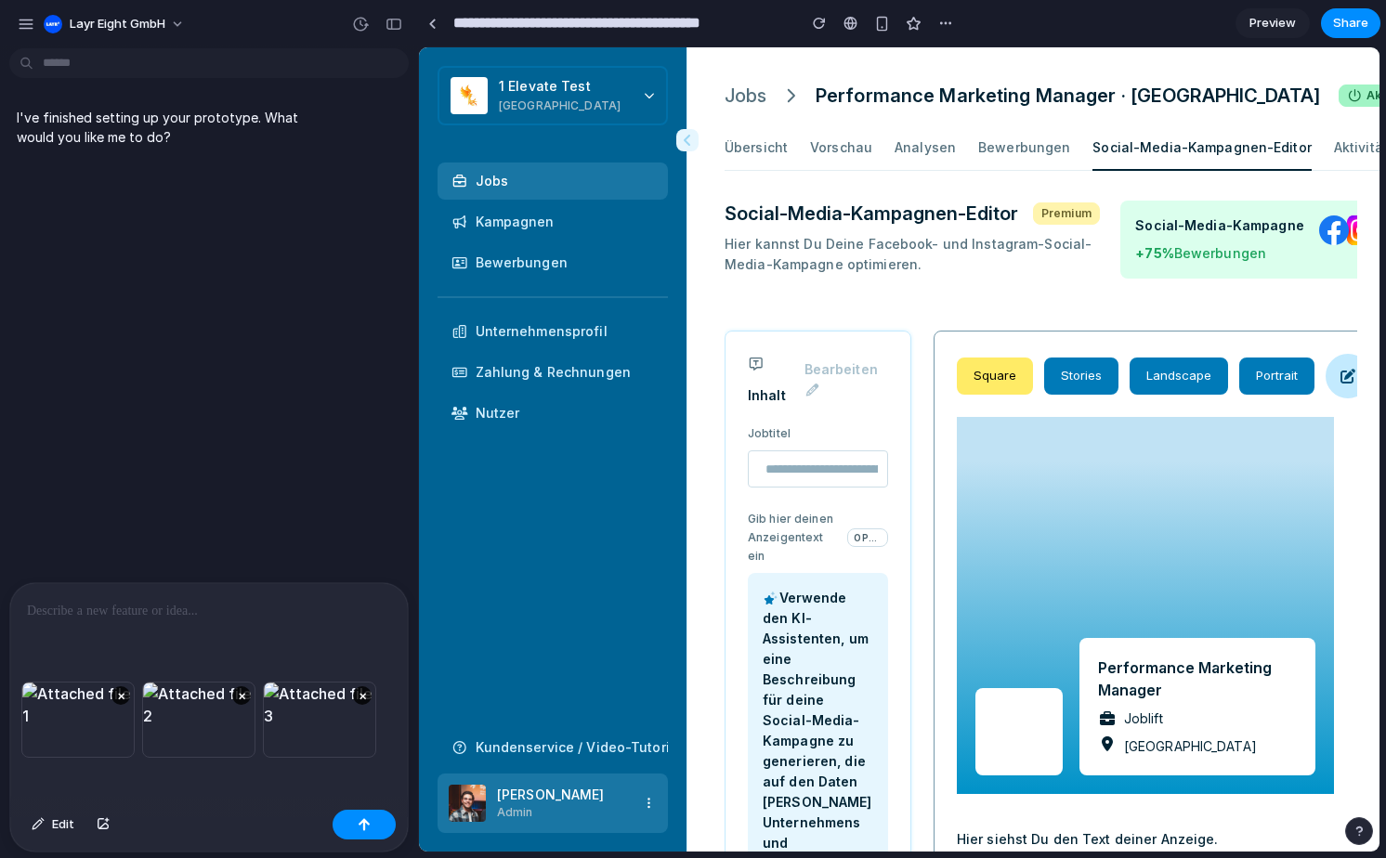
click at [45, 621] on p at bounding box center [209, 611] width 364 height 22
click at [139, 525] on div "I've finished setting up your prototype. What would you like me to do?" at bounding box center [203, 319] width 407 height 527
click at [310, 368] on div "I've finished setting up your prototype. What would you like me to do?" at bounding box center [203, 319] width 407 height 527
click at [61, 606] on p at bounding box center [209, 611] width 364 height 22
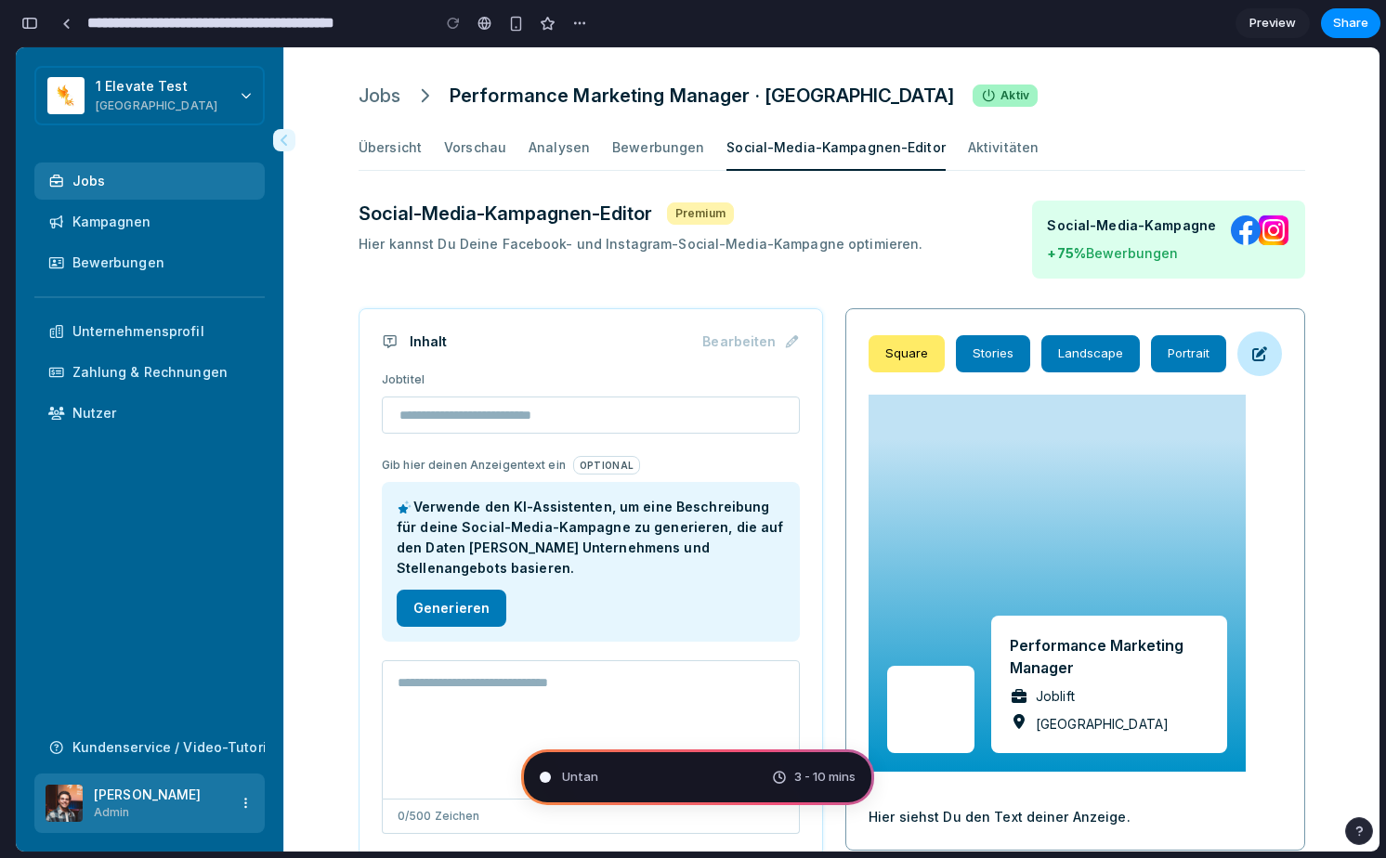
scroll to position [879, 0]
type input "**********"
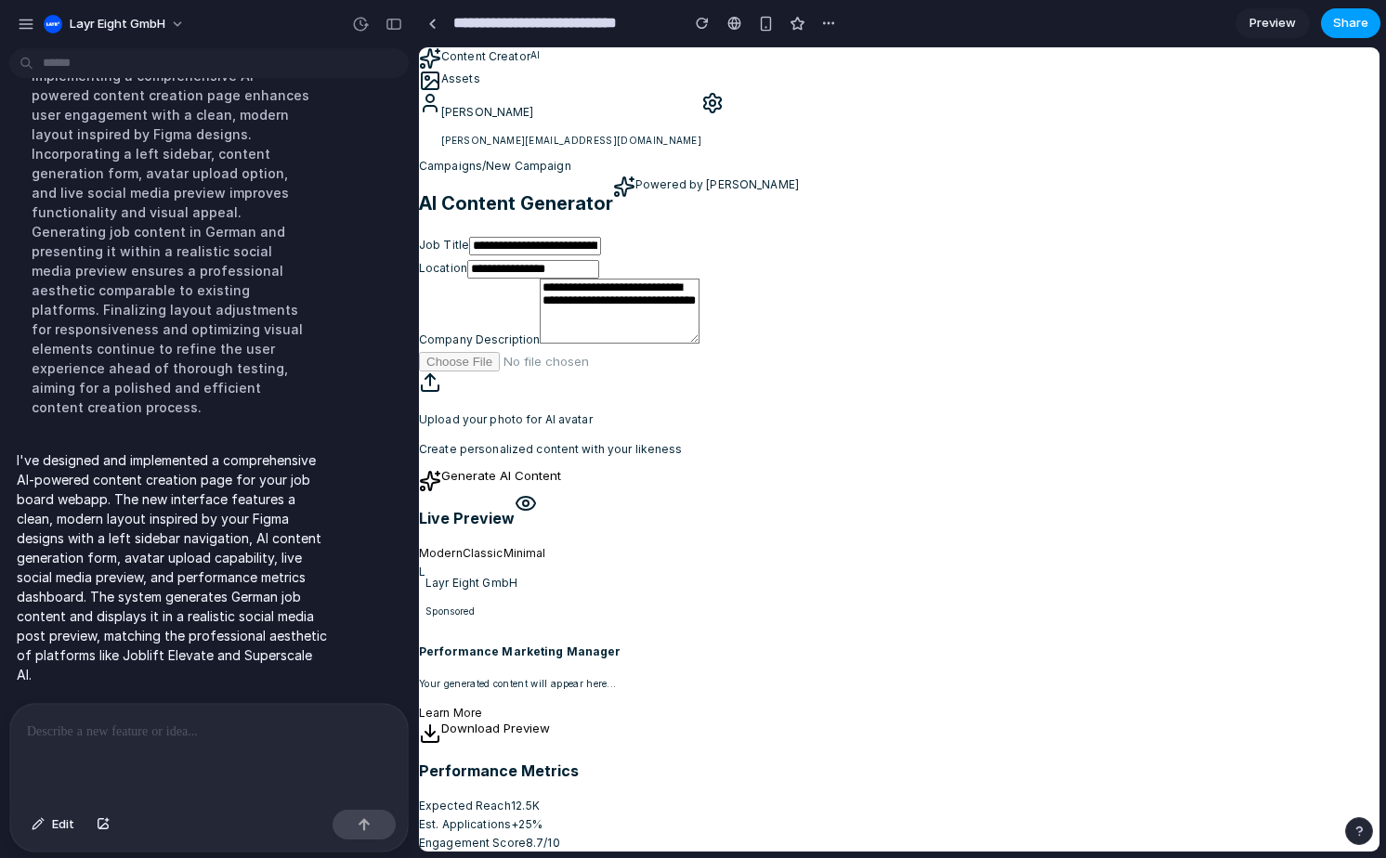
scroll to position [249, 0]
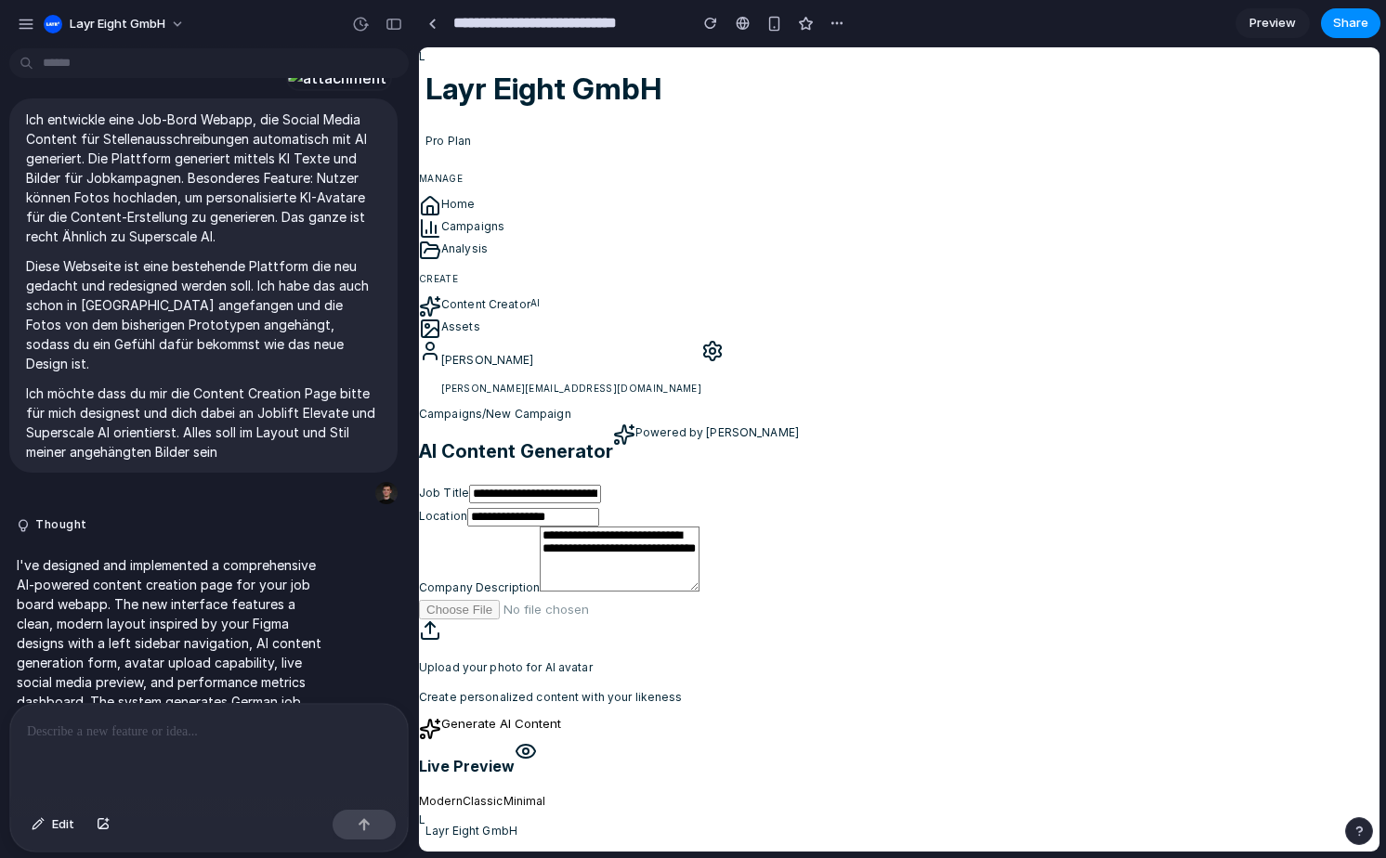
scroll to position [935, 0]
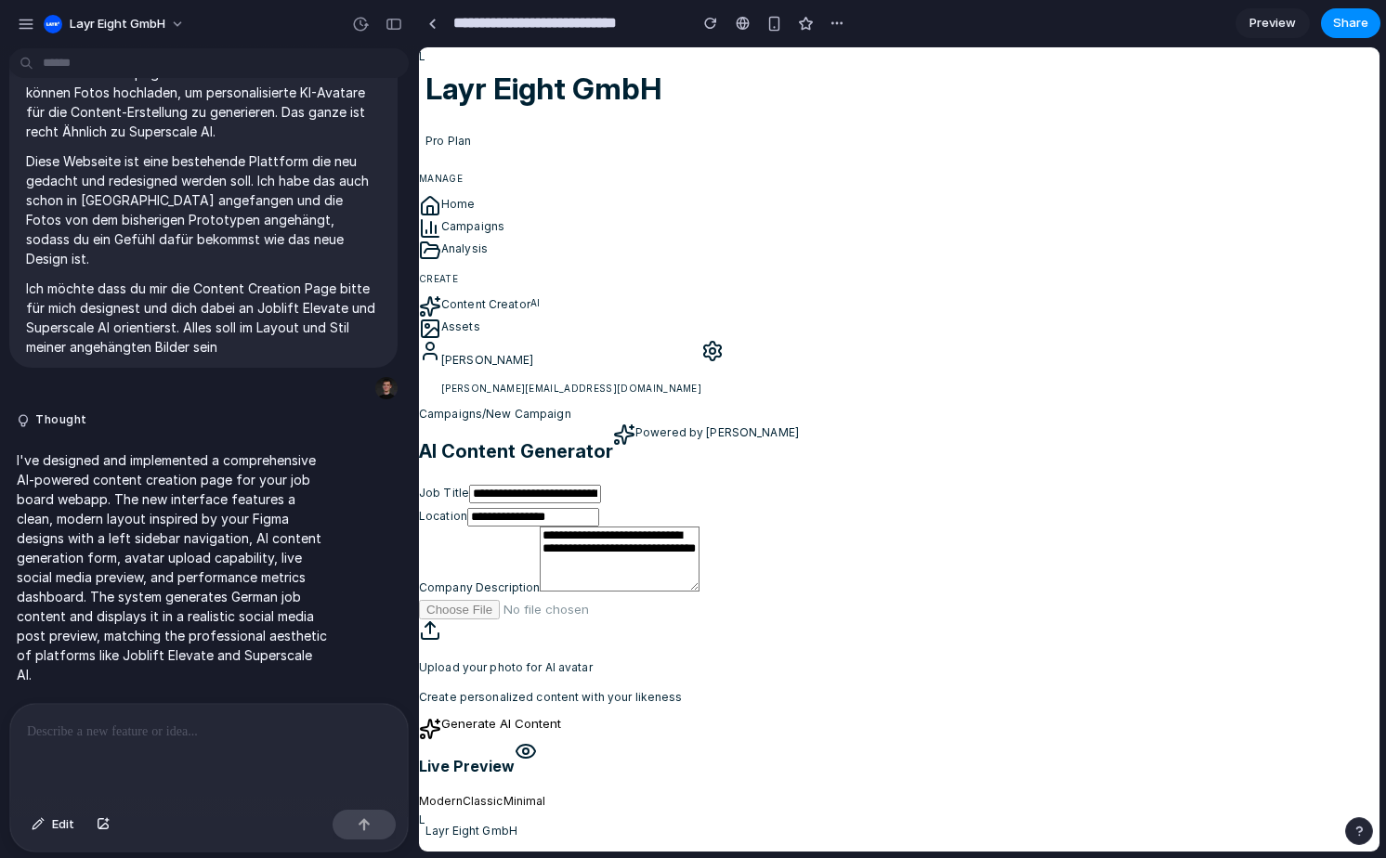
click at [800, 455] on div "AI Content Generator Powered by AI" at bounding box center [899, 451] width 960 height 57
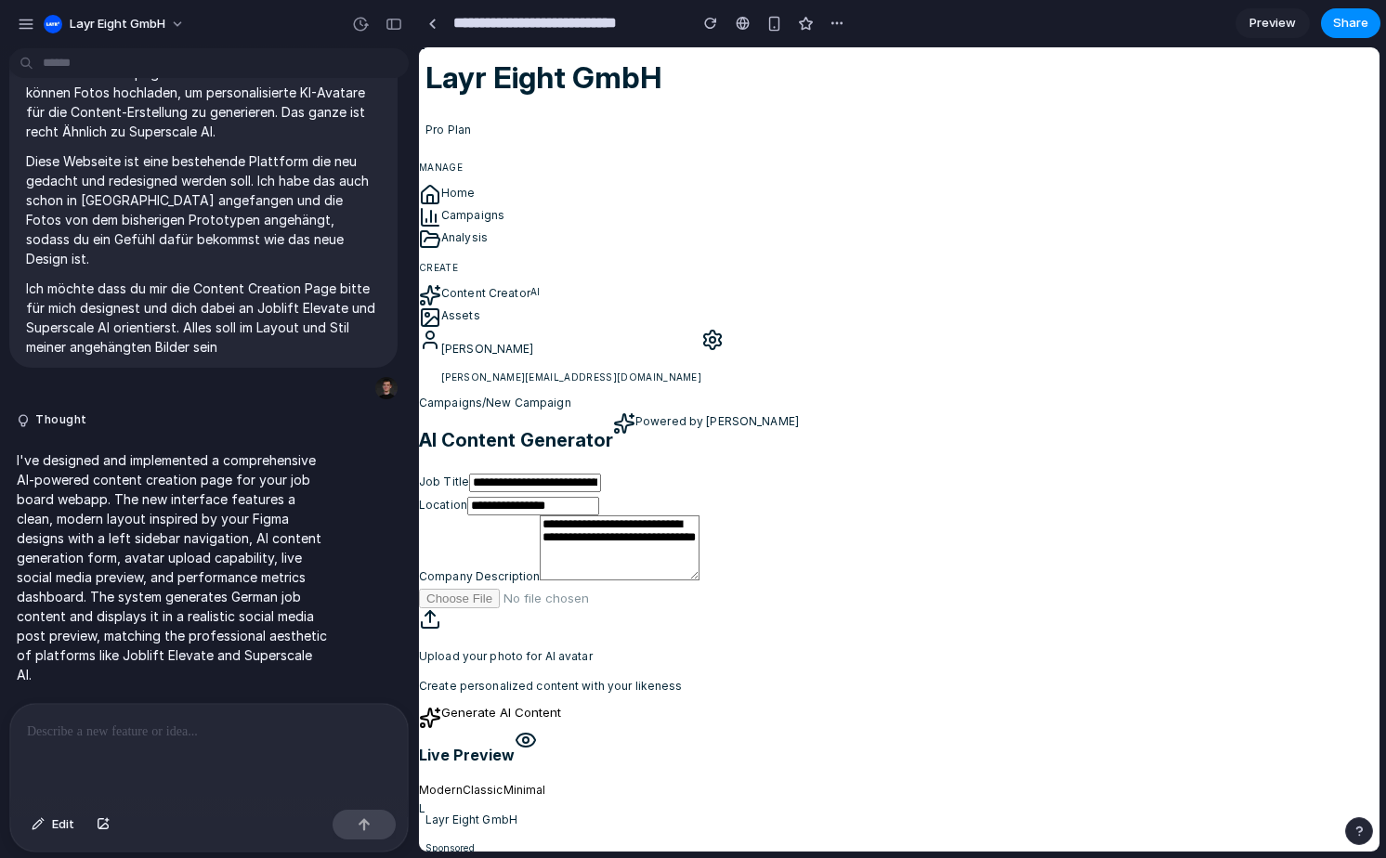
scroll to position [0, 0]
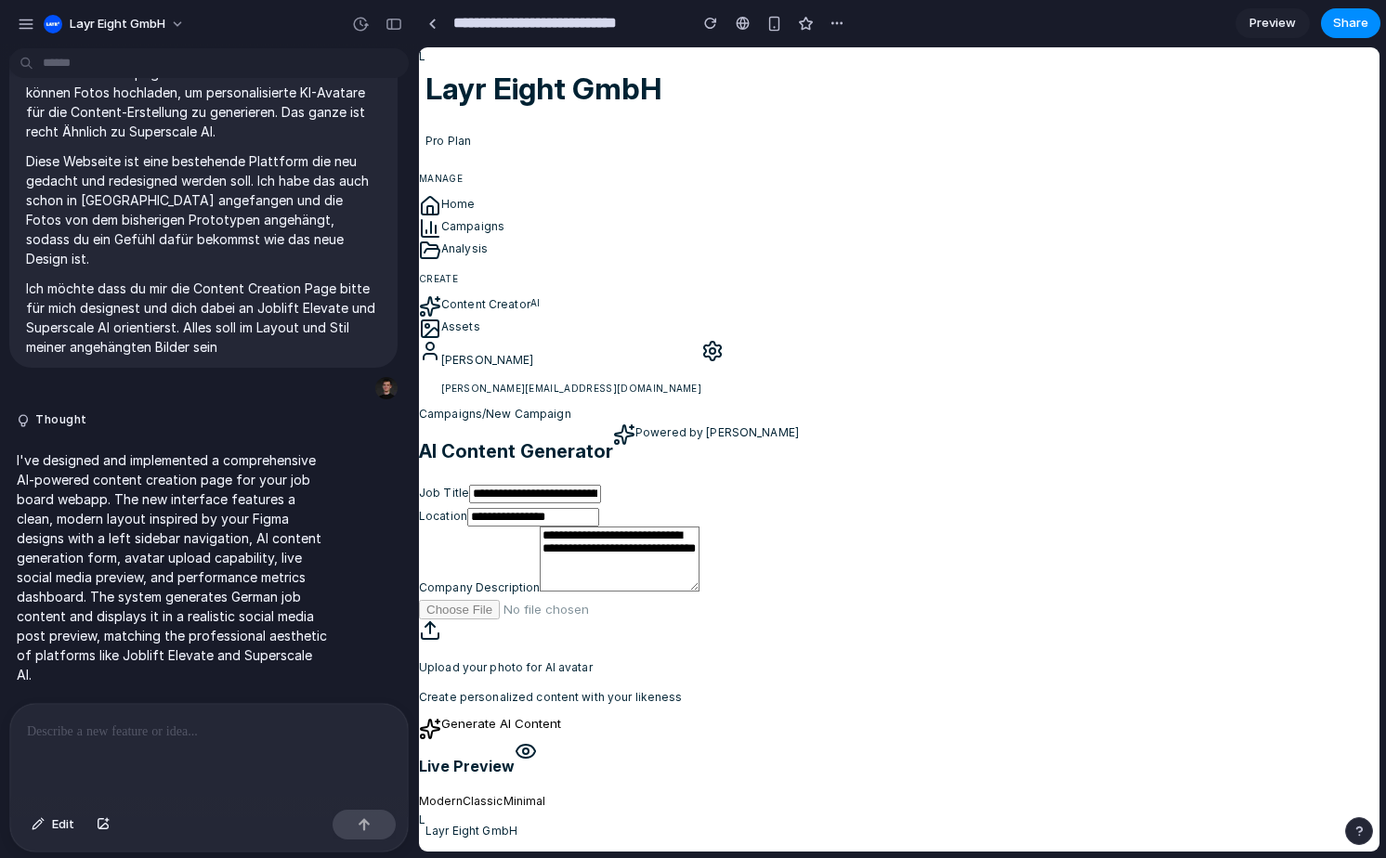
click at [96, 732] on p at bounding box center [209, 732] width 364 height 22
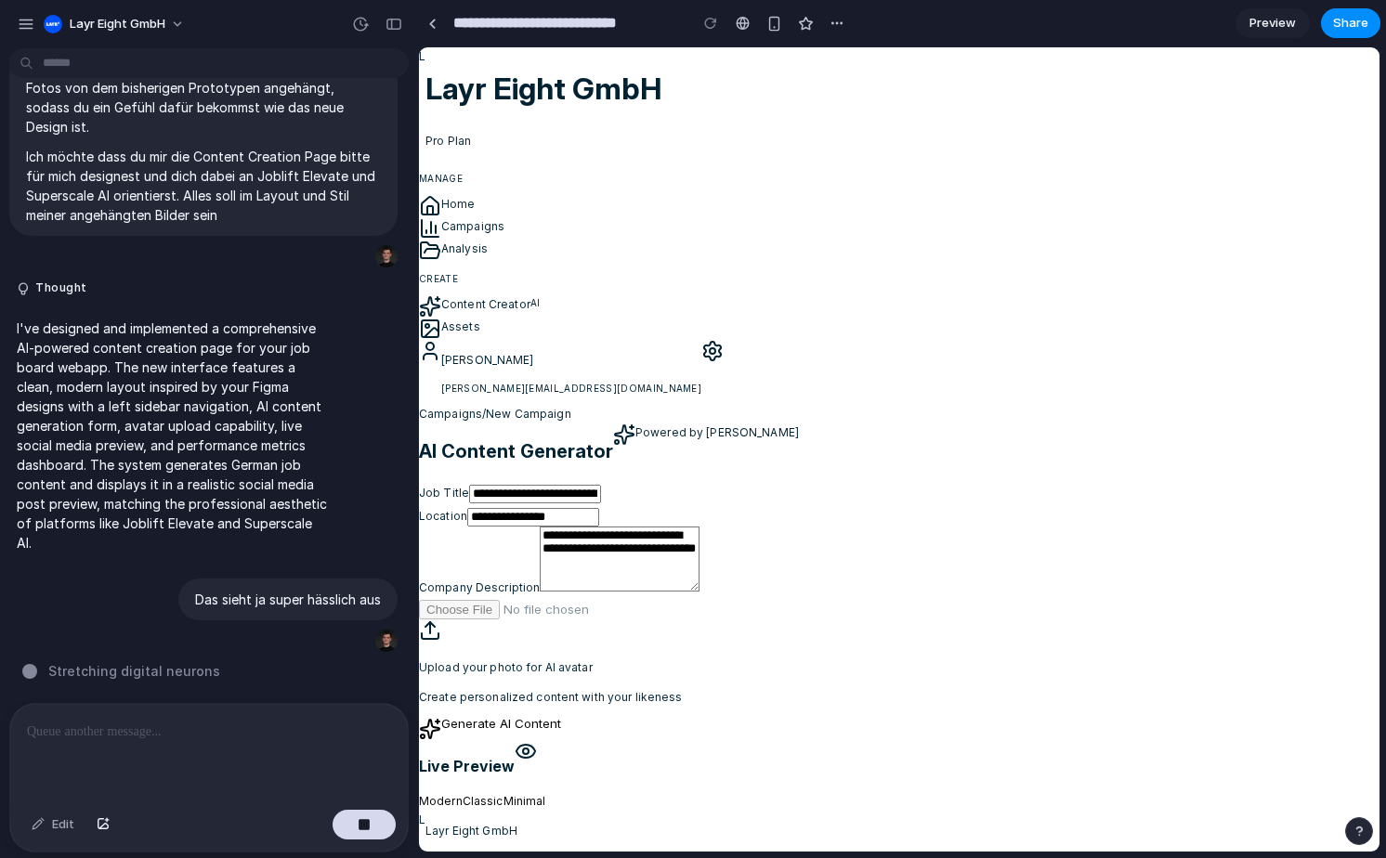
scroll to position [1063, 0]
click at [28, 23] on div "button" at bounding box center [26, 24] width 17 height 17
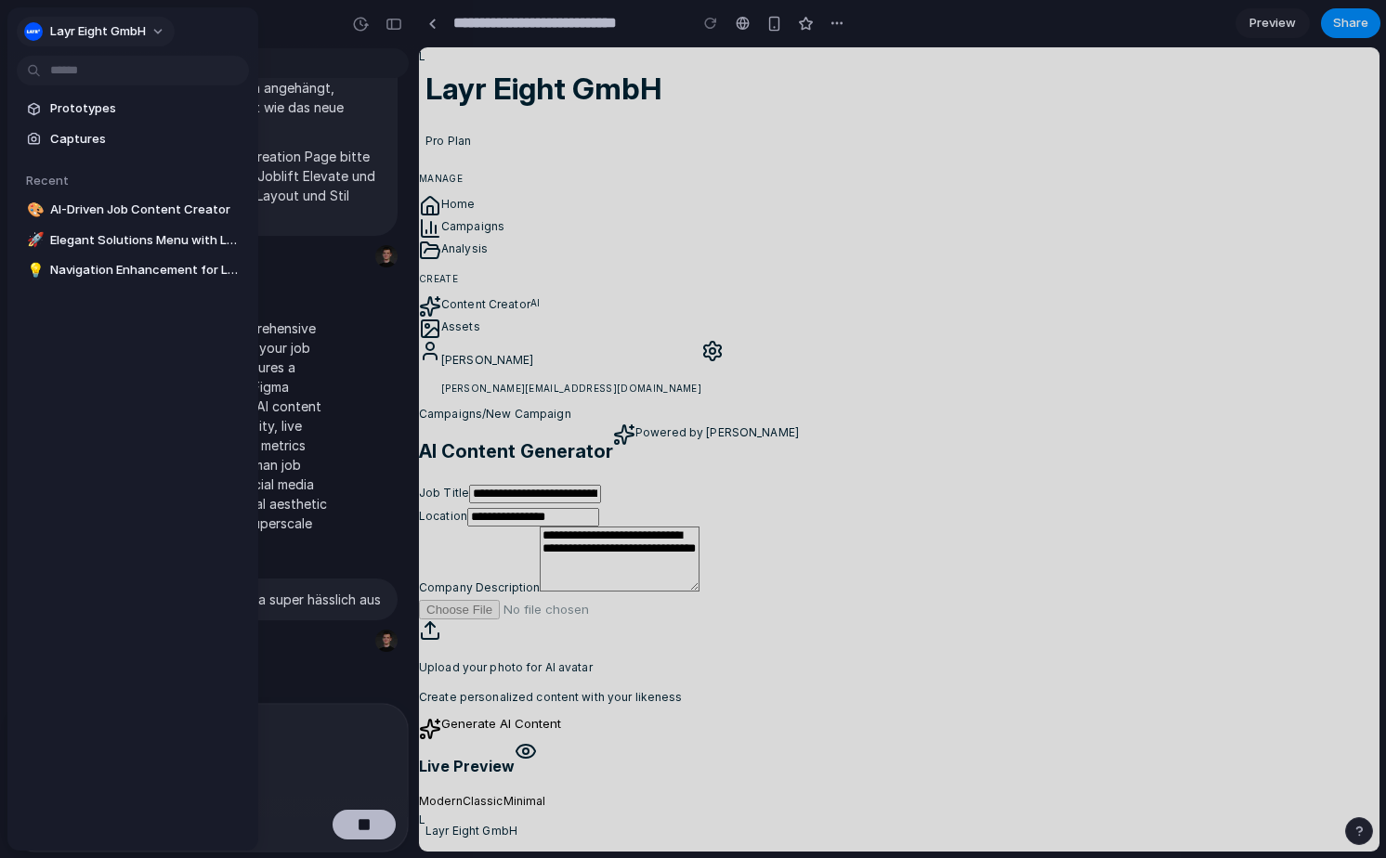
click at [123, 29] on span "Layr Eight GmbH" at bounding box center [98, 31] width 96 height 19
